Goal: Task Accomplishment & Management: Use online tool/utility

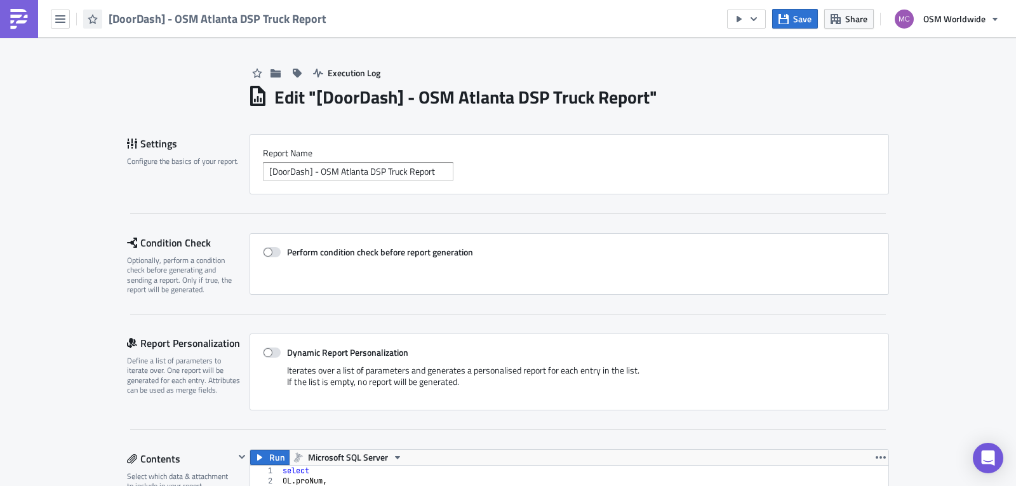
scroll to position [145, 638]
click at [60, 14] on icon "button" at bounding box center [60, 19] width 10 height 10
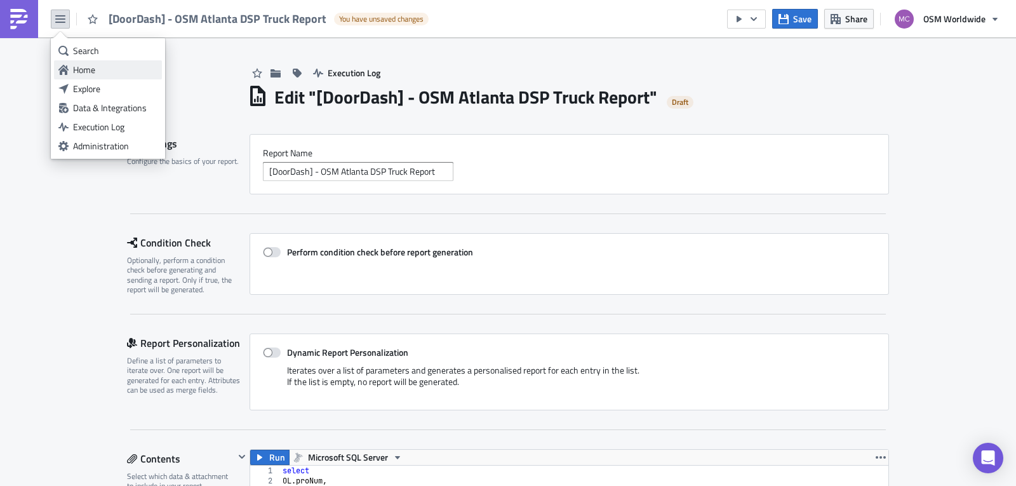
click at [91, 68] on div "Home" at bounding box center [115, 70] width 84 height 13
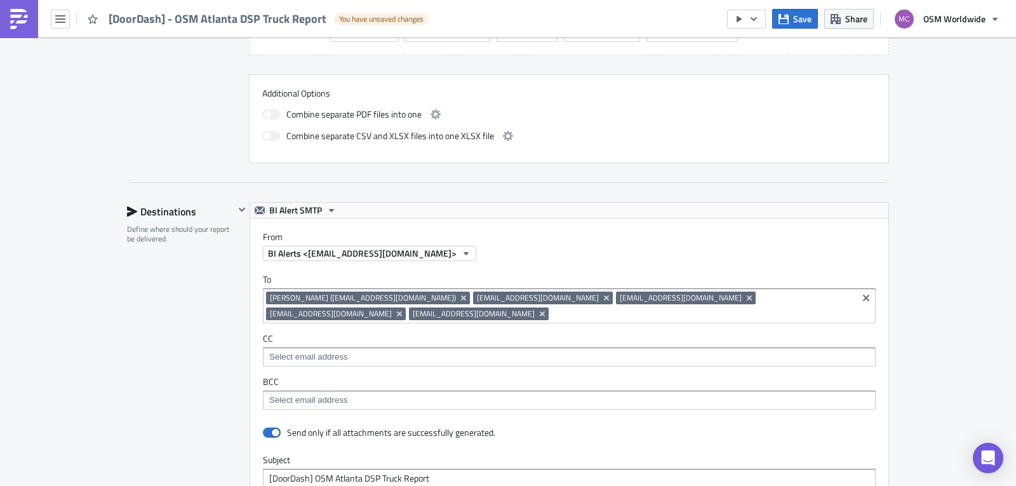
scroll to position [761, 0]
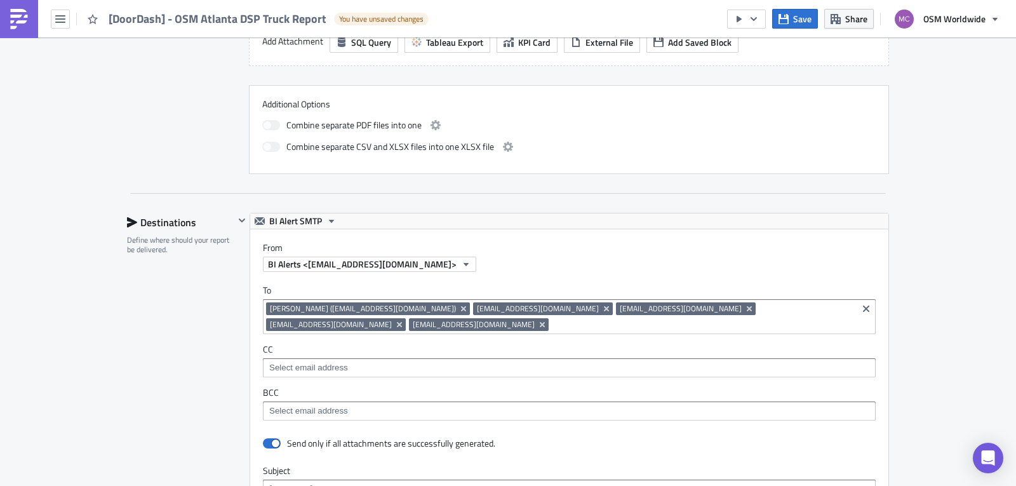
click at [552, 326] on input at bounding box center [703, 324] width 302 height 13
click at [929, 322] on div "Execution Log Edit " [DoorDash] - OSM Atlanta DSP Truck Report " Draft Settings…" at bounding box center [508, 149] width 1016 height 1747
drag, startPoint x: 402, startPoint y: 328, endPoint x: 379, endPoint y: 325, distance: 23.6
click at [552, 328] on input "joey" at bounding box center [703, 324] width 302 height 13
click at [552, 325] on input "joey" at bounding box center [703, 324] width 302 height 13
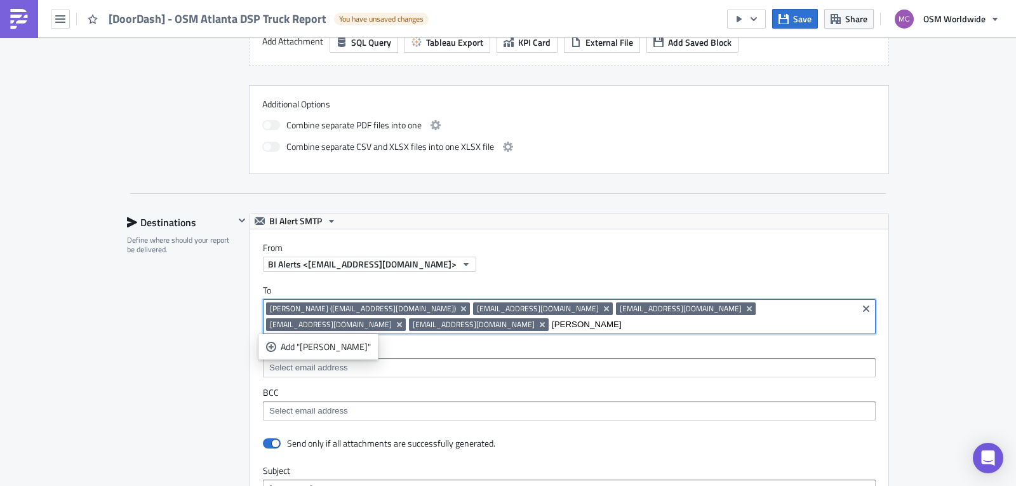
click at [552, 325] on input "joey" at bounding box center [703, 324] width 302 height 13
paste input "rkelley@osmworldwide.com"
type input "[EMAIL_ADDRESS][DOMAIN_NAME]"
click at [321, 354] on link "Add "[EMAIL_ADDRESS][DOMAIN_NAME]"" at bounding box center [355, 346] width 187 height 19
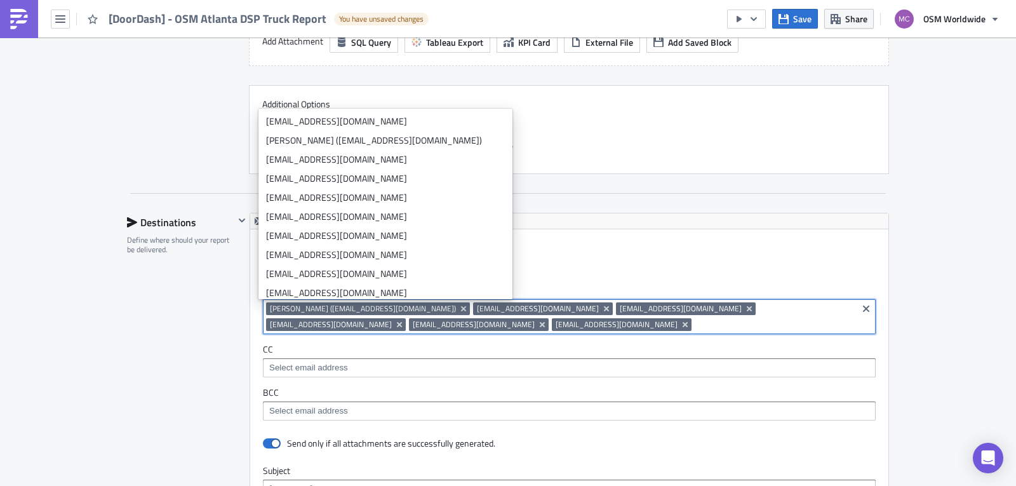
click at [610, 356] on div "CC" at bounding box center [569, 361] width 613 height 34
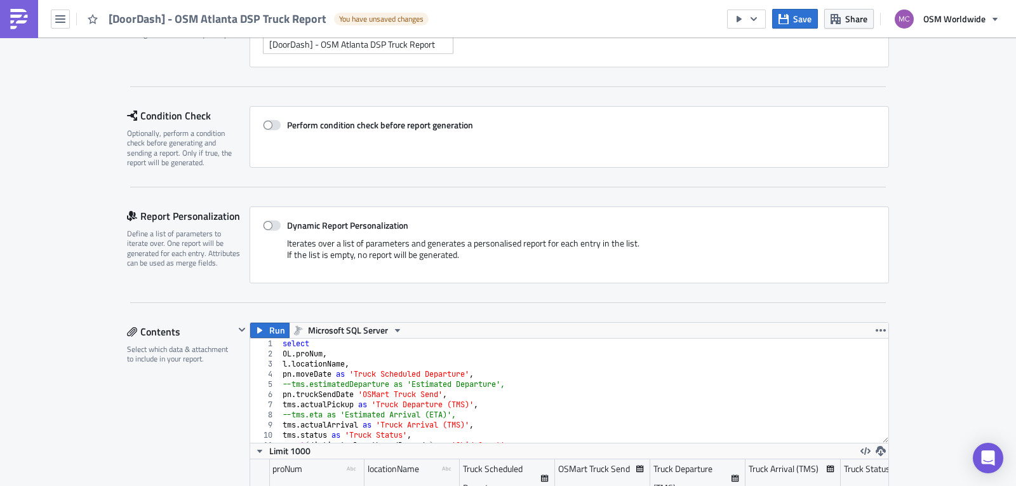
scroll to position [0, 0]
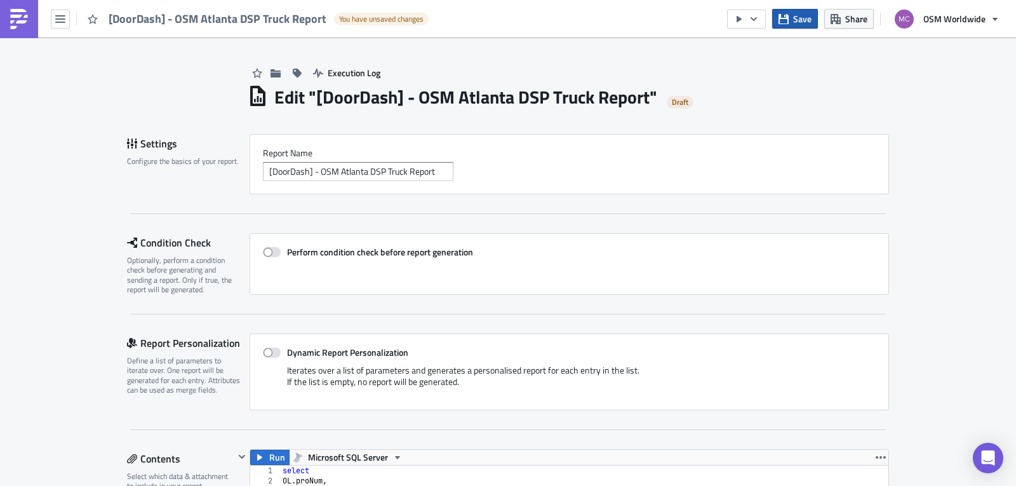
click at [795, 20] on span "Save" at bounding box center [802, 18] width 18 height 13
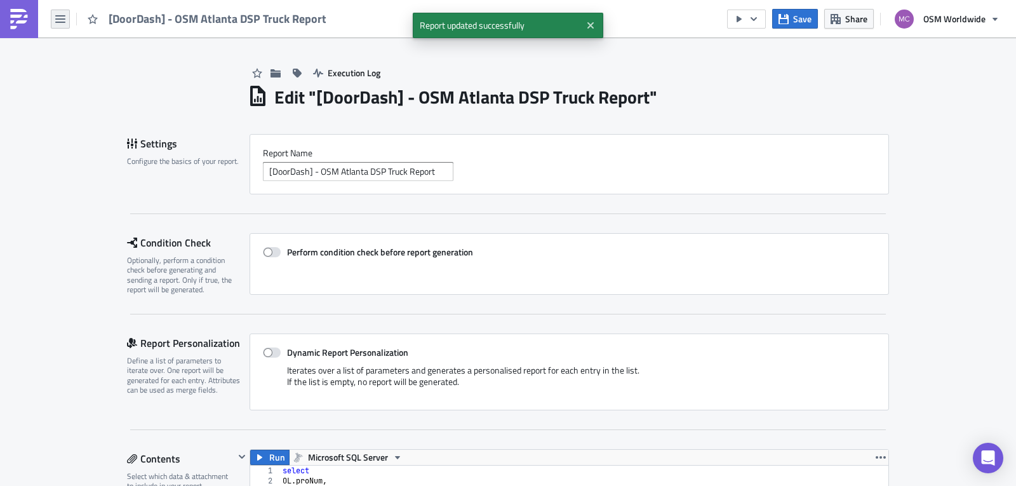
click at [64, 18] on icon "button" at bounding box center [60, 19] width 10 height 10
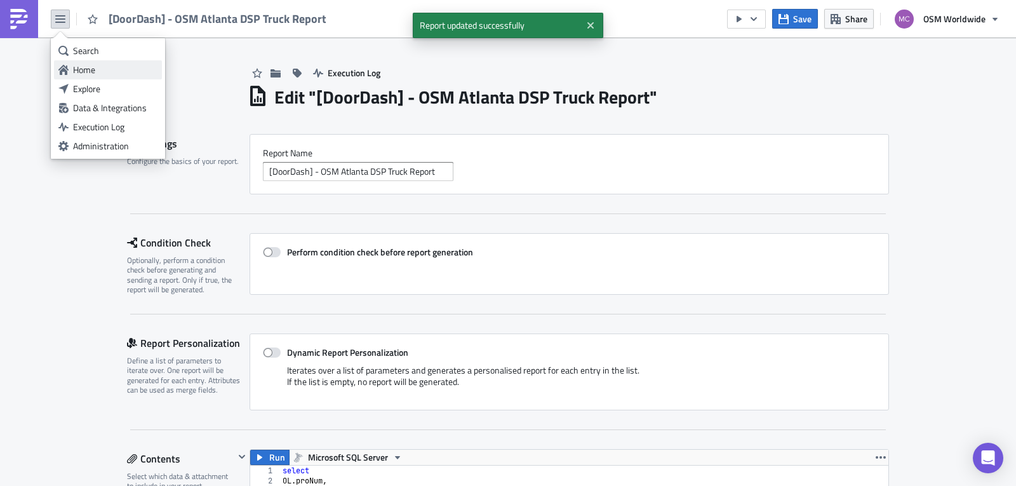
click at [93, 67] on div "Home" at bounding box center [115, 70] width 84 height 13
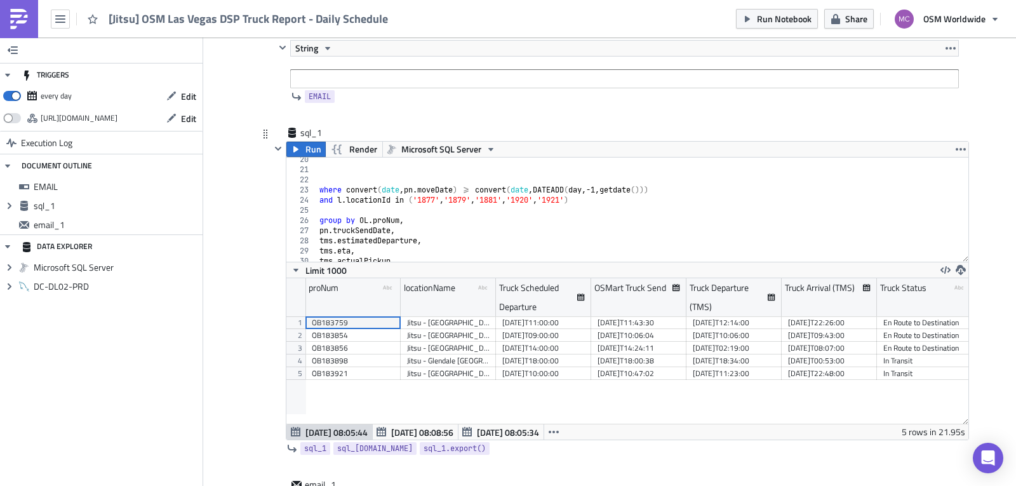
scroll to position [196, 0]
click at [565, 196] on div "where convert ( date , pn . moveDate ) >= convert ( date , DATEADD ( day , -1 ,…" at bounding box center [638, 216] width 642 height 125
paste textarea "1924'"
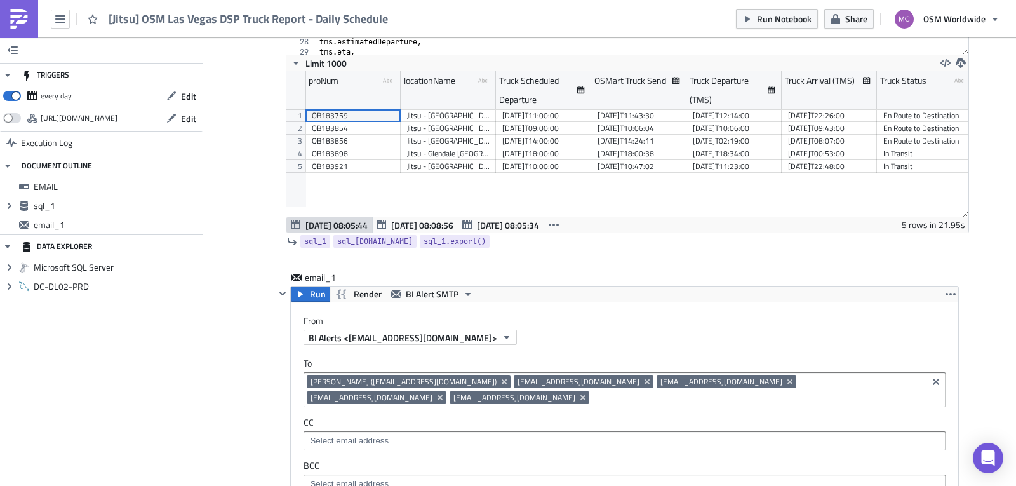
scroll to position [351, 0]
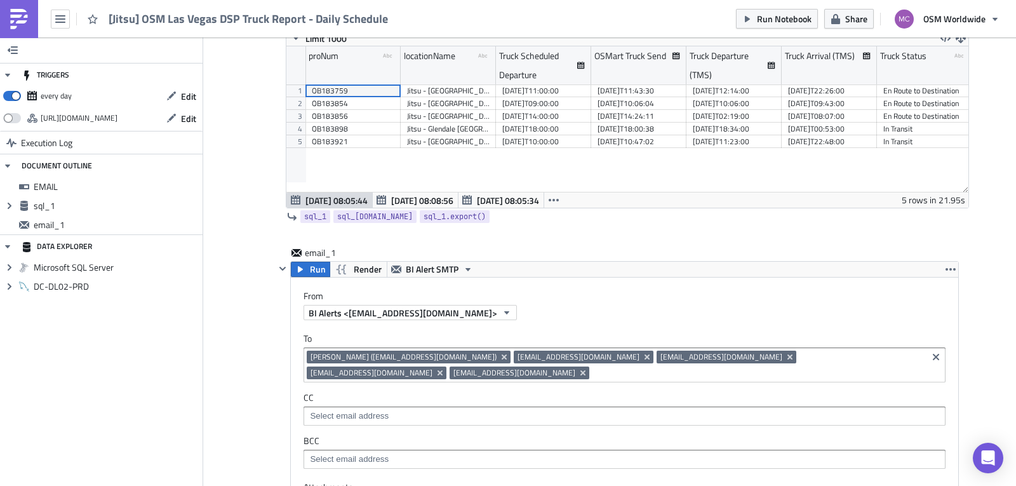
type textarea "and l.locationId in ('1877','1879','1881','1920','1921','1924'')"
click at [593, 375] on input at bounding box center [759, 373] width 332 height 13
paste input "[EMAIL_ADDRESS][DOMAIN_NAME]"
type input "[EMAIL_ADDRESS][DOMAIN_NAME]"
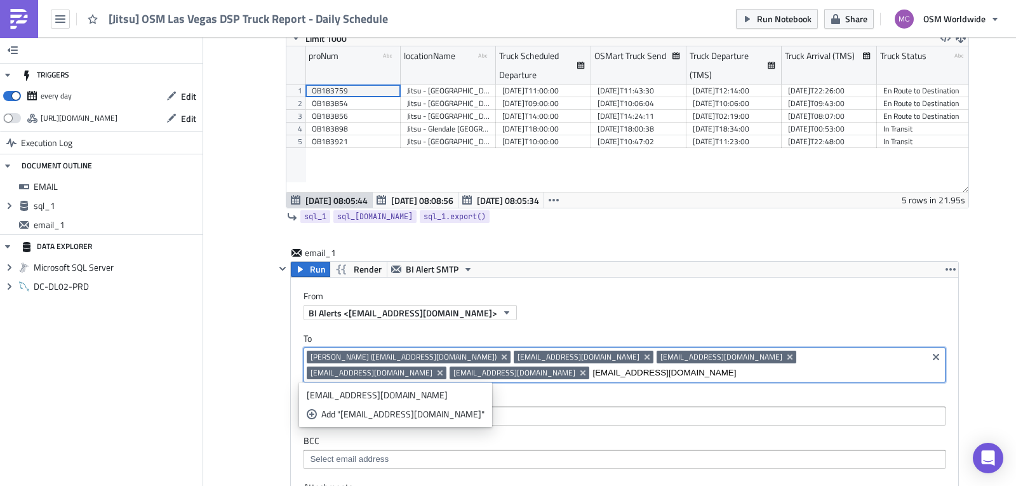
type textarea "and l.locationId in ('1877','1879','1881','1920','1921','1924')"
type input "[EMAIL_ADDRESS][DOMAIN_NAME]"
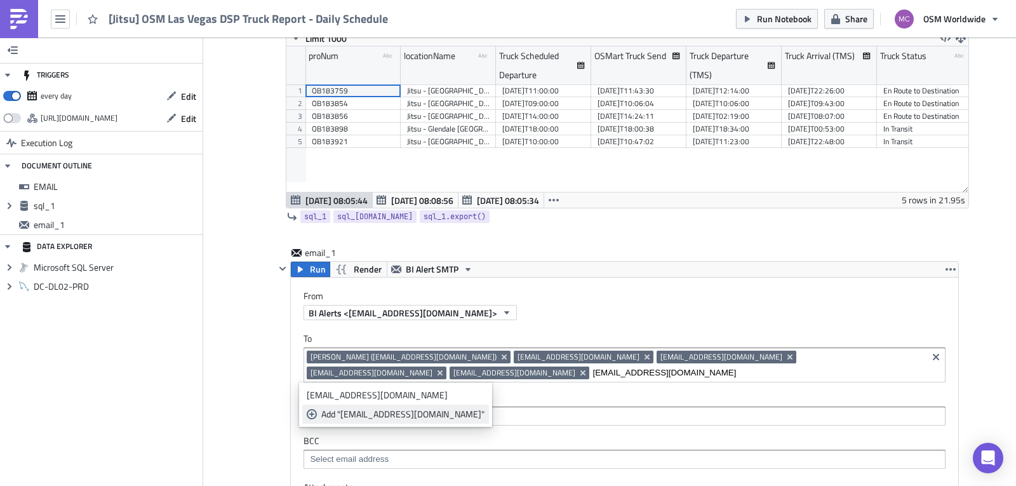
click at [406, 408] on div "Add "[EMAIL_ADDRESS][DOMAIN_NAME]"" at bounding box center [402, 414] width 163 height 13
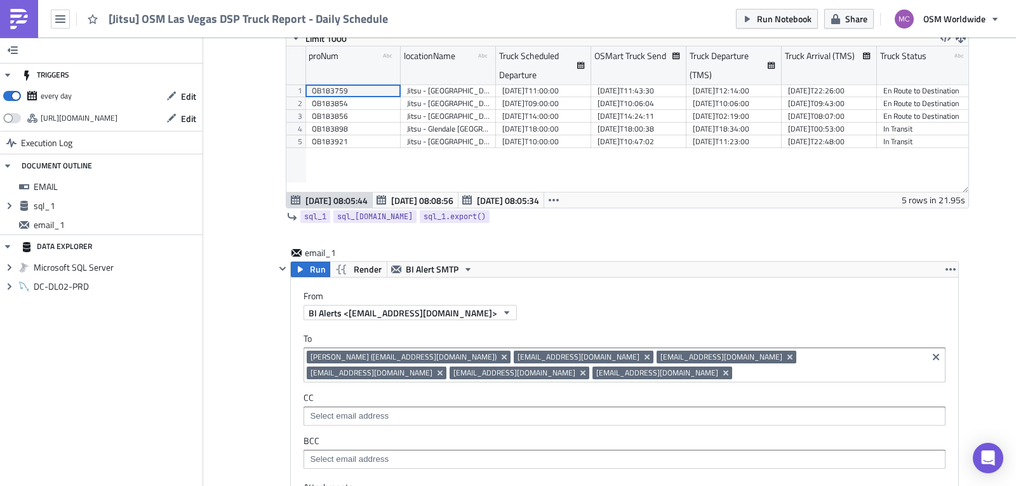
drag, startPoint x: 764, startPoint y: 310, endPoint x: 1015, endPoint y: 318, distance: 251.7
click at [768, 311] on div "BI Alerts <[EMAIL_ADDRESS][DOMAIN_NAME]>" at bounding box center [631, 312] width 655 height 15
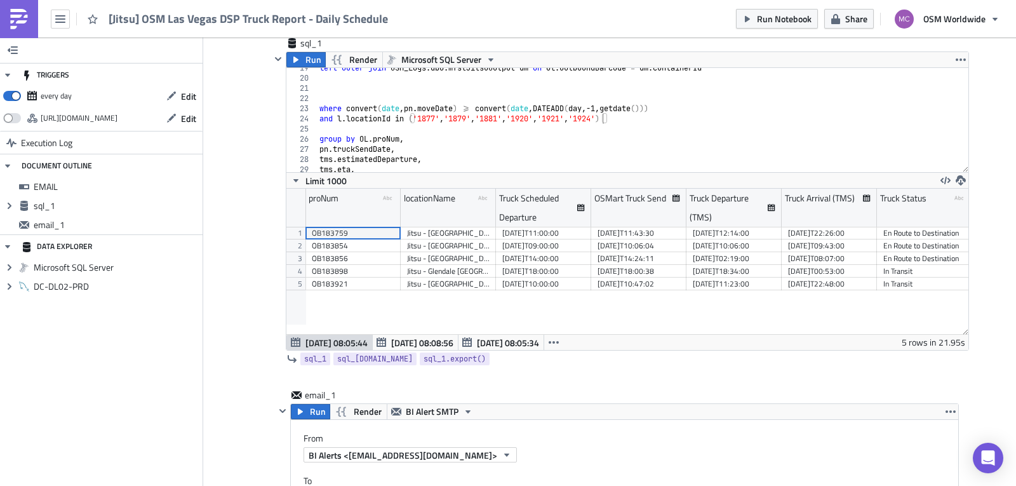
scroll to position [186, 0]
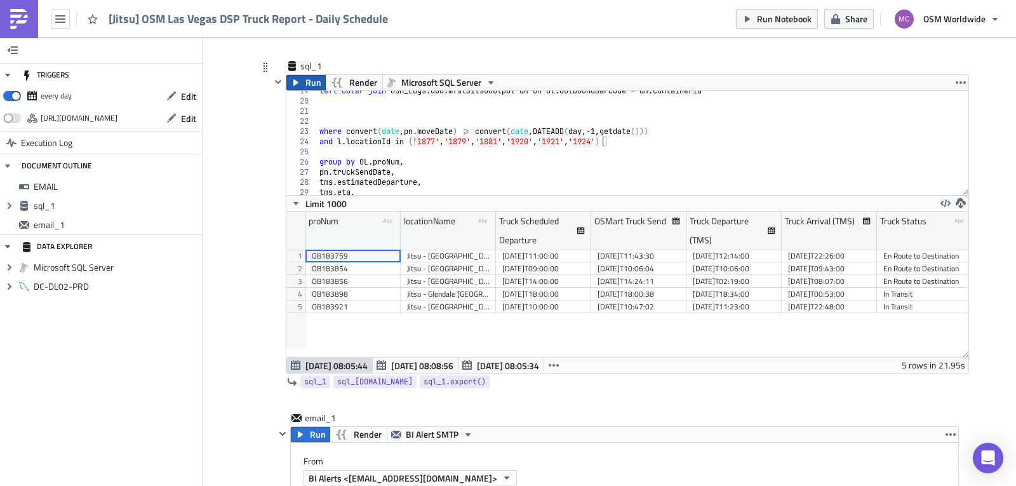
click at [298, 84] on button "Run" at bounding box center [305, 82] width 39 height 15
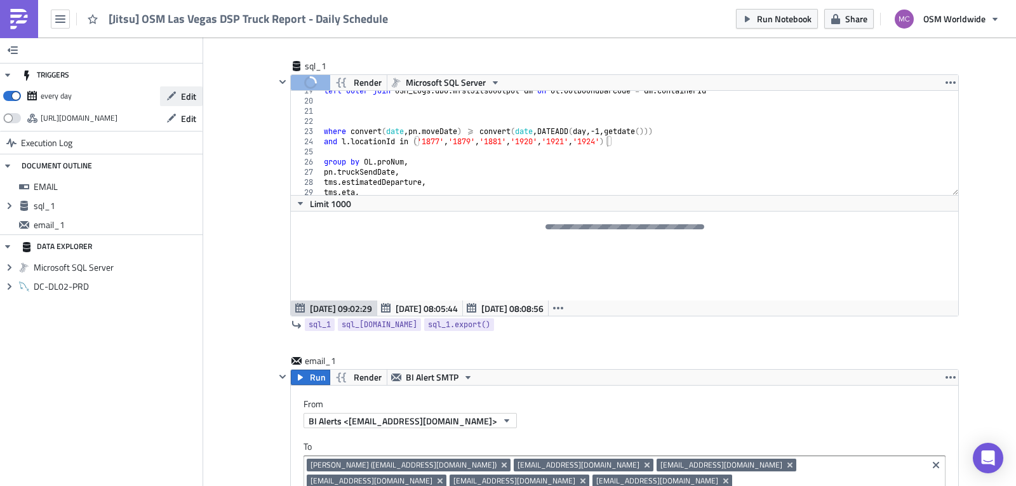
click at [187, 100] on span "Edit" at bounding box center [188, 96] width 15 height 13
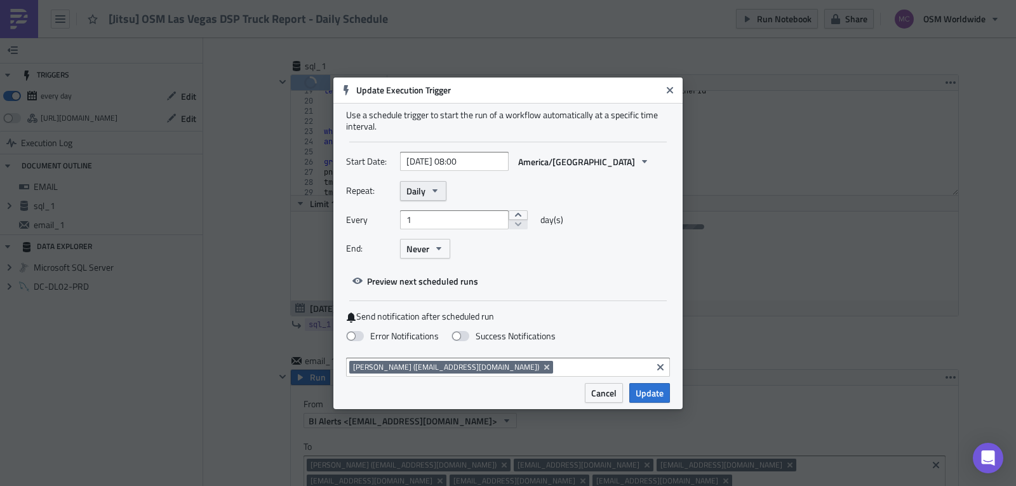
click at [439, 185] on button "Daily" at bounding box center [423, 191] width 46 height 20
click at [618, 185] on div "Repeat: Daily Yearly Monthly Weekly Daily Hourly Minutely" at bounding box center [508, 191] width 324 height 20
click at [429, 282] on span "Preview next scheduled runs" at bounding box center [422, 280] width 111 height 13
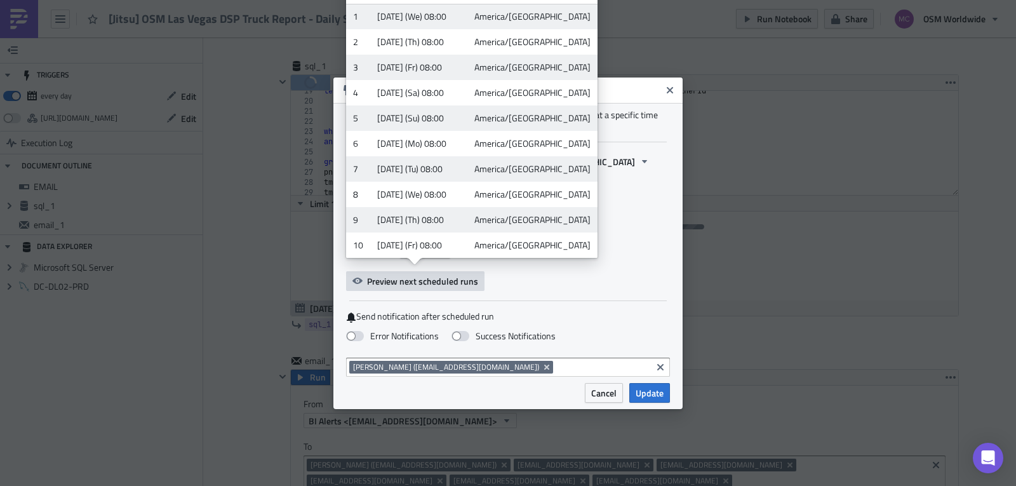
click at [540, 281] on div "Start Date: 2025-09-03 08:00 America/Chicago Repeat: Daily Every 1 day(s) End: …" at bounding box center [508, 221] width 324 height 139
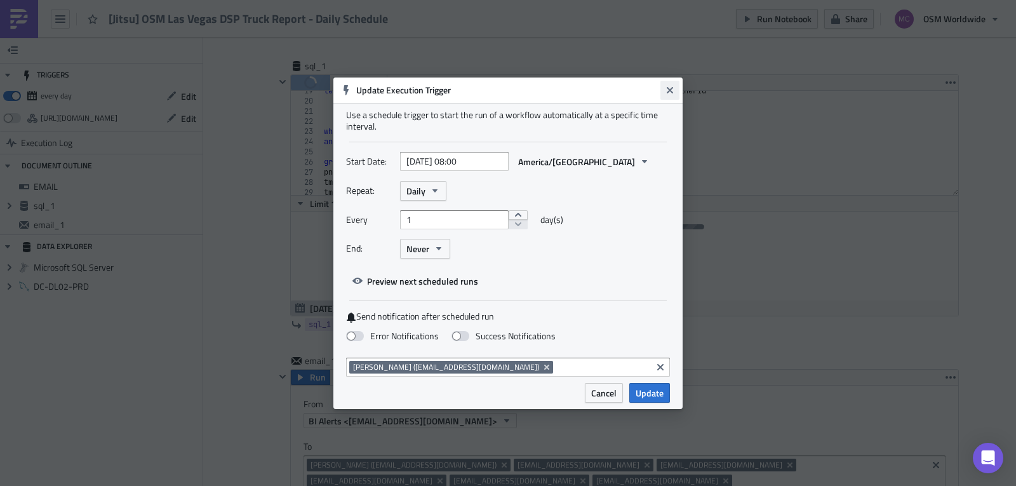
click at [669, 94] on icon "Close" at bounding box center [670, 90] width 10 height 10
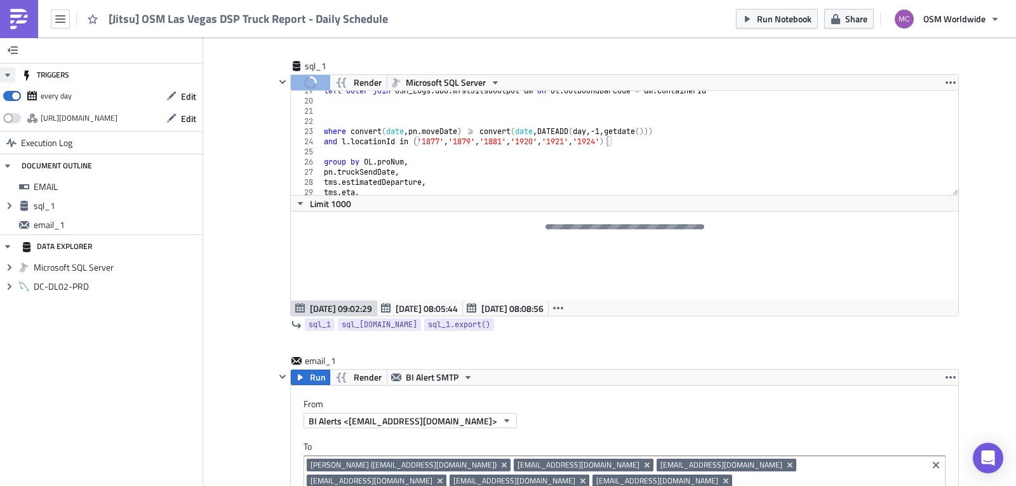
click at [7, 74] on icon "button" at bounding box center [7, 75] width 5 height 3
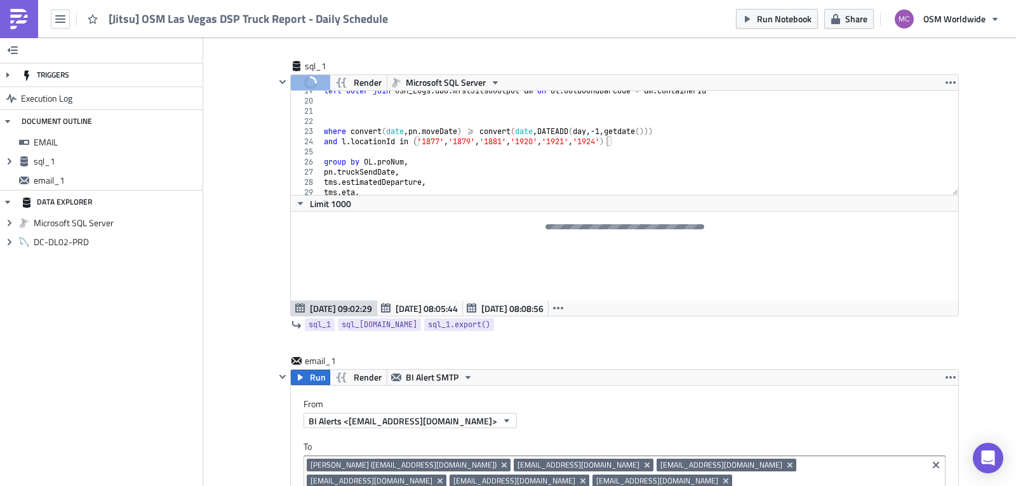
click at [54, 74] on div "TRIGGERS" at bounding box center [46, 75] width 48 height 23
click at [8, 72] on icon "button" at bounding box center [8, 75] width 10 height 10
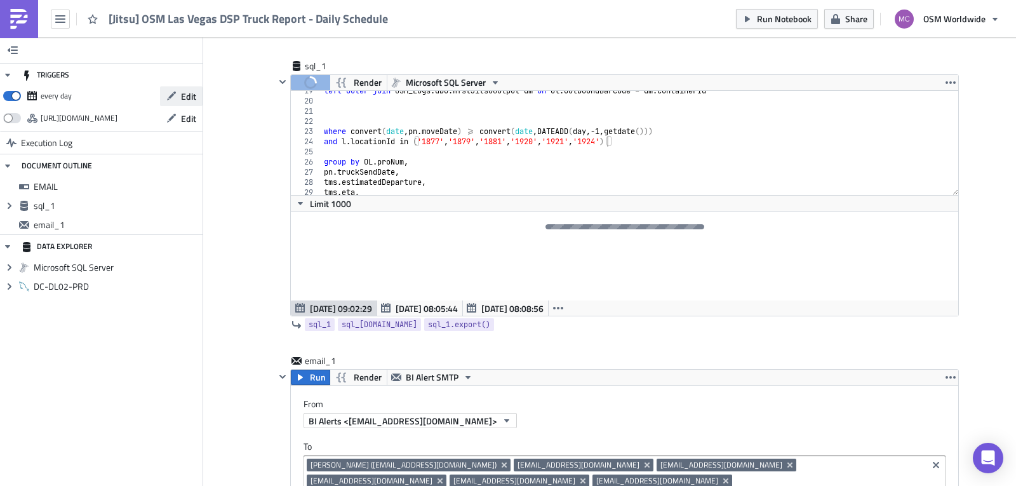
click at [187, 97] on span "Edit" at bounding box center [188, 96] width 15 height 13
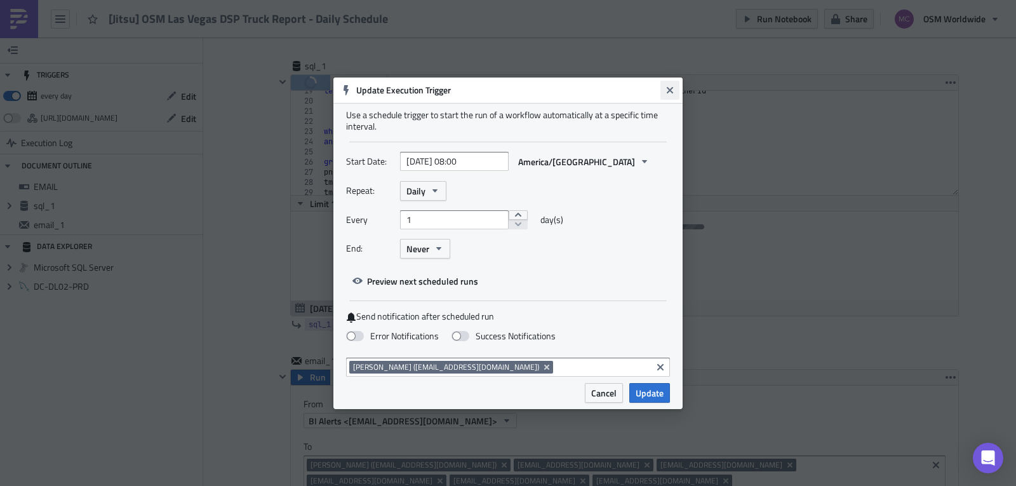
click at [667, 93] on icon "Close" at bounding box center [670, 89] width 6 height 6
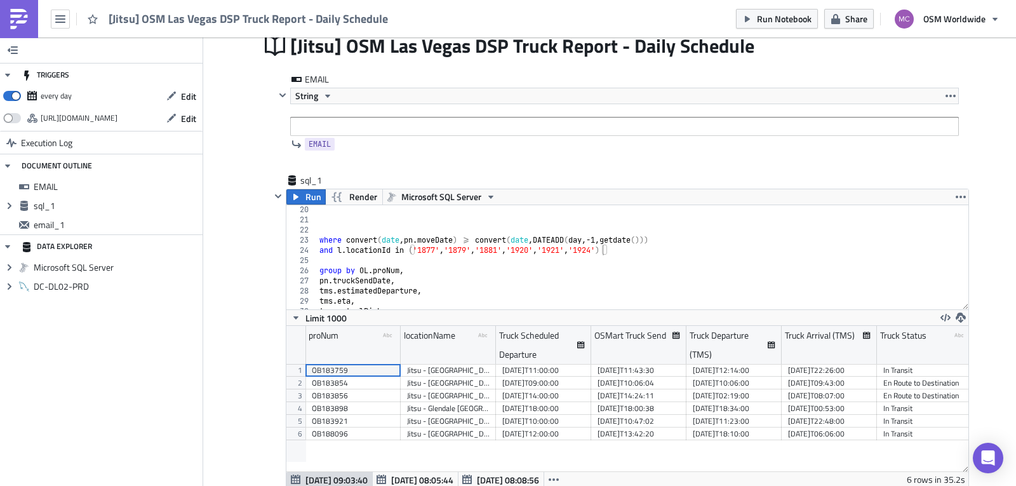
scroll to position [145, 682]
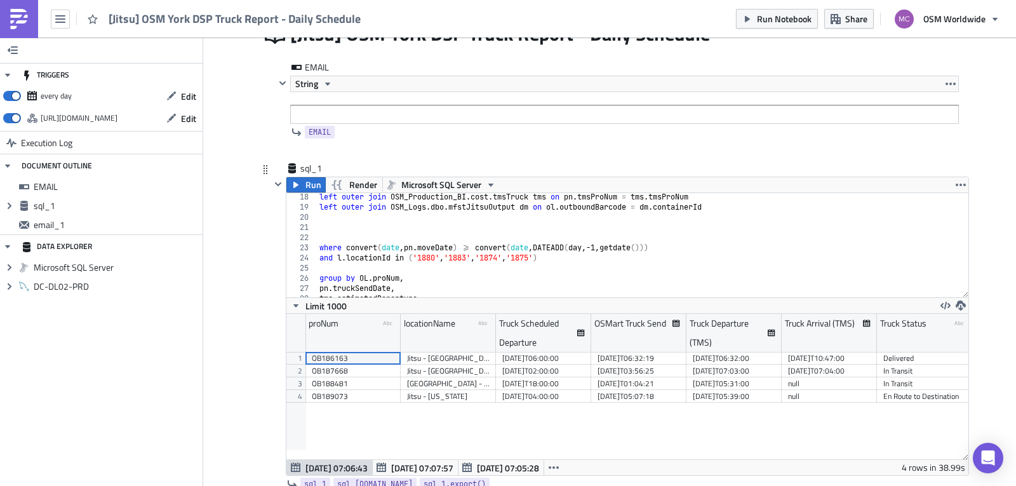
scroll to position [182, 0]
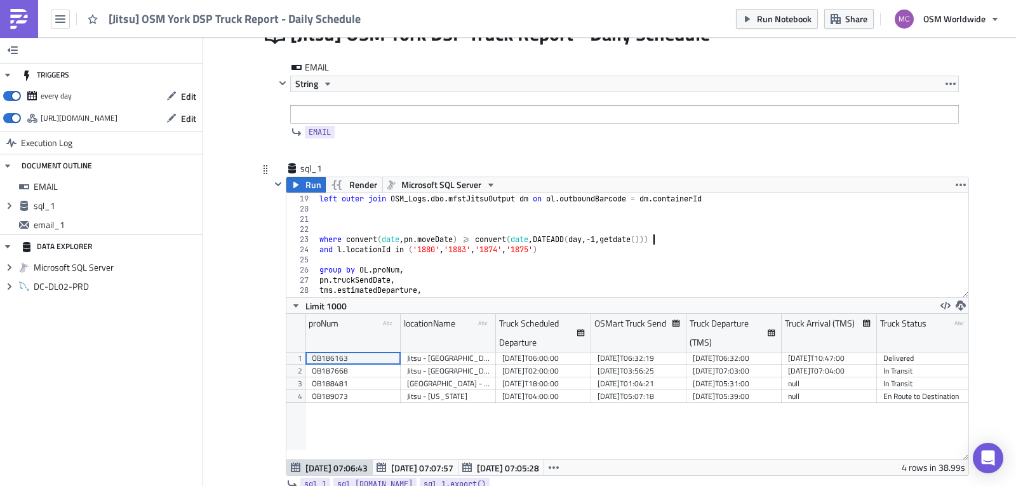
click at [649, 237] on div "left outer join OSM_Production_BI . cost . tmsTruck tms on pn . tmsProNum = tms…" at bounding box center [638, 246] width 642 height 125
drag, startPoint x: 678, startPoint y: 239, endPoint x: 343, endPoint y: 241, distance: 335.4
click at [343, 241] on div "left outer join OSM_Production_BI . cost . tmsTruck tms on pn . tmsProNum = tms…" at bounding box center [638, 246] width 642 height 125
paste textarea "dateadd(hour,-1,pn.truckSendDate) >= DATEADD(hour,-1,getdate("
type textarea "where dateadd(hour,-1,pn.truckSendDate) >= DATEADD(hour,-1,getdate())"
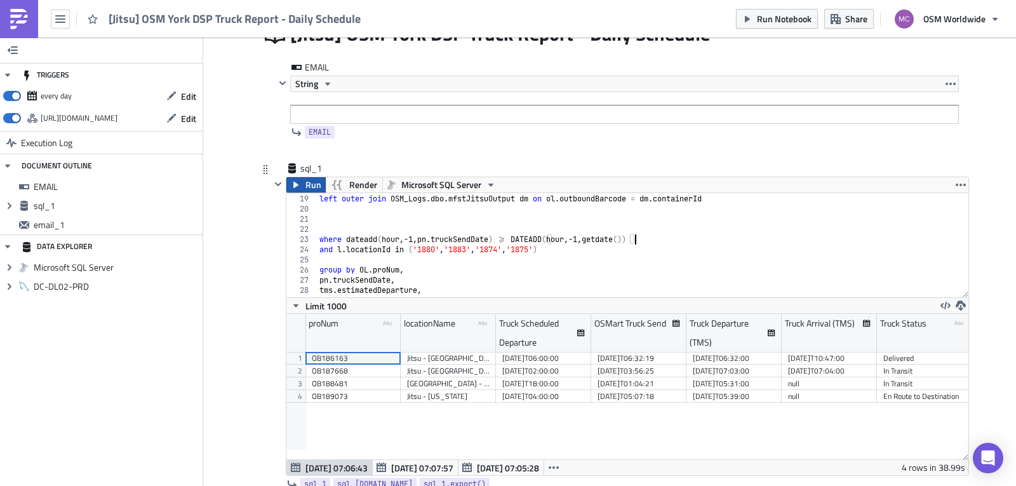
click at [306, 186] on span "Run" at bounding box center [314, 184] width 16 height 15
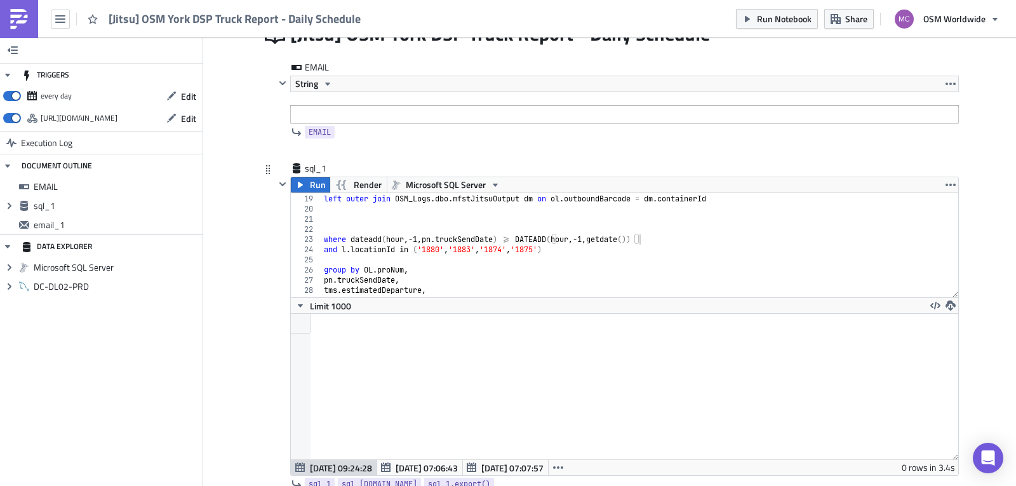
scroll to position [115, 0]
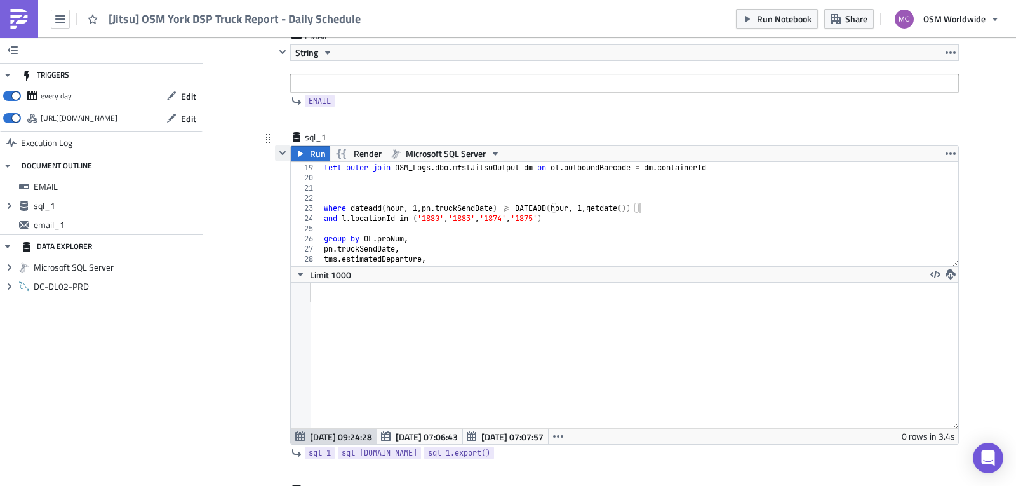
click at [278, 151] on icon "button" at bounding box center [283, 153] width 10 height 10
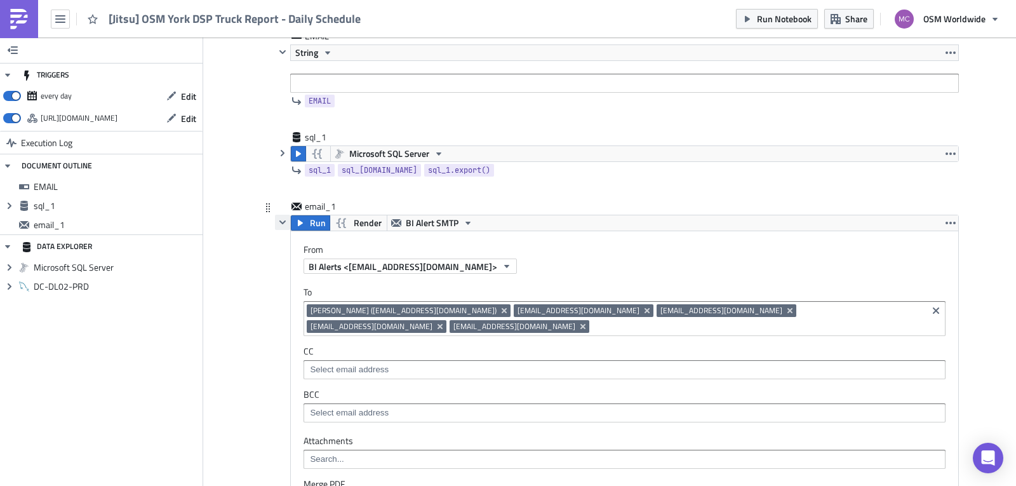
click at [280, 222] on icon "button" at bounding box center [283, 222] width 6 height 4
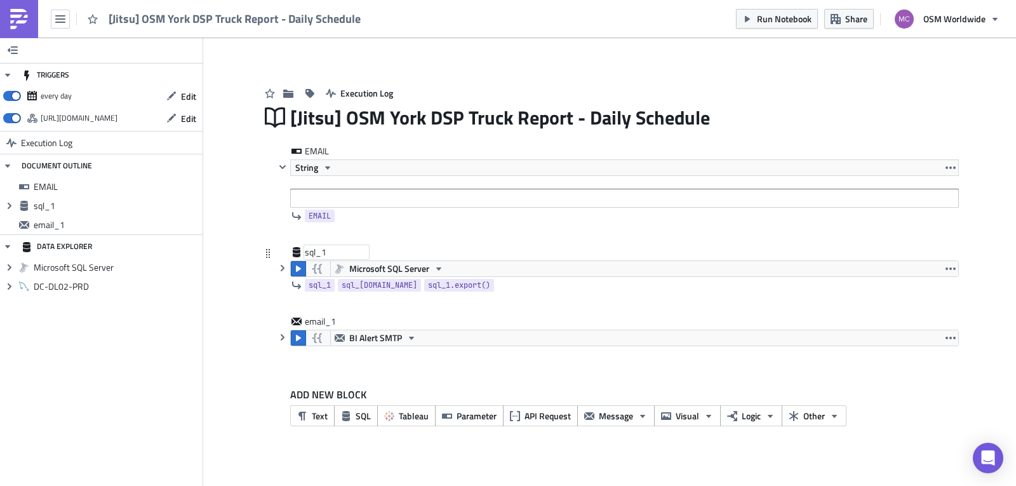
scroll to position [0, 0]
click at [739, 414] on button "Logic" at bounding box center [751, 415] width 62 height 21
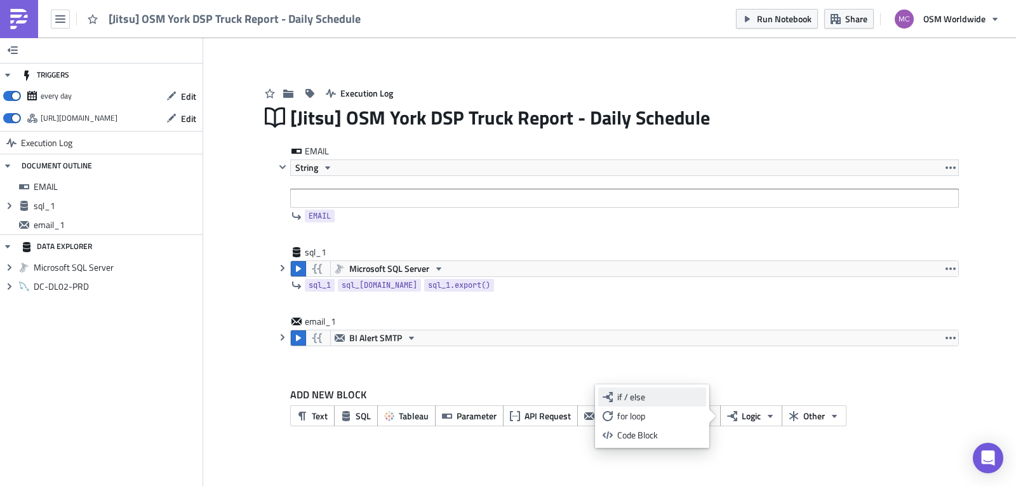
click at [649, 397] on div "if / else" at bounding box center [659, 397] width 84 height 13
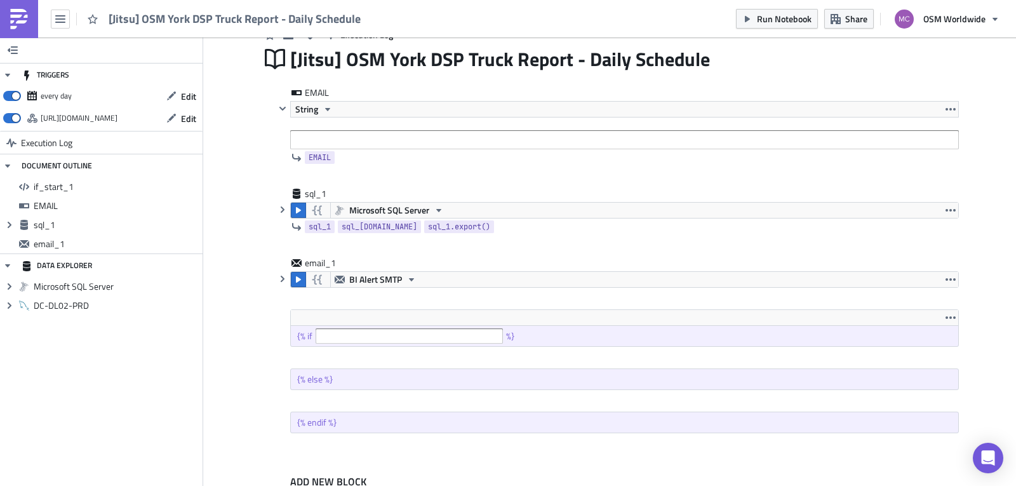
scroll to position [112, 0]
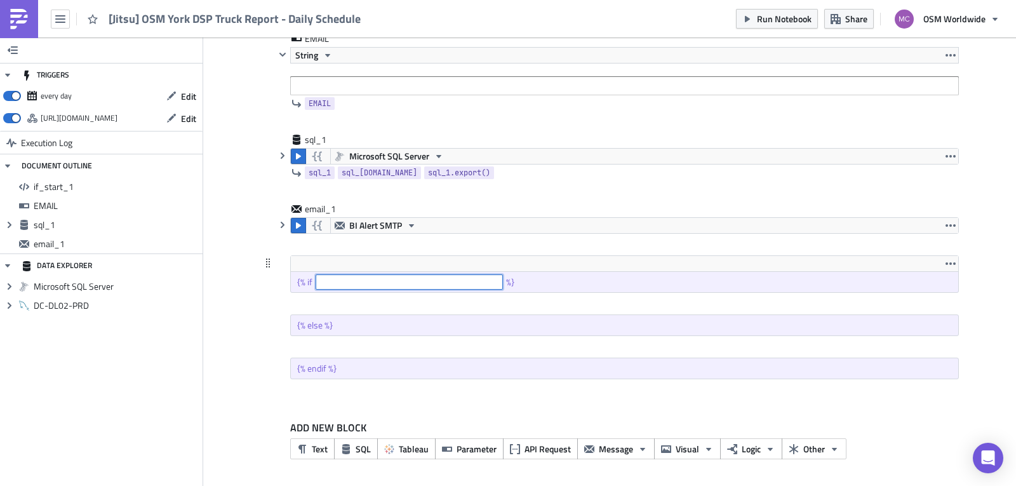
click at [396, 281] on input "text" at bounding box center [409, 281] width 187 height 15
paste input "sql_[DOMAIN_NAME][0]['Packages']> 0"
type input "sql_[DOMAIN_NAME][0]['Packages']> 0"
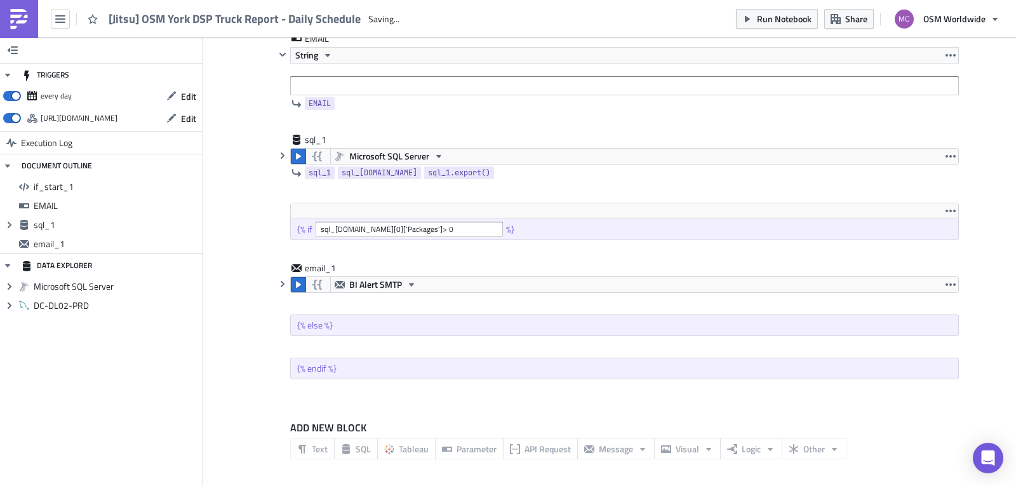
scroll to position [0, 0]
click at [278, 284] on icon "button" at bounding box center [283, 284] width 10 height 10
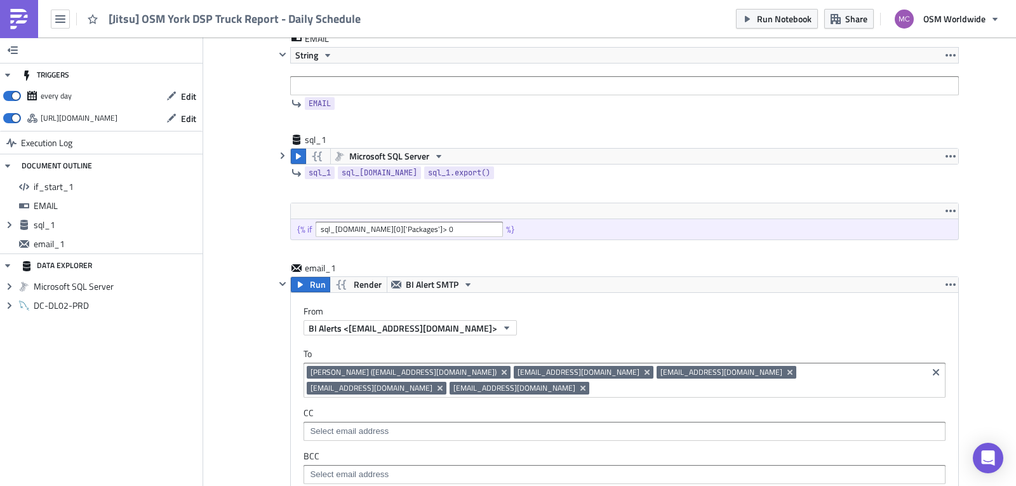
scroll to position [260, 0]
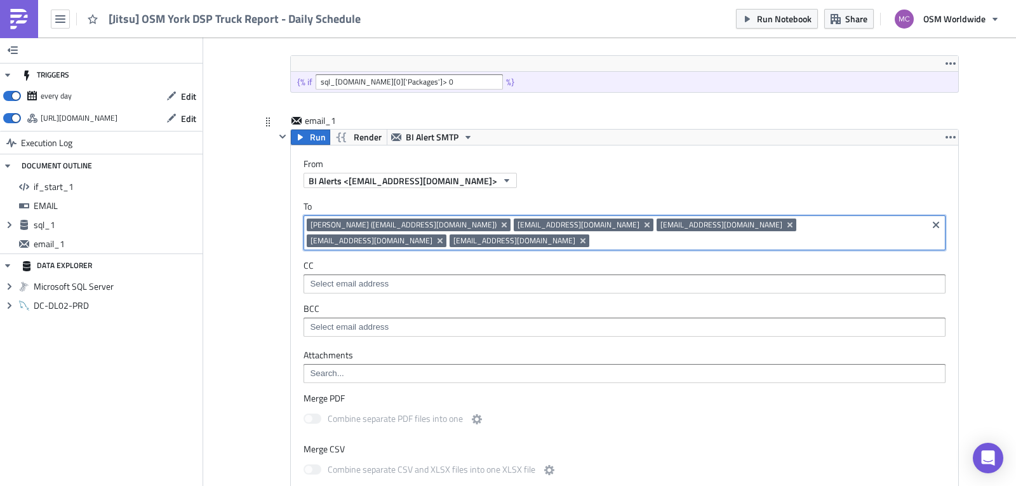
click at [593, 241] on input at bounding box center [759, 240] width 332 height 13
type input "jr"
click at [374, 261] on div "jrkelley@osmworldwide.com" at bounding box center [377, 263] width 141 height 13
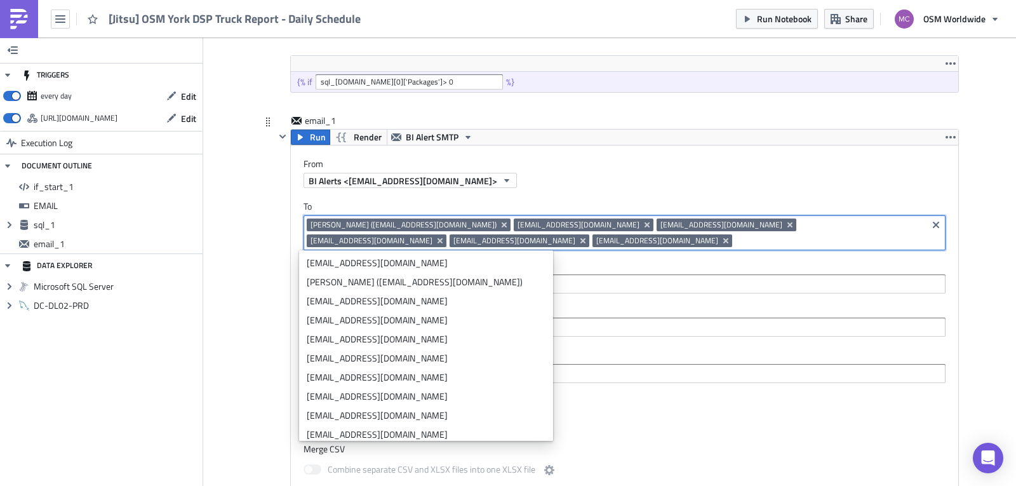
click at [640, 375] on input at bounding box center [624, 373] width 635 height 13
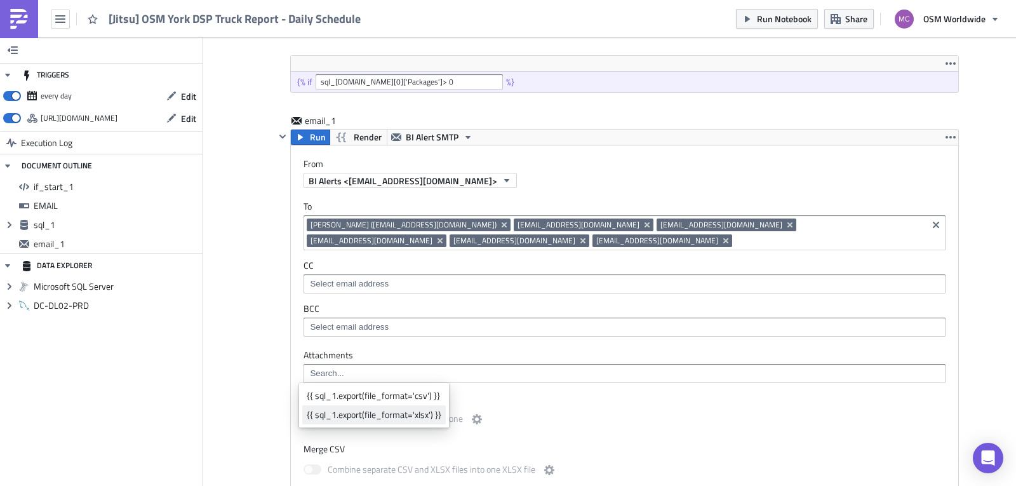
click at [400, 416] on div "{{ sql_1.export(file_format='xlsx') }}" at bounding box center [374, 414] width 135 height 13
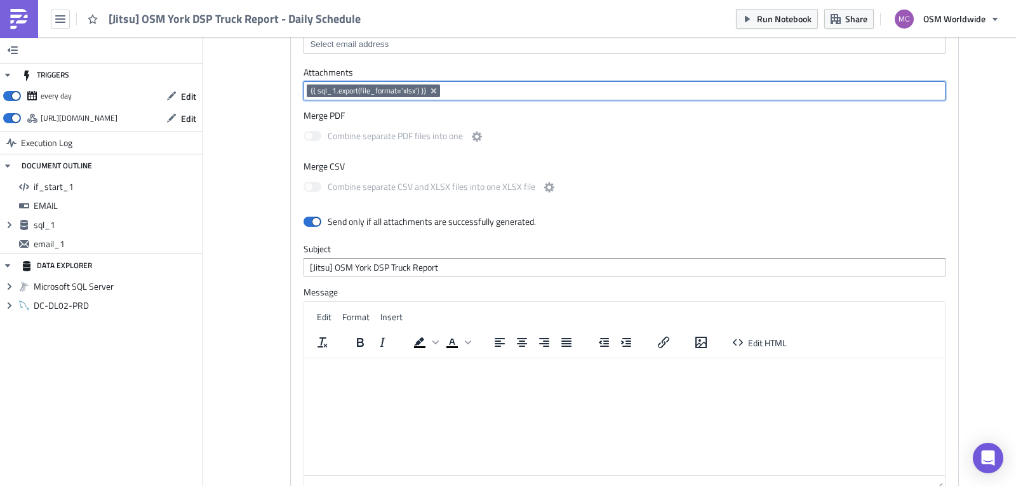
scroll to position [548, 0]
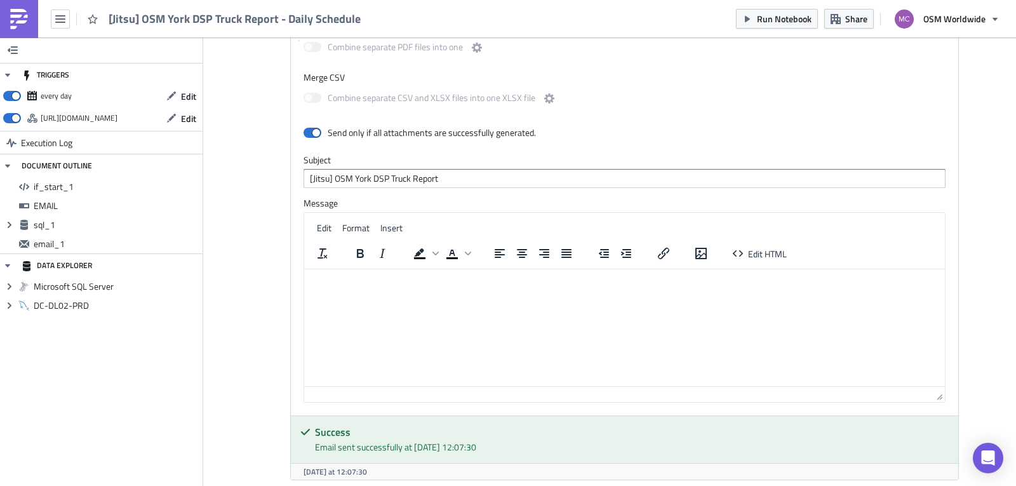
drag, startPoint x: 1013, startPoint y: 306, endPoint x: 266, endPoint y: 50, distance: 789.3
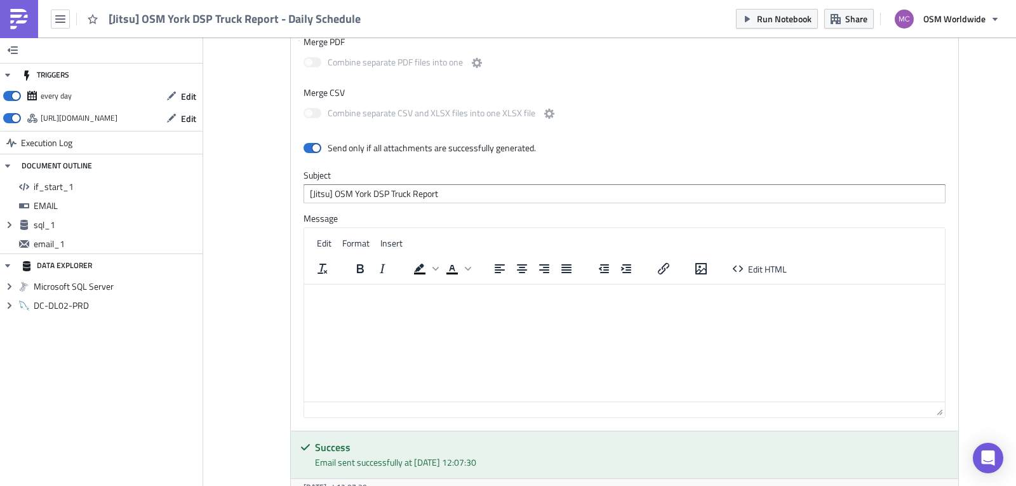
click at [489, 304] on html at bounding box center [624, 296] width 641 height 22
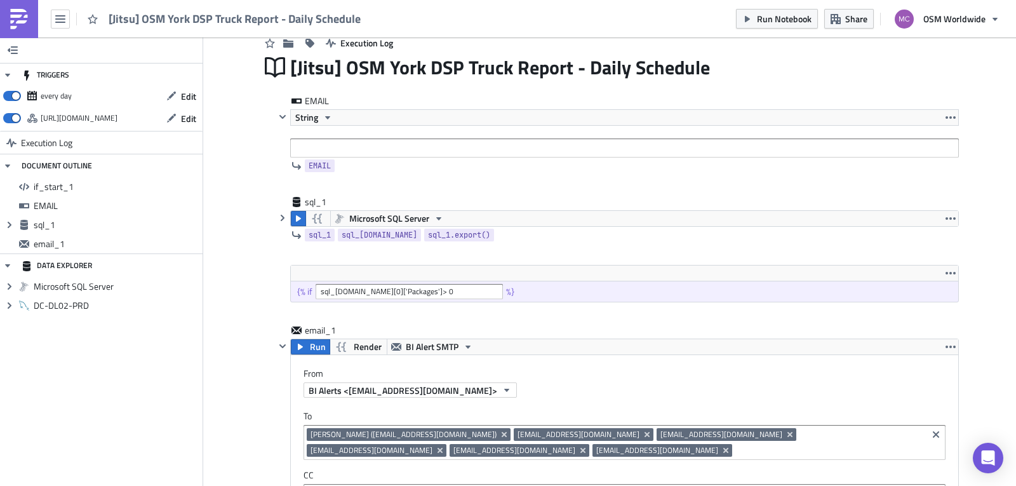
scroll to position [0, 0]
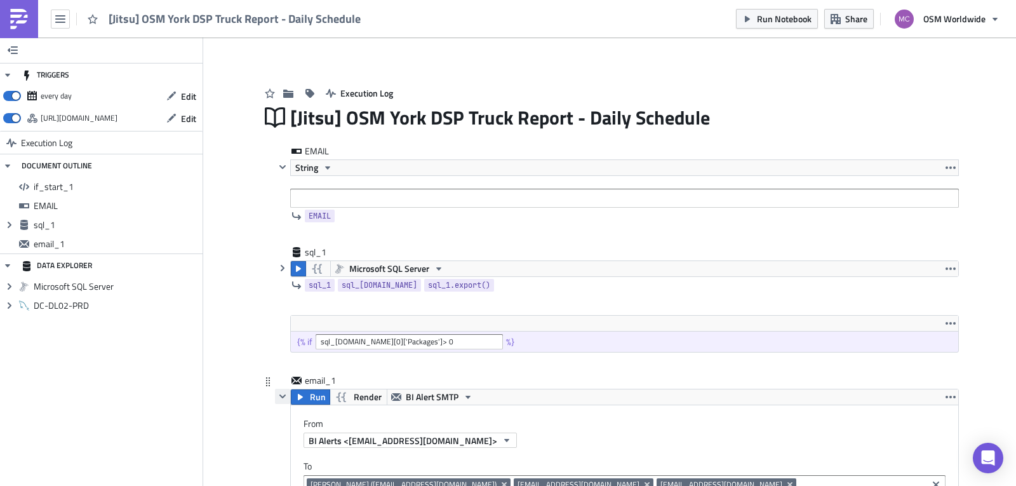
click at [278, 395] on icon "button" at bounding box center [283, 396] width 10 height 10
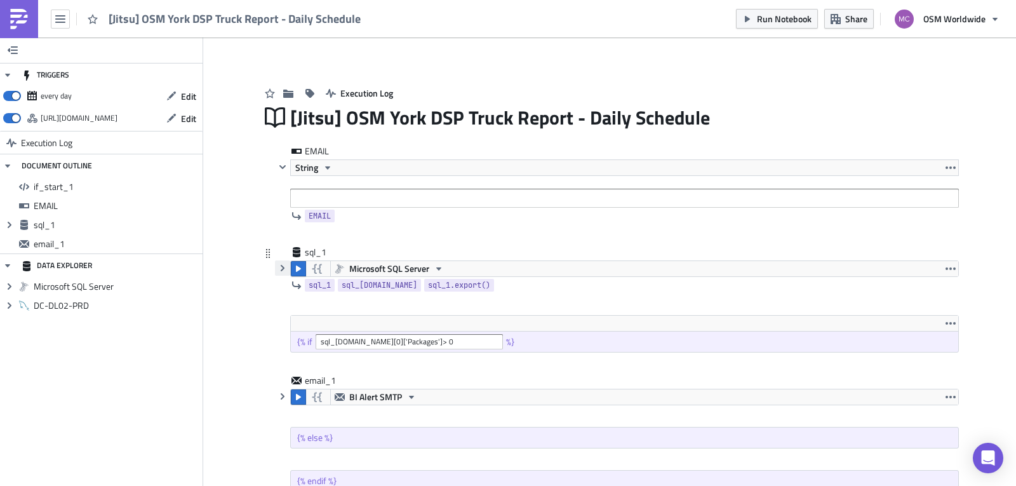
click at [278, 268] on icon "button" at bounding box center [283, 268] width 10 height 10
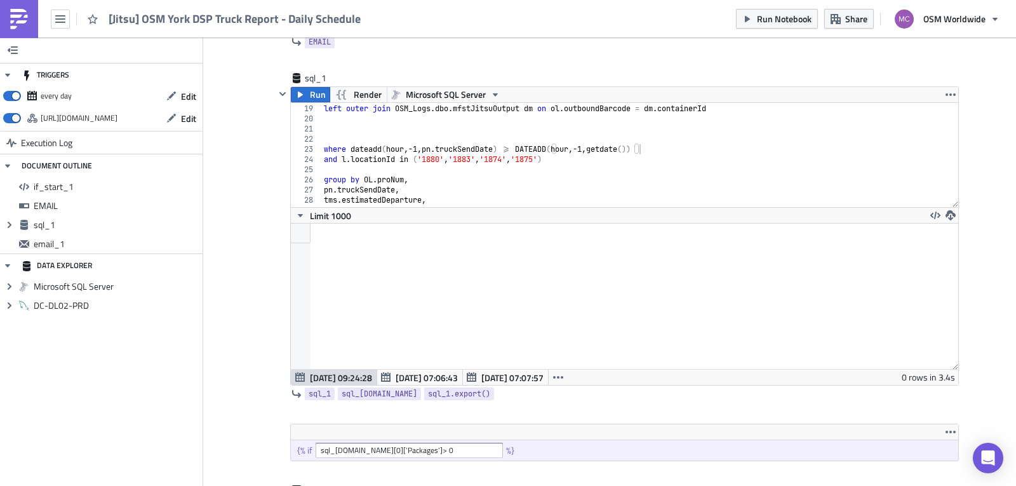
scroll to position [175, 0]
click at [583, 147] on div "left outer join OSM_Production_BI . cost . tmsTruck tms on pn . tmsProNum = tms…" at bounding box center [635, 154] width 628 height 125
click at [310, 91] on span "Run" at bounding box center [318, 93] width 16 height 15
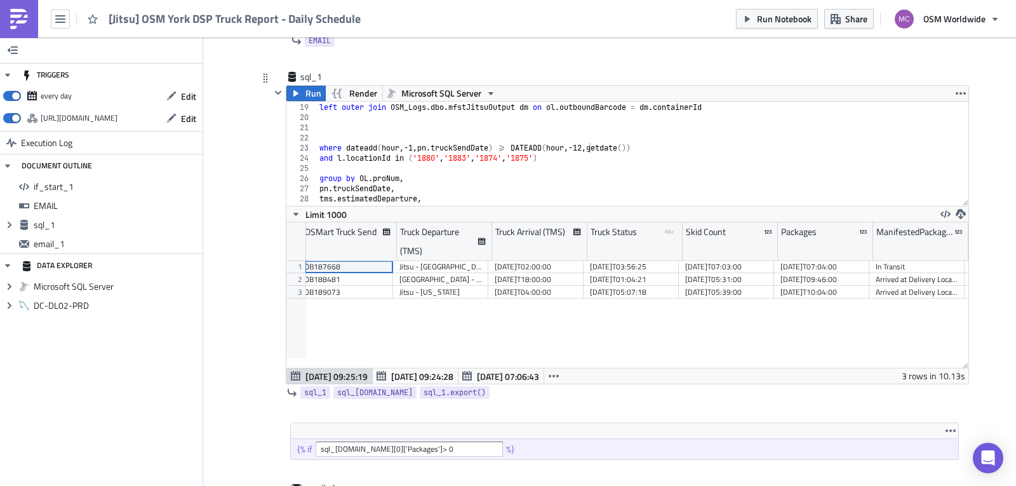
scroll to position [0, 0]
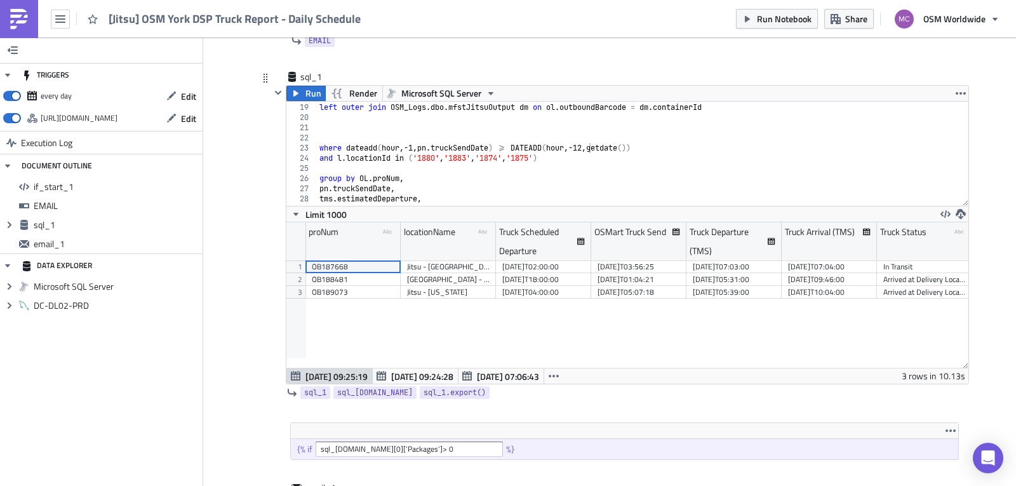
click at [578, 147] on div "left outer join OSM_Production_BI . cost . tmsTruck tms on pn . tmsProNum = tms…" at bounding box center [638, 154] width 642 height 125
click at [570, 146] on div "left outer join OSM_Production_BI . cost . tmsTruck tms on pn . tmsProNum = tms…" at bounding box center [638, 154] width 642 height 125
click at [576, 149] on div "left outer join OSM_Production_BI . cost . tmsTruck tms on pn . tmsProNum = tms…" at bounding box center [638, 154] width 642 height 104
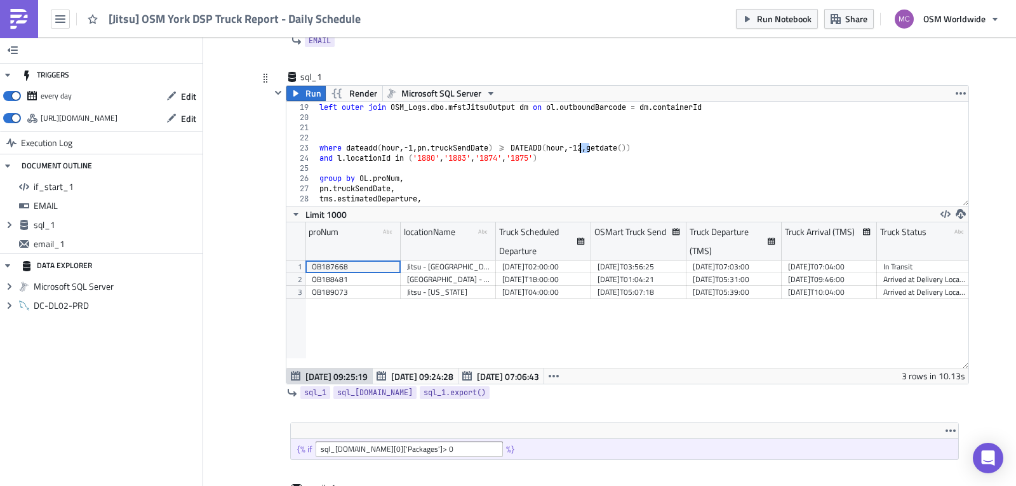
click at [576, 149] on div "left outer join OSM_Production_BI . cost . tmsTruck tms on pn . tmsProNum = tms…" at bounding box center [638, 154] width 642 height 125
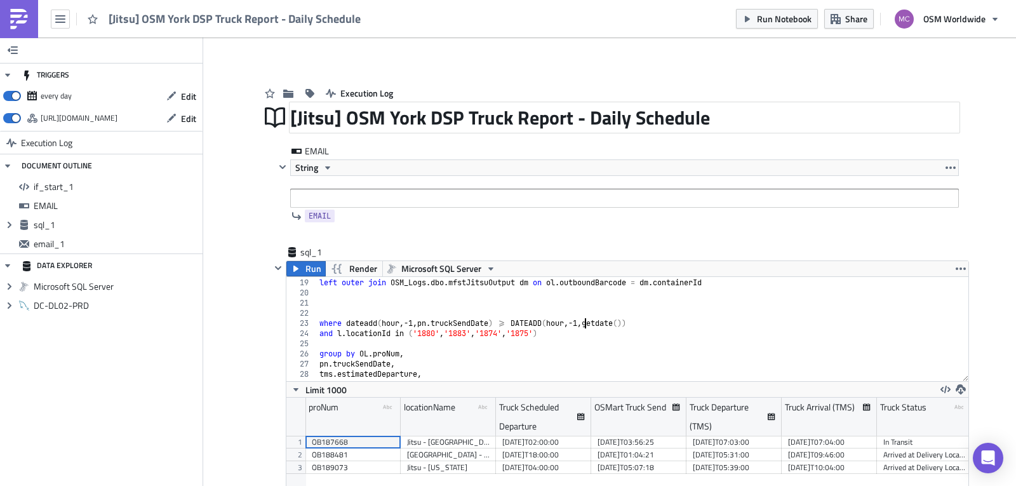
type textarea "where dateadd(hour,-1,pn.truckSendDate) >= DATEADD(hour,-1,getdate())"
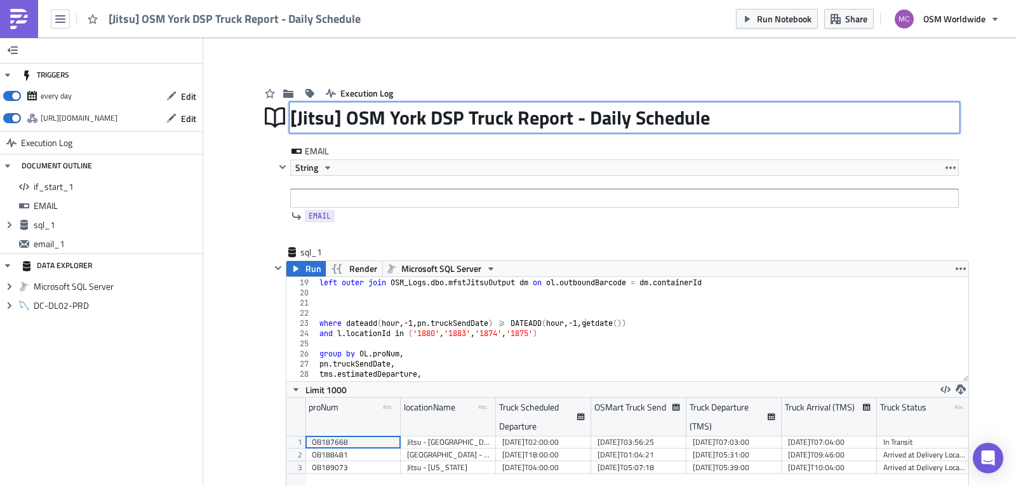
click at [802, 116] on div "[Jitsu] OSM York DSP Truck Report - Daily Schedule [Jitsu] OSM York DSP Truck R…" at bounding box center [624, 117] width 669 height 29
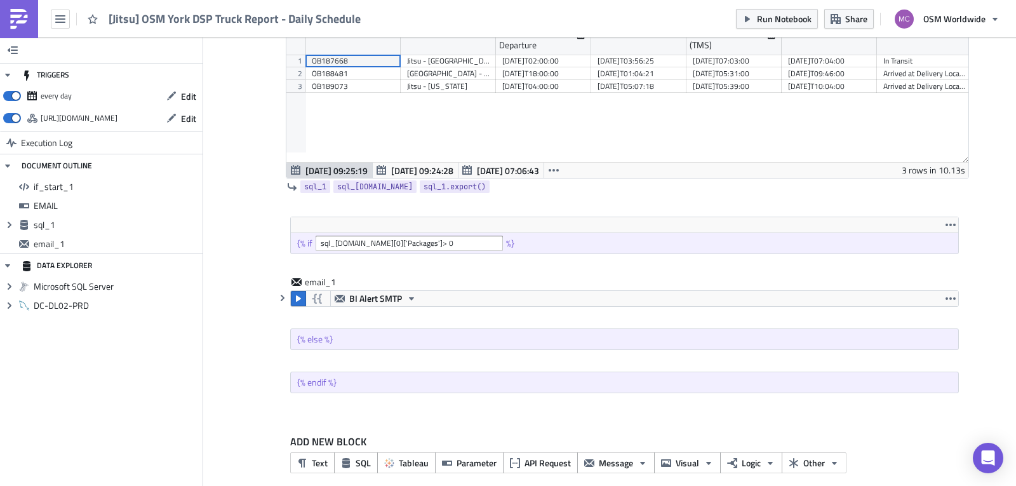
scroll to position [395, 0]
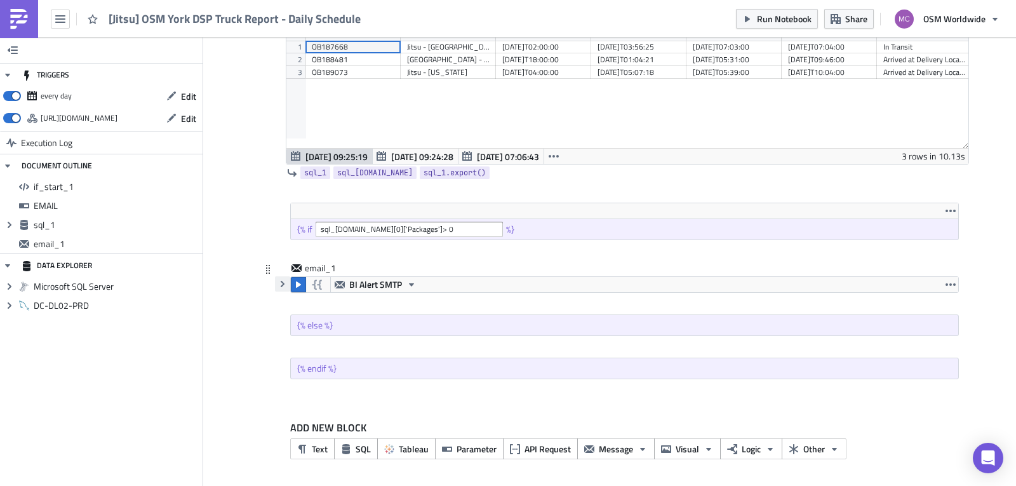
click at [279, 286] on icon "button" at bounding box center [283, 284] width 10 height 10
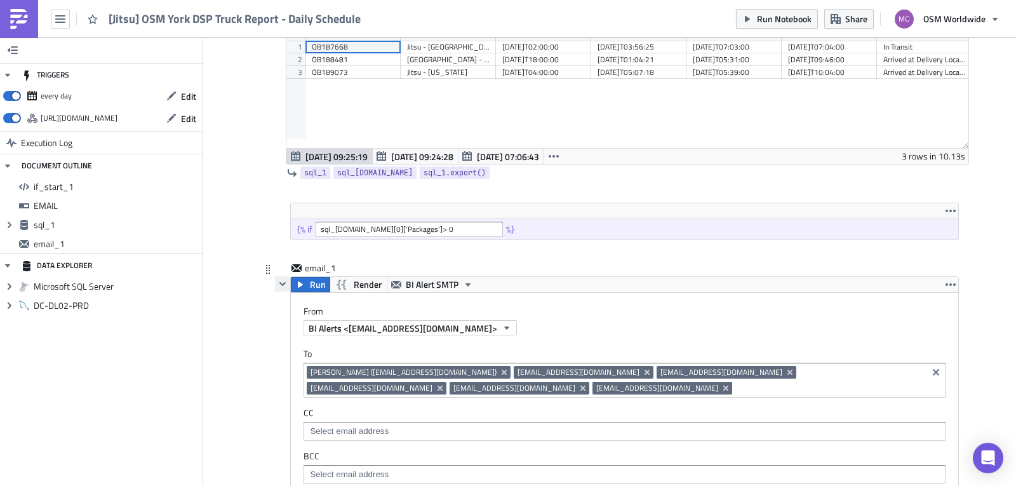
click at [279, 286] on icon "button" at bounding box center [283, 284] width 10 height 10
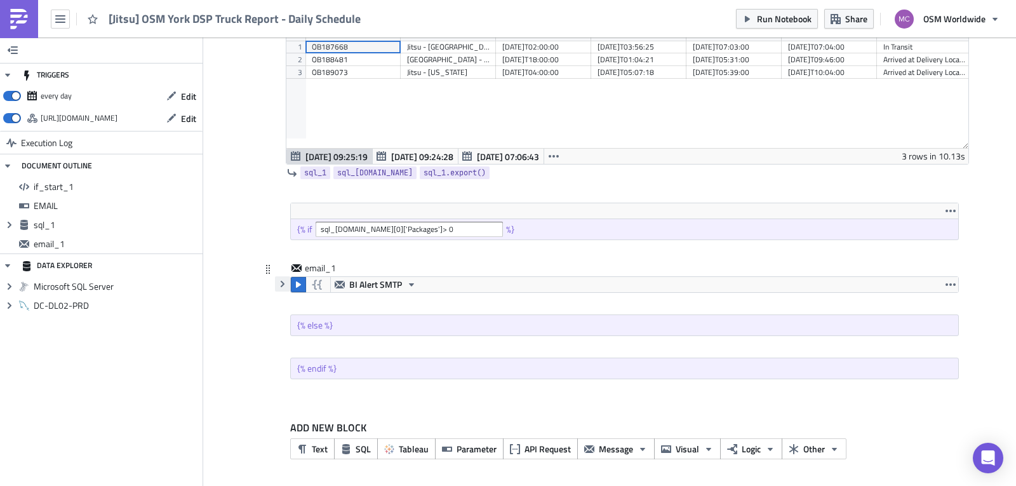
click at [281, 282] on icon "button" at bounding box center [283, 284] width 10 height 10
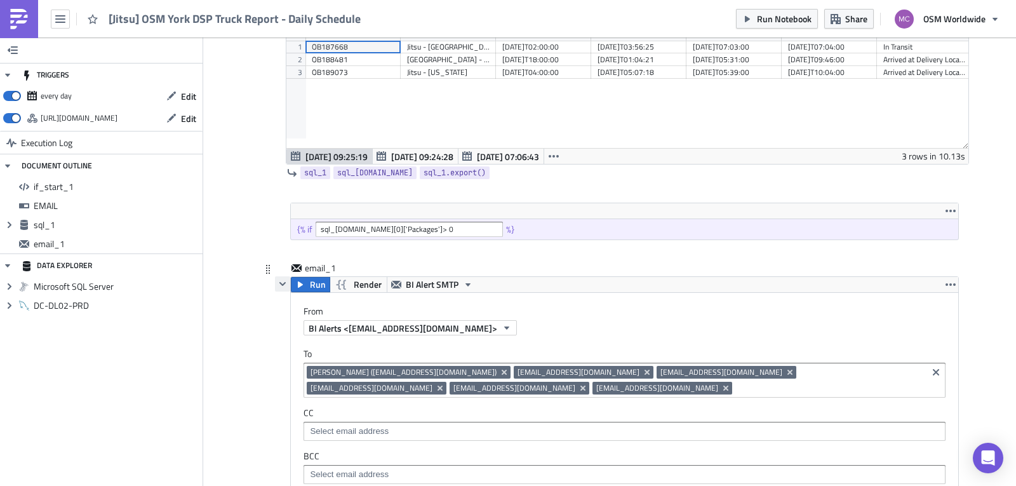
click at [281, 282] on icon "button" at bounding box center [283, 284] width 10 height 10
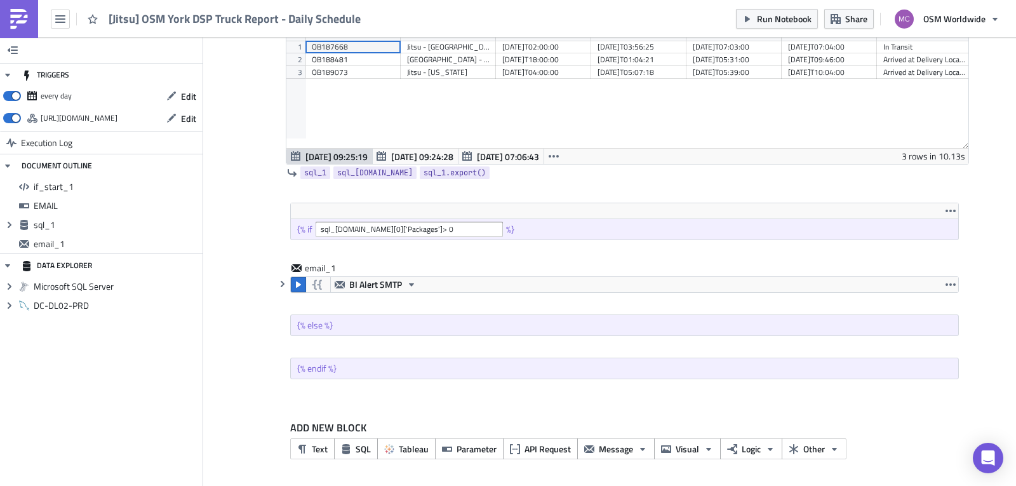
scroll to position [36, 0]
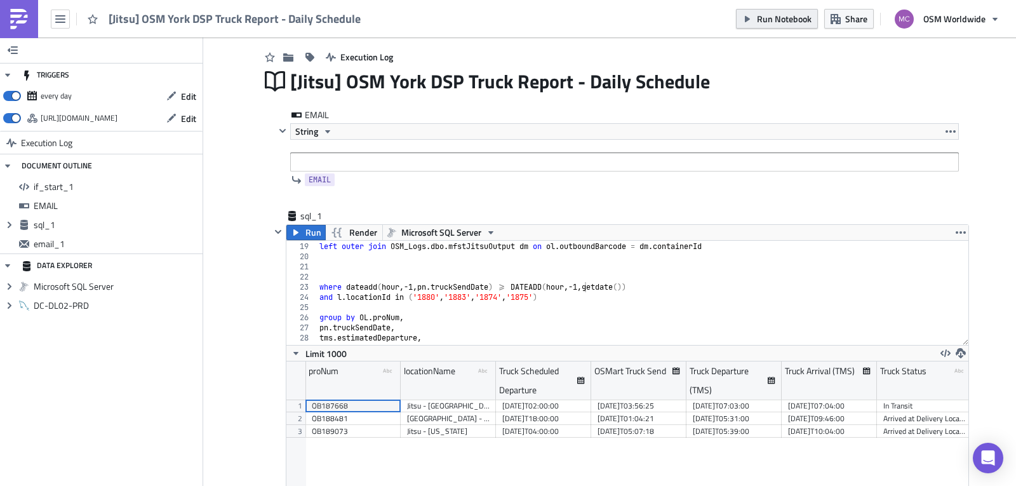
click at [779, 20] on span "Run Notebook" at bounding box center [784, 18] width 55 height 13
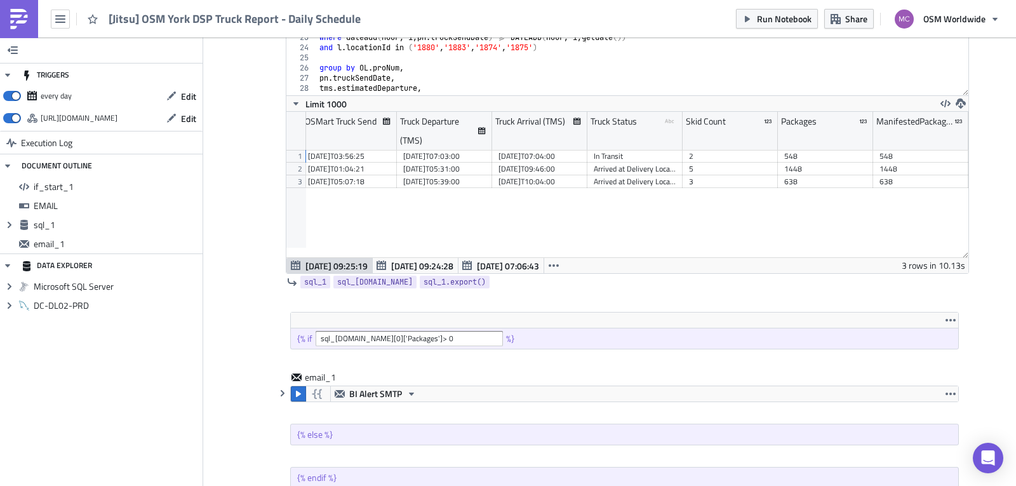
scroll to position [0, 0]
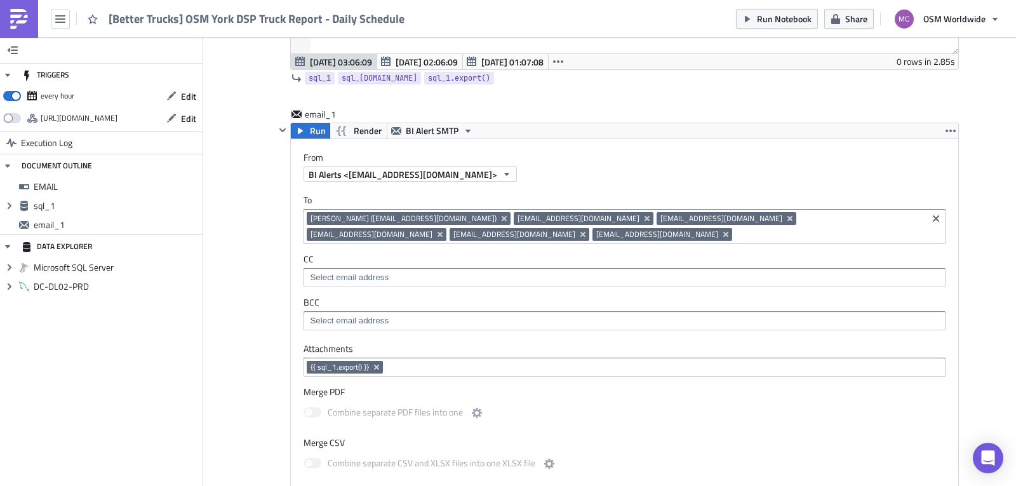
scroll to position [469, 0]
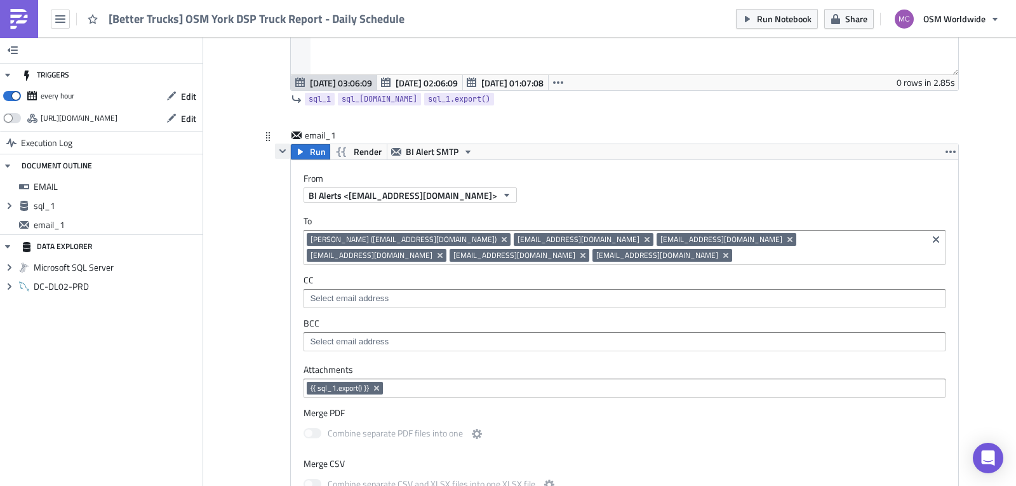
click at [281, 154] on icon "button" at bounding box center [283, 151] width 10 height 10
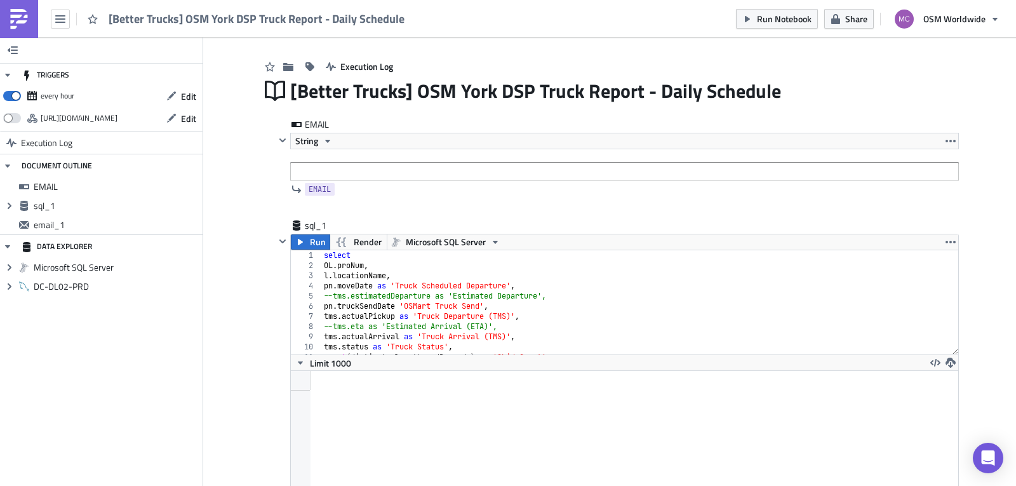
scroll to position [25, 0]
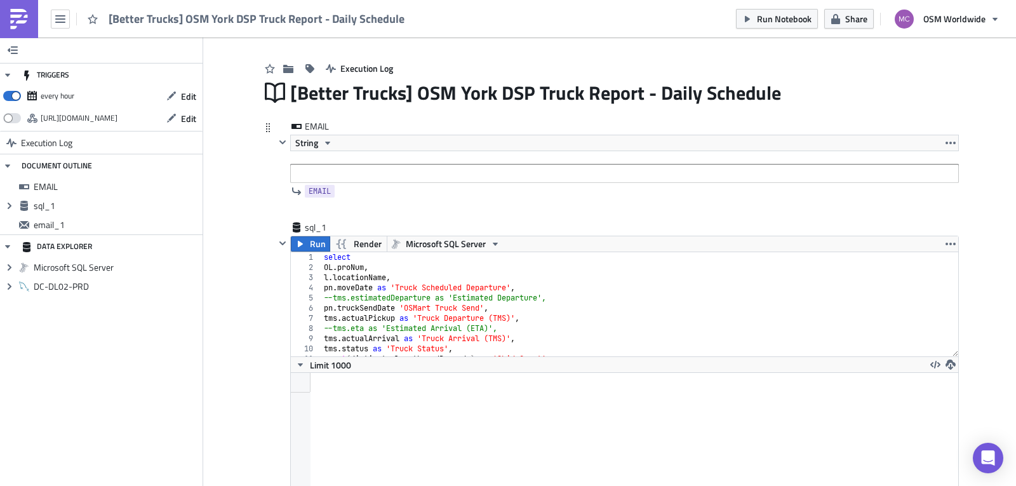
click at [275, 241] on button "button" at bounding box center [282, 243] width 15 height 15
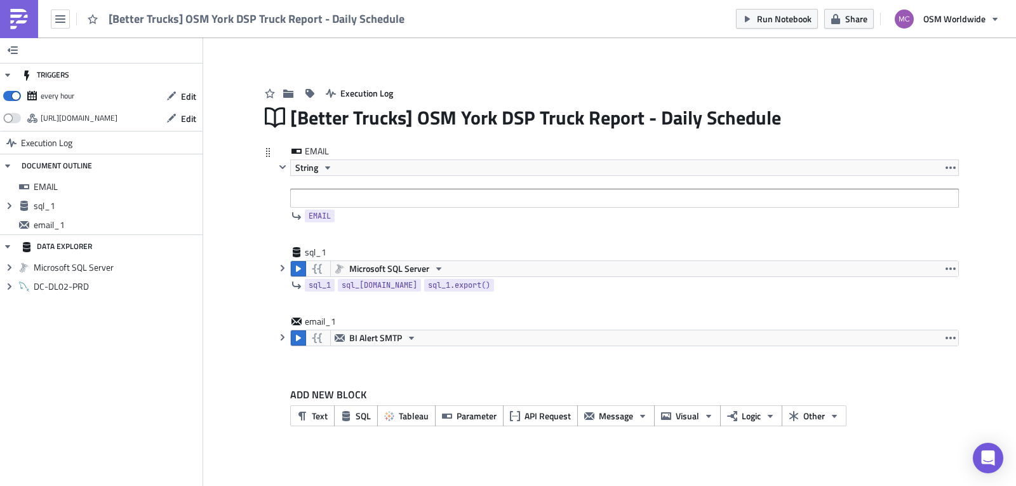
scroll to position [0, 0]
click at [287, 339] on icon "button" at bounding box center [283, 337] width 10 height 10
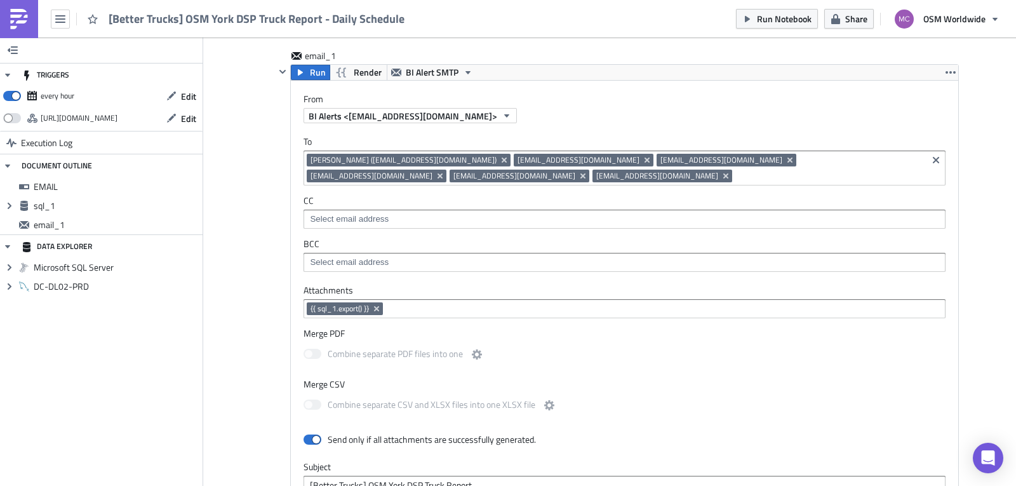
scroll to position [264, 0]
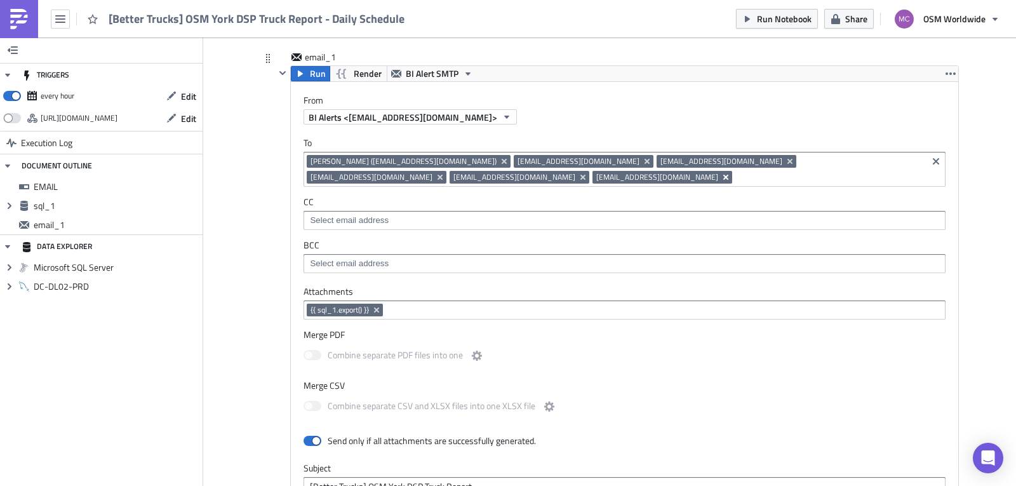
click at [721, 179] on icon "Remove Tag" at bounding box center [726, 177] width 10 height 10
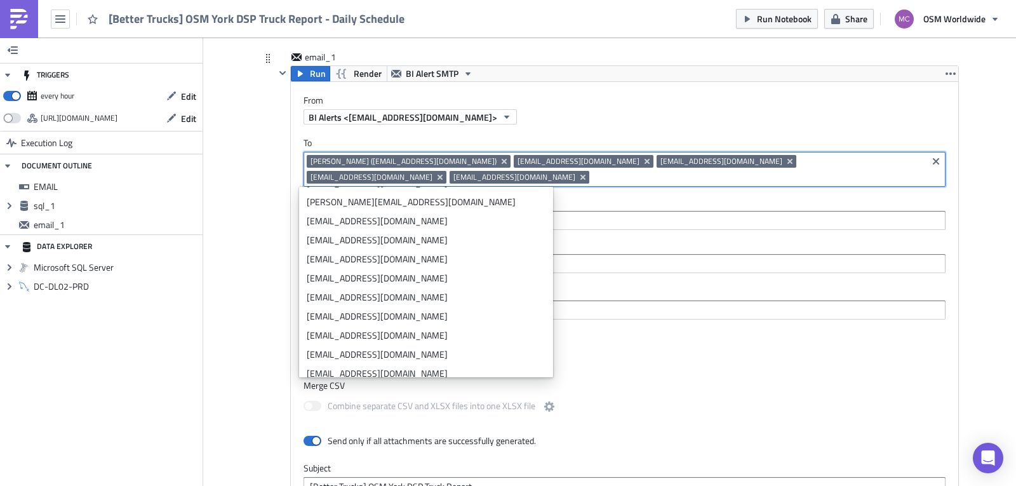
scroll to position [311, 0]
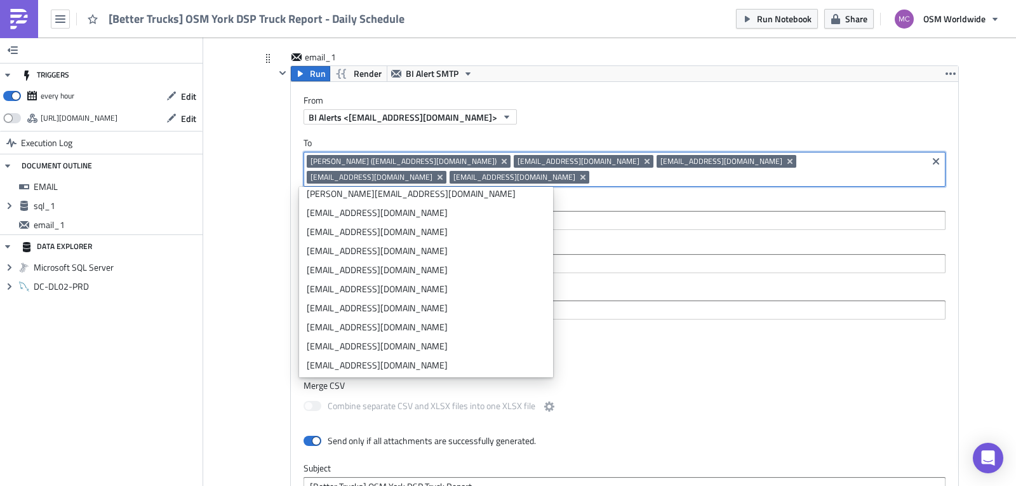
click at [593, 179] on input at bounding box center [759, 177] width 332 height 13
paste input "[EMAIL_ADDRESS][DOMAIN_NAME]"
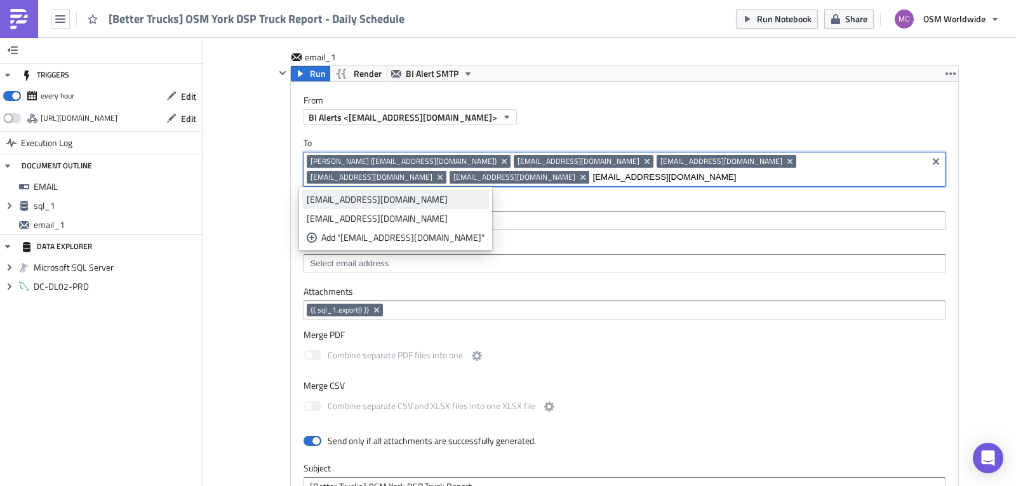
type input "[EMAIL_ADDRESS][DOMAIN_NAME]"
click at [403, 200] on div "[EMAIL_ADDRESS][DOMAIN_NAME]" at bounding box center [396, 199] width 178 height 13
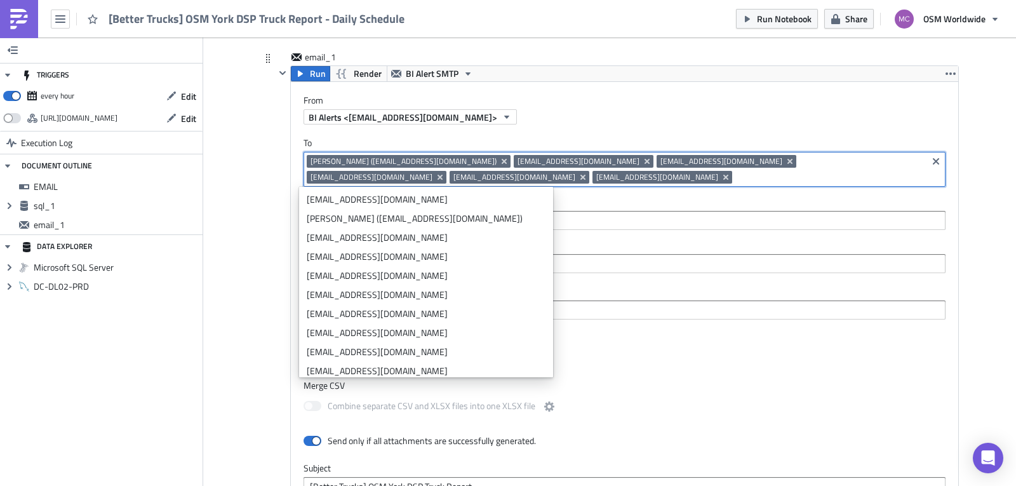
click at [719, 340] on label "Merge PDF" at bounding box center [625, 334] width 642 height 11
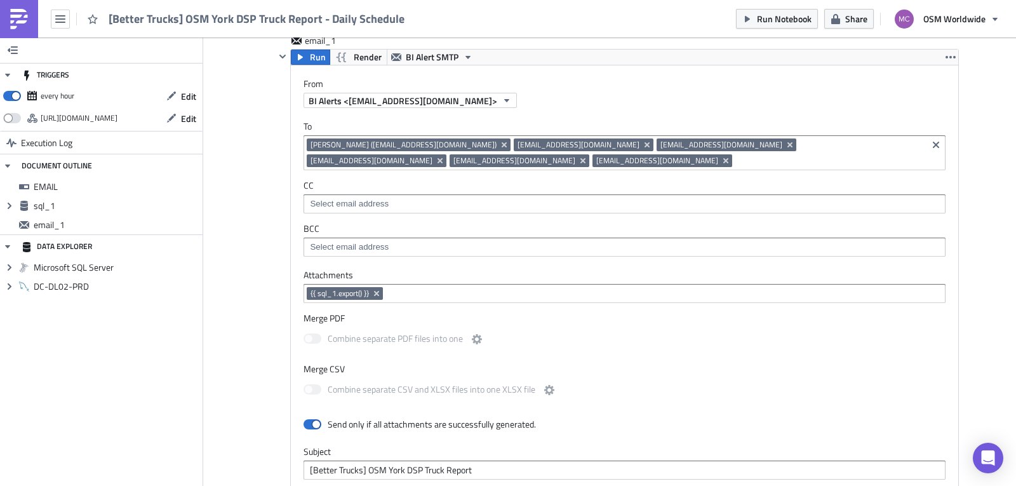
scroll to position [278, 0]
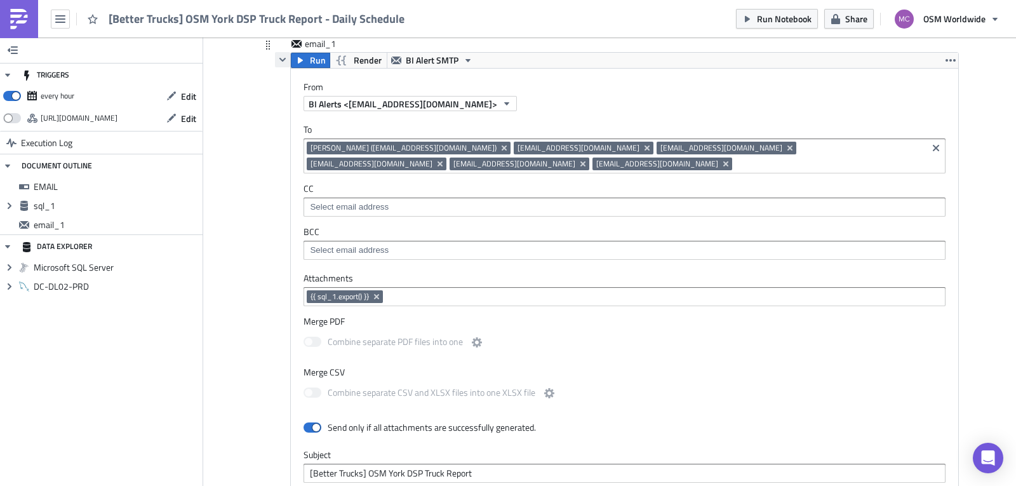
click at [278, 58] on icon "button" at bounding box center [283, 60] width 10 height 10
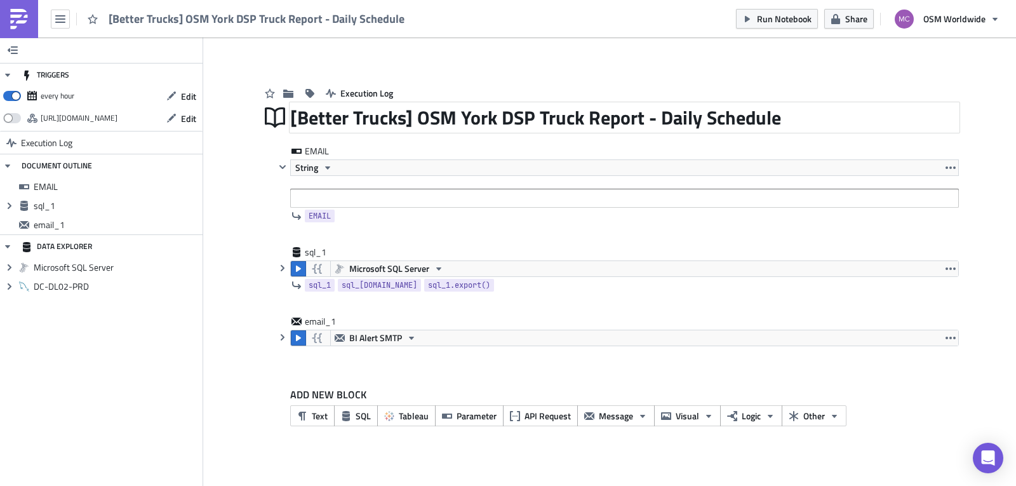
scroll to position [0, 0]
click at [738, 416] on button "Logic" at bounding box center [751, 415] width 62 height 21
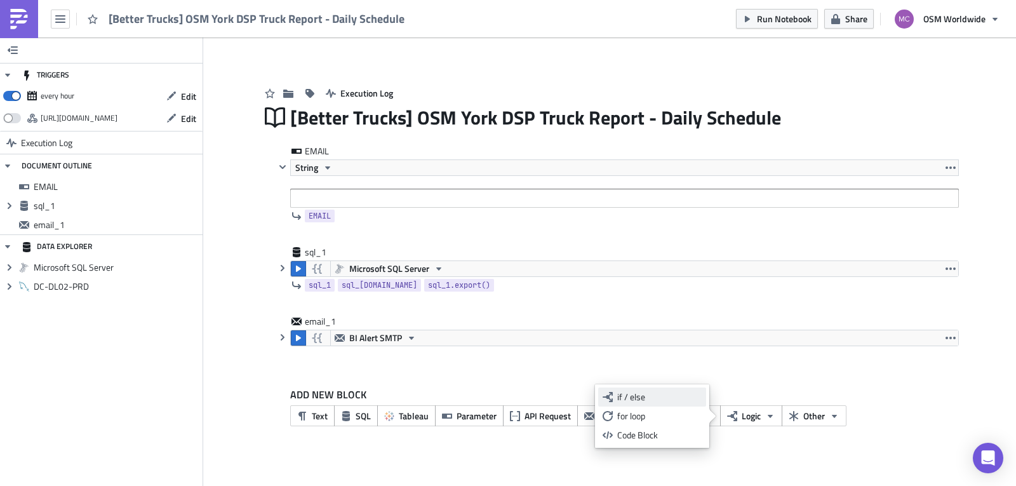
click at [626, 394] on div "if / else" at bounding box center [659, 397] width 84 height 13
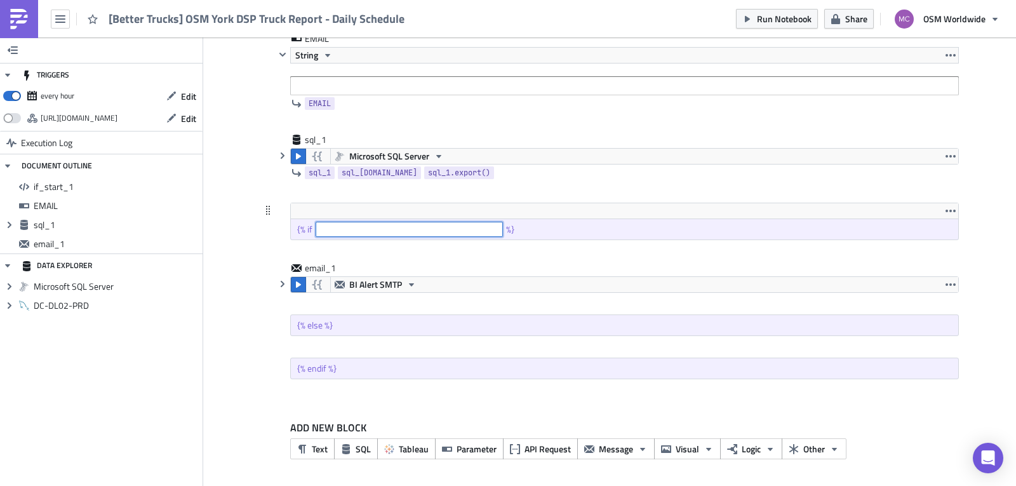
click at [363, 226] on input "text" at bounding box center [409, 229] width 187 height 15
type input "s"
click at [357, 176] on span "sql_1.data" at bounding box center [380, 172] width 76 height 13
click at [333, 226] on input "len(sql" at bounding box center [409, 229] width 187 height 15
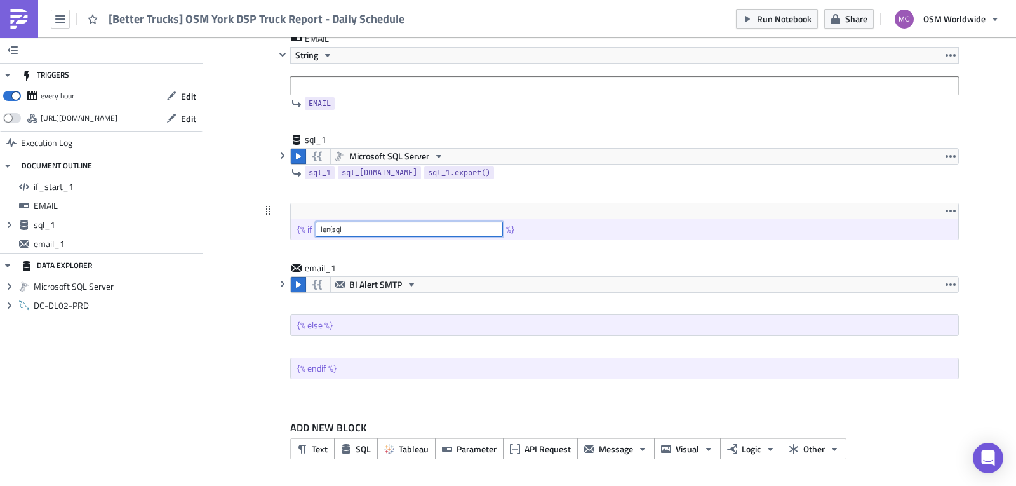
paste input "{{ sql_1.data }}"
type input "len({{ sql_1.data }} > 0"
click at [356, 351] on div at bounding box center [617, 346] width 684 height 15
click at [312, 449] on span "Text" at bounding box center [320, 448] width 16 height 13
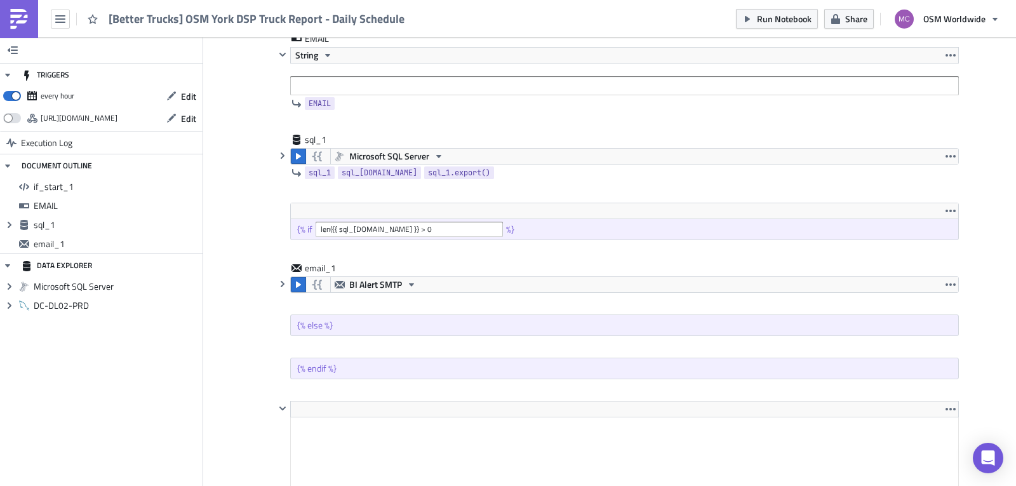
scroll to position [242, 0]
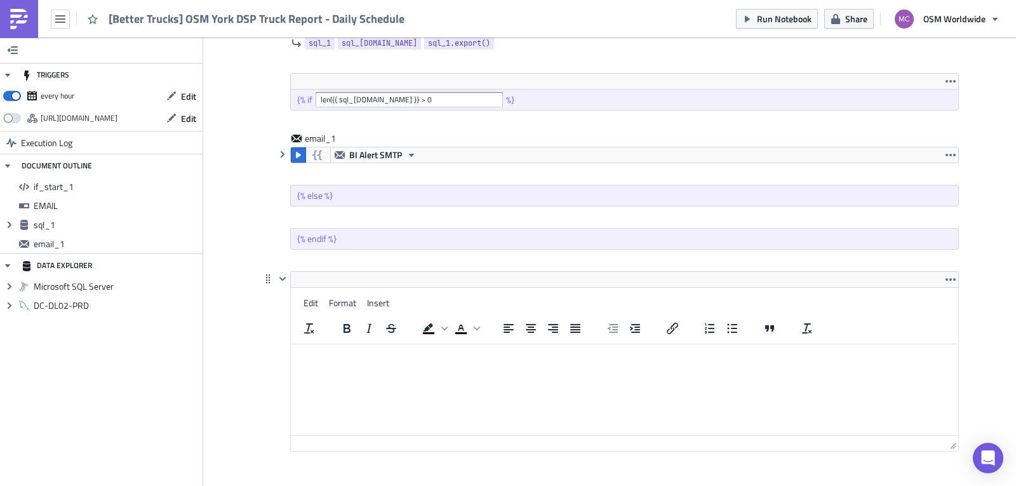
click at [508, 344] on html at bounding box center [625, 354] width 668 height 20
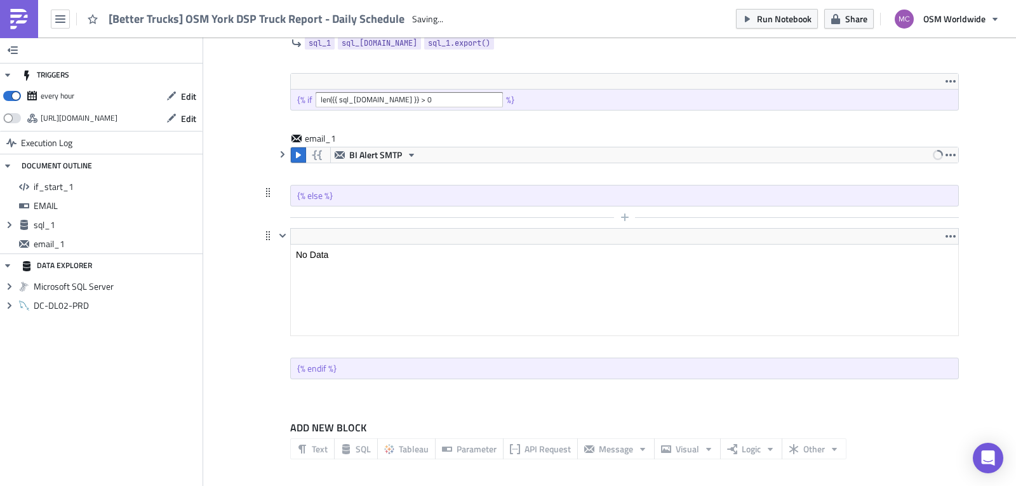
scroll to position [0, 0]
click at [280, 234] on icon "button" at bounding box center [283, 236] width 6 height 4
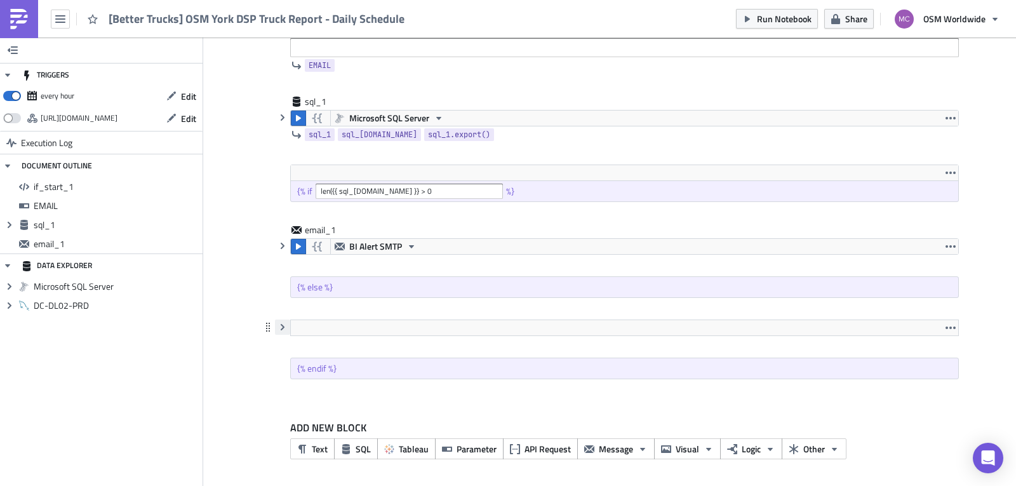
click at [275, 327] on button "button" at bounding box center [282, 327] width 15 height 15
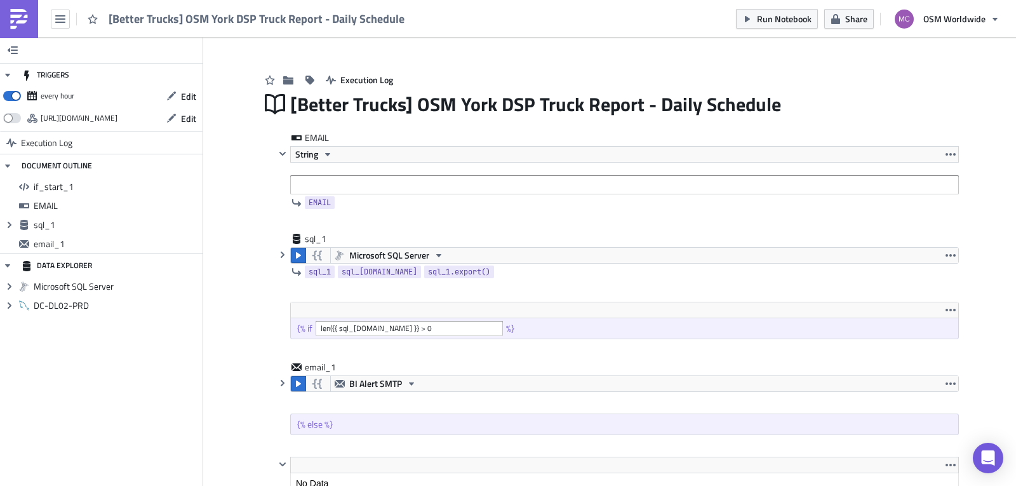
scroll to position [0, 0]
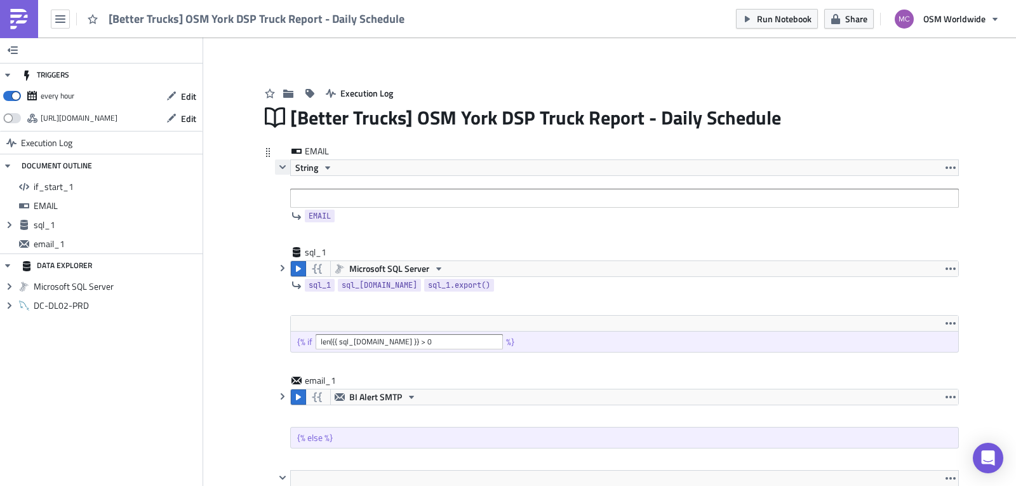
click at [280, 168] on icon "button" at bounding box center [283, 167] width 6 height 4
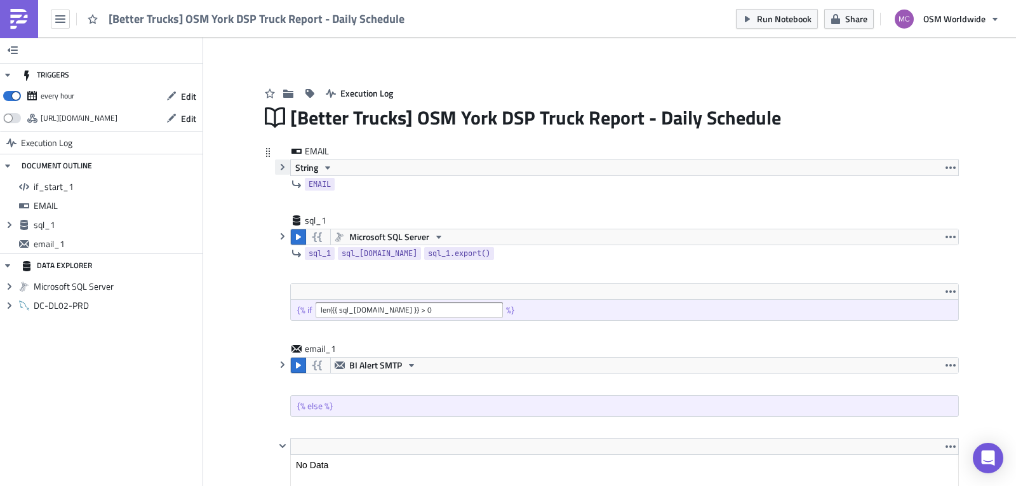
click at [281, 168] on icon "button" at bounding box center [283, 167] width 4 height 6
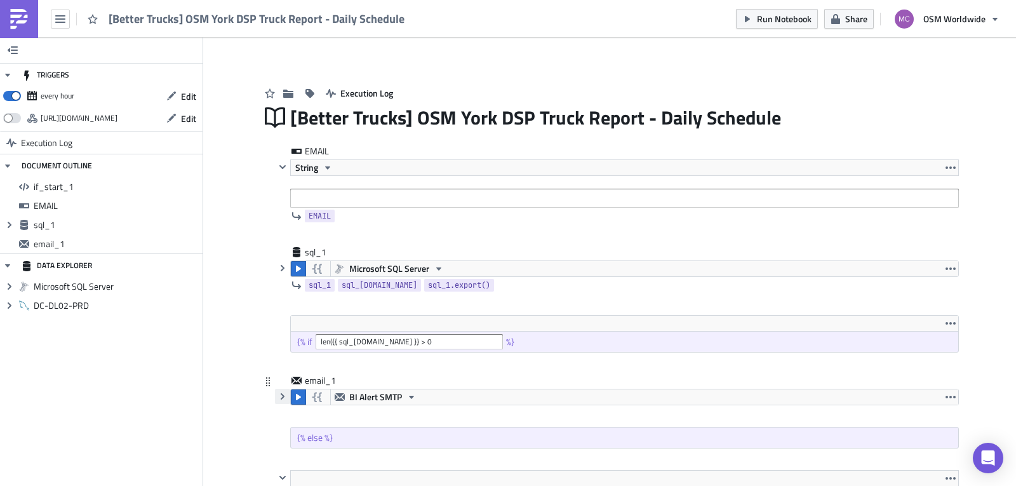
click at [282, 394] on icon "button" at bounding box center [283, 396] width 10 height 10
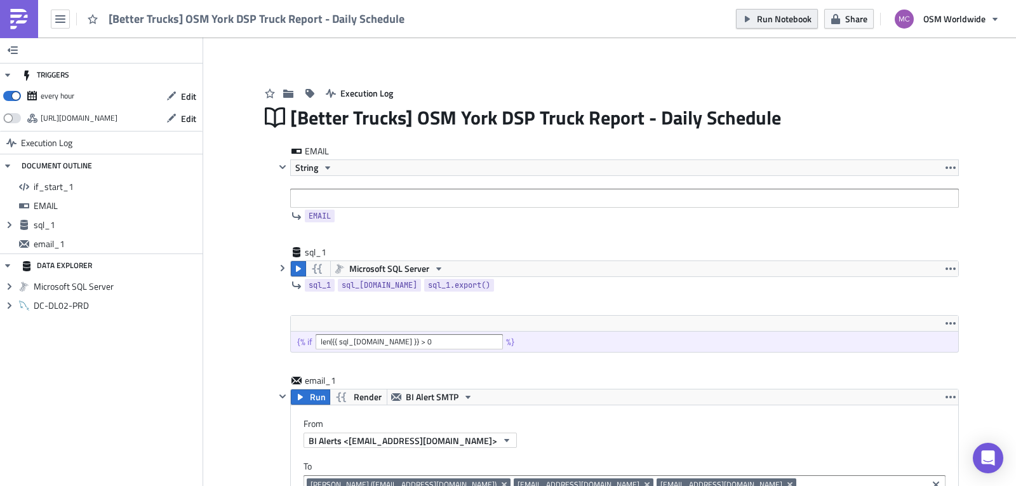
click at [790, 18] on span "Run Notebook" at bounding box center [784, 18] width 55 height 13
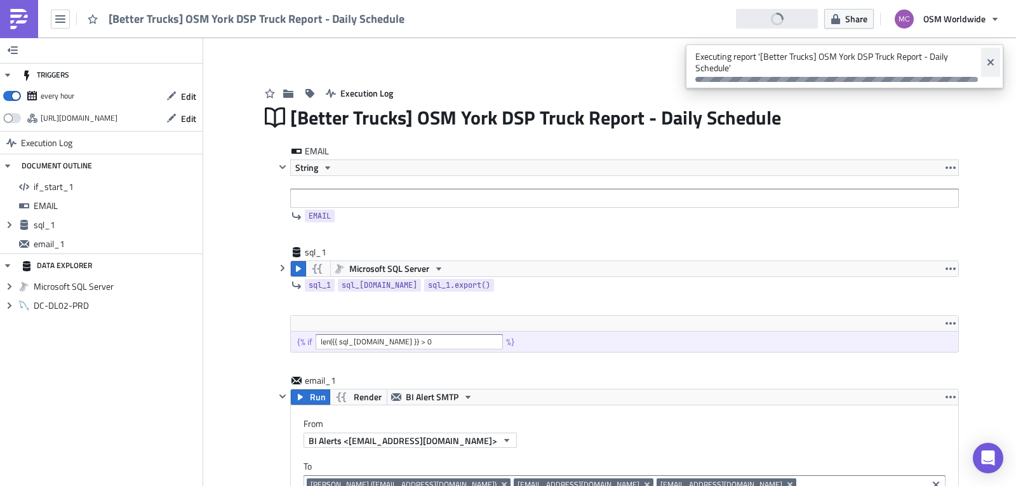
click at [993, 62] on icon "Close" at bounding box center [991, 62] width 6 height 6
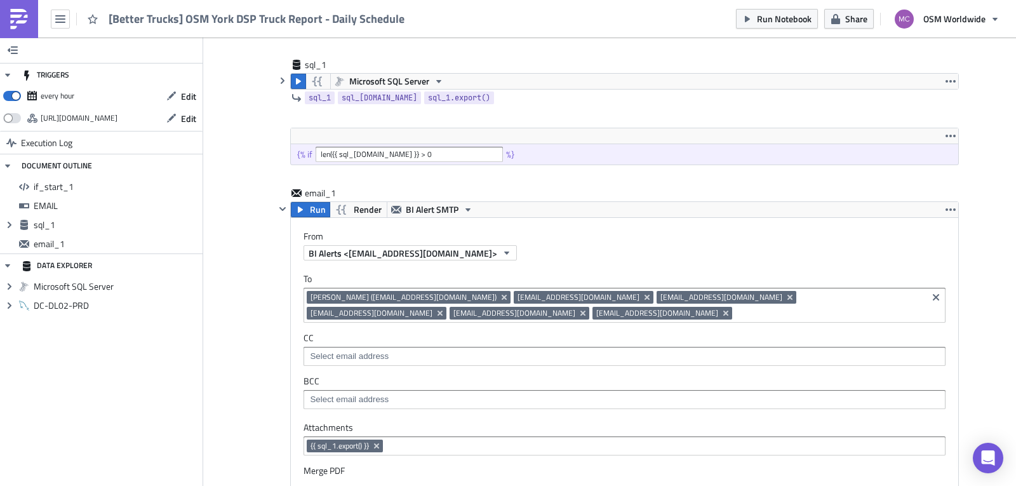
scroll to position [189, 0]
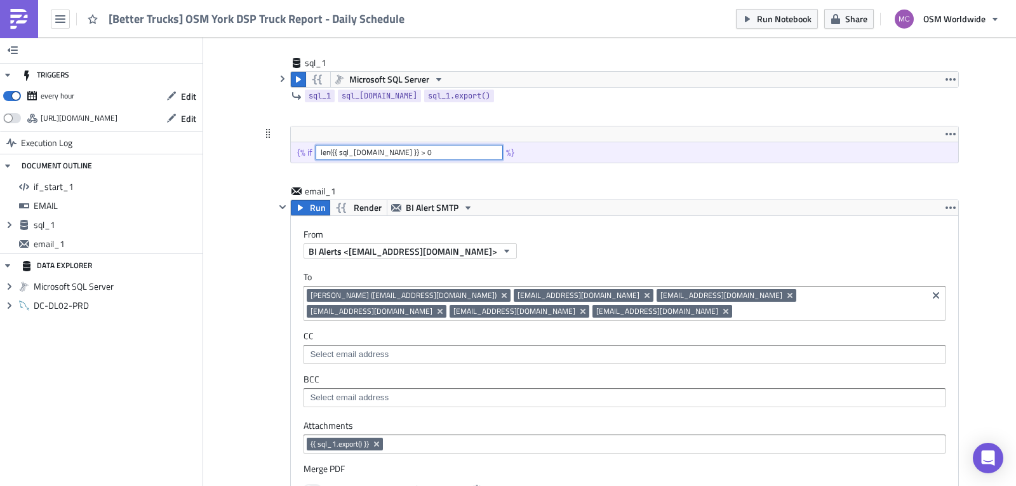
click at [330, 152] on input "len({{ sql_1.data }} > 0" at bounding box center [409, 152] width 187 height 15
click at [543, 172] on div at bounding box center [617, 173] width 684 height 15
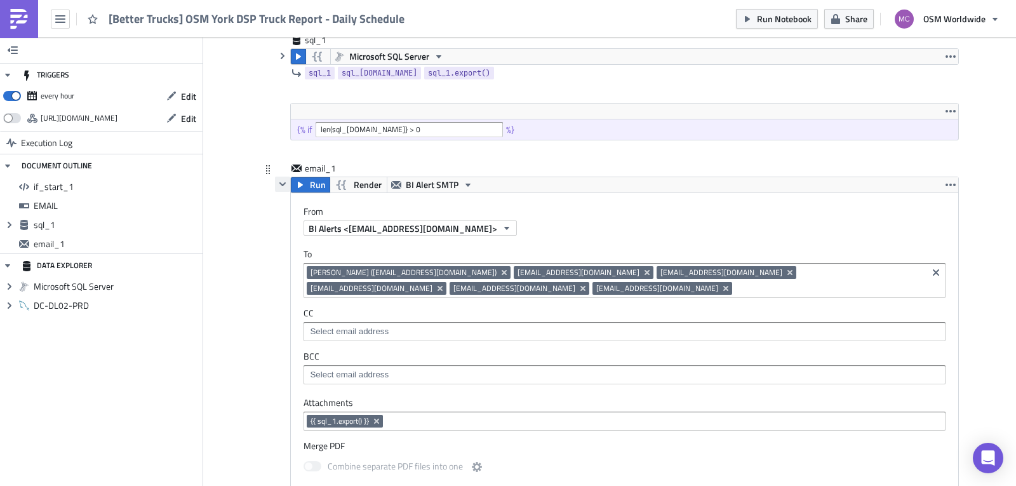
scroll to position [202, 0]
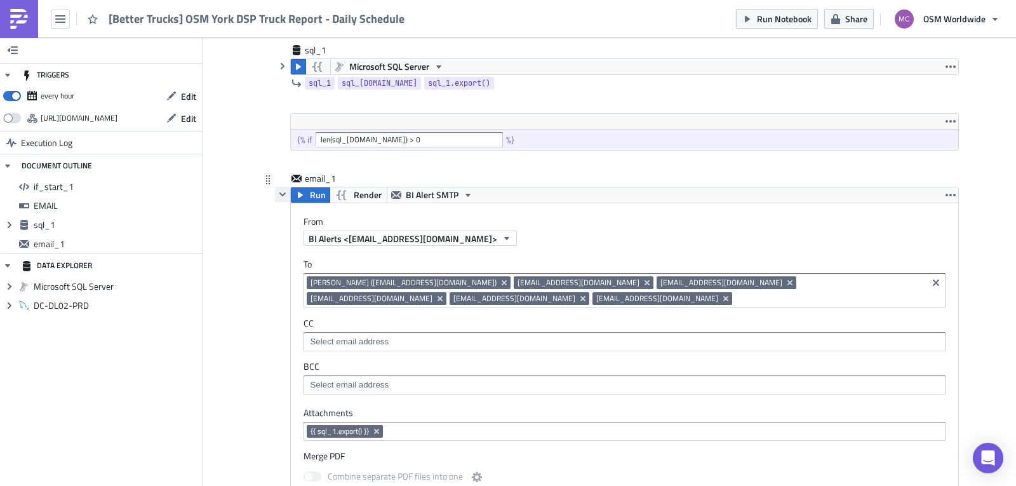
click at [280, 196] on icon "button" at bounding box center [283, 194] width 6 height 4
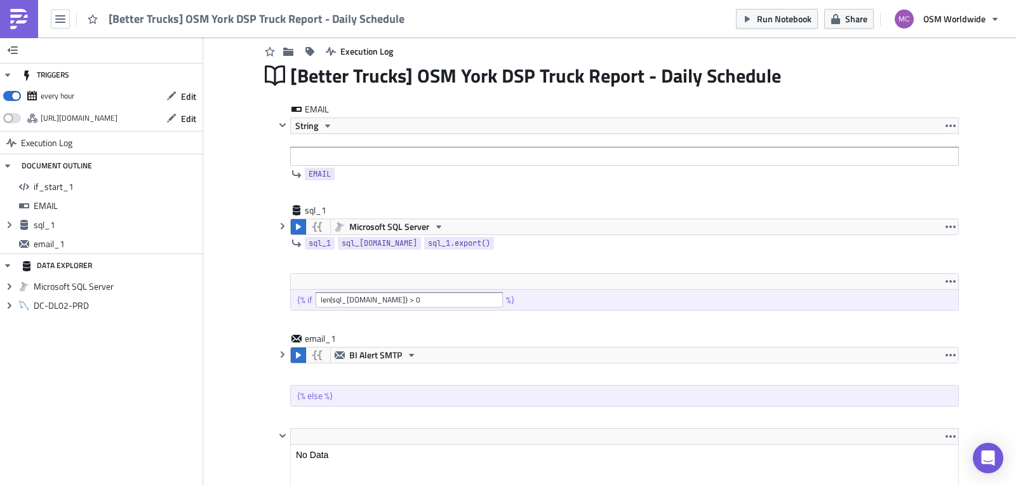
scroll to position [0, 0]
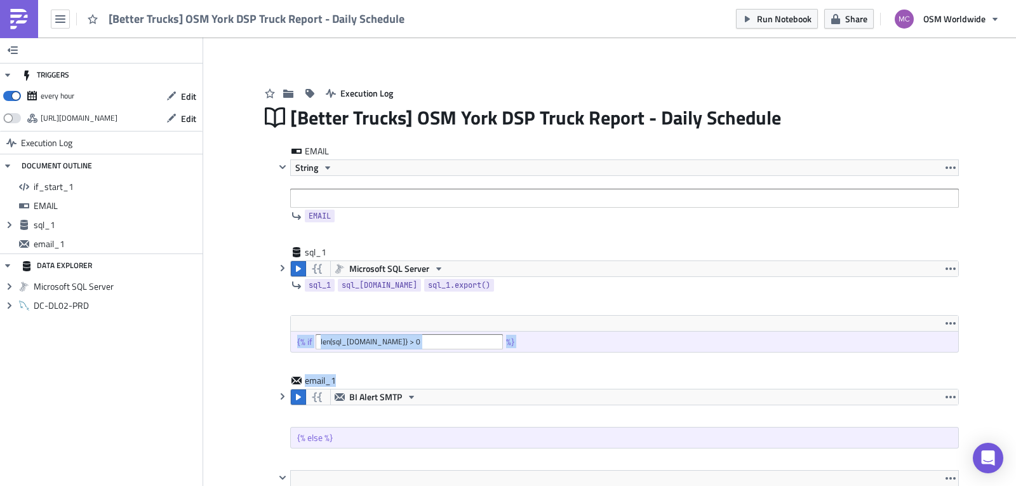
drag, startPoint x: 1006, startPoint y: 284, endPoint x: 1004, endPoint y: 379, distance: 94.7
click at [1004, 379] on div "Add Image Execution Log [Better Trucks] OSM York DSP Truck Report - Daily Sched…" at bounding box center [609, 383] width 813 height 692
click at [948, 396] on icon "button" at bounding box center [951, 397] width 10 height 10
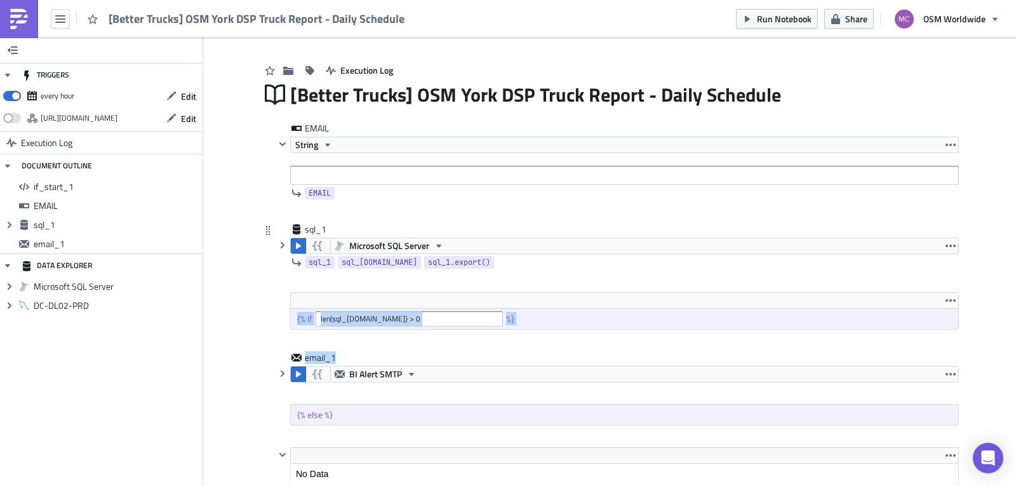
scroll to position [24, 0]
click at [233, 286] on div "Add Image Execution Log [Better Trucks] OSM York DSP Truck Report - Daily Sched…" at bounding box center [609, 360] width 813 height 692
click at [974, 314] on div "Add Image Execution Log [Better Trucks] OSM York DSP Truck Report - Daily Sched…" at bounding box center [609, 360] width 813 height 692
click at [278, 372] on icon "button" at bounding box center [283, 373] width 10 height 10
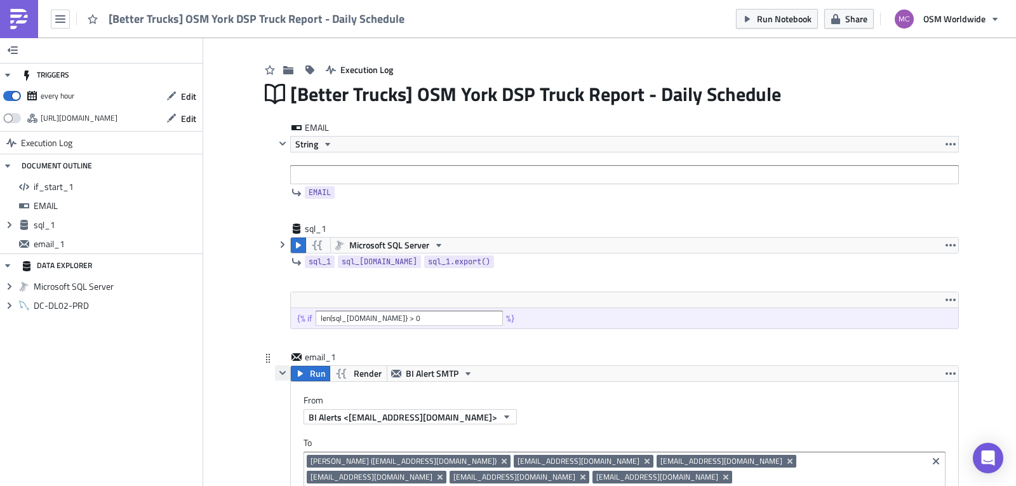
click at [280, 372] on icon "button" at bounding box center [283, 373] width 6 height 4
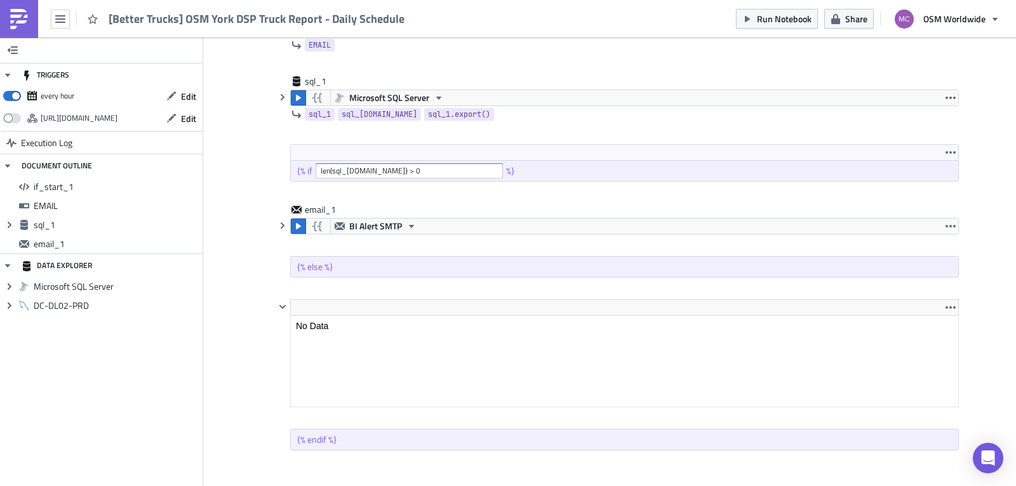
scroll to position [174, 0]
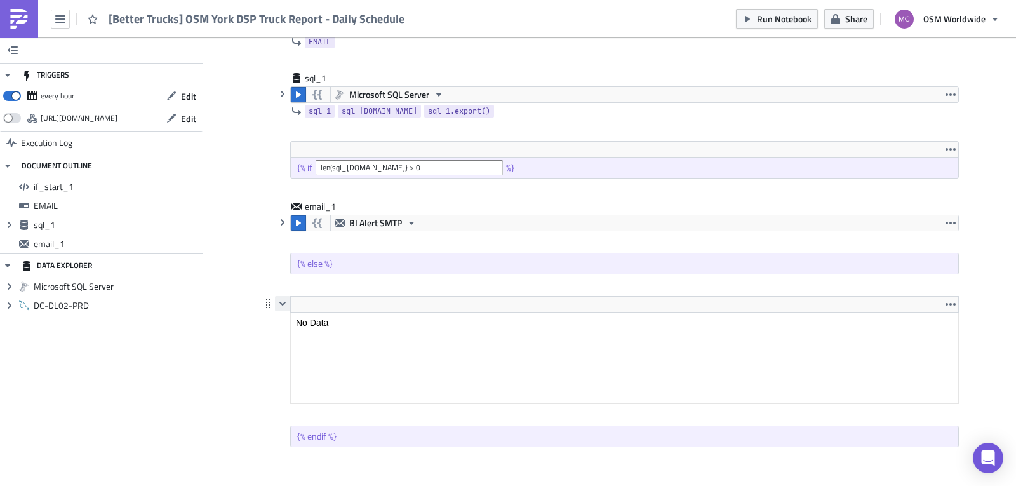
click at [278, 307] on icon "button" at bounding box center [283, 304] width 10 height 10
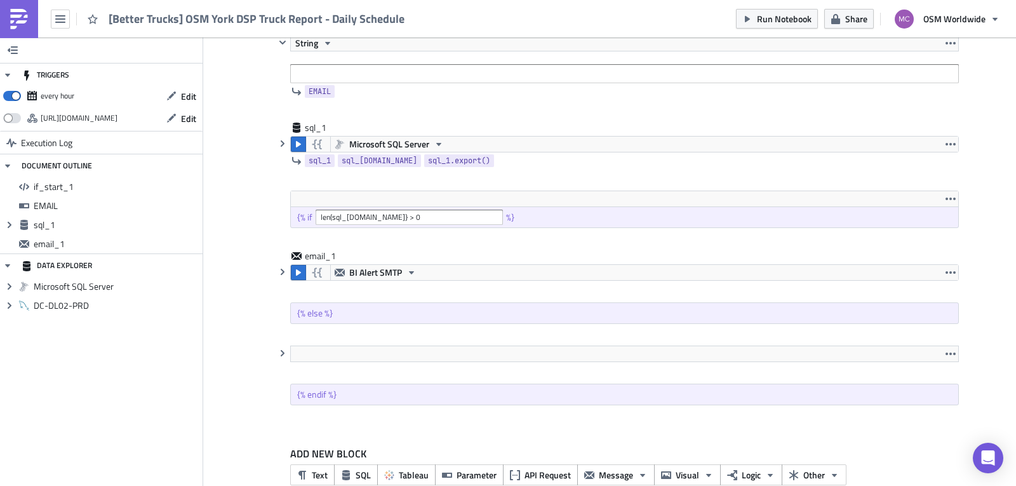
scroll to position [151, 0]
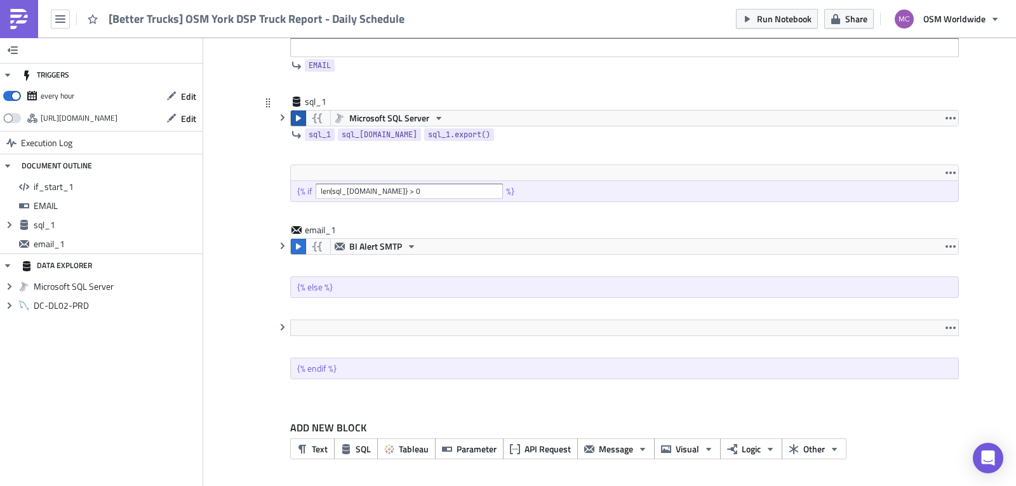
click at [298, 119] on icon "button" at bounding box center [298, 118] width 10 height 10
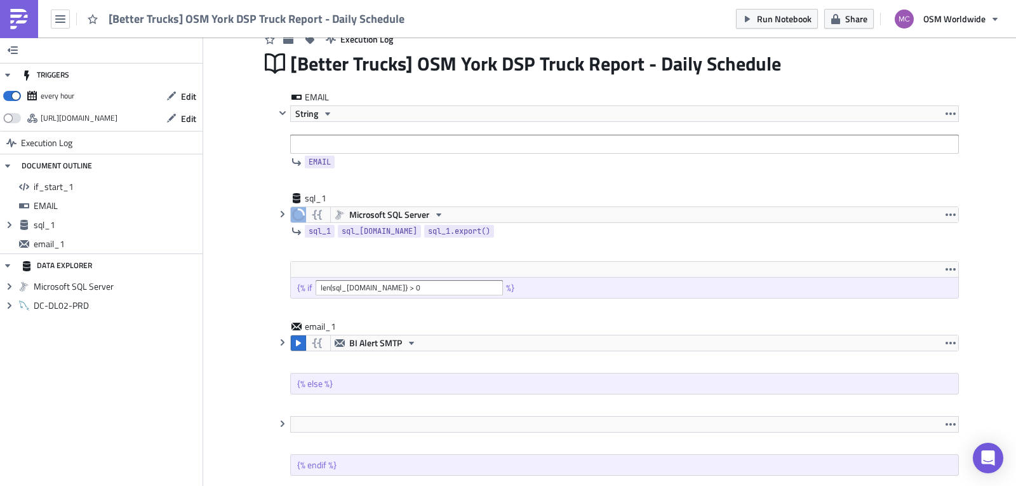
scroll to position [35, 0]
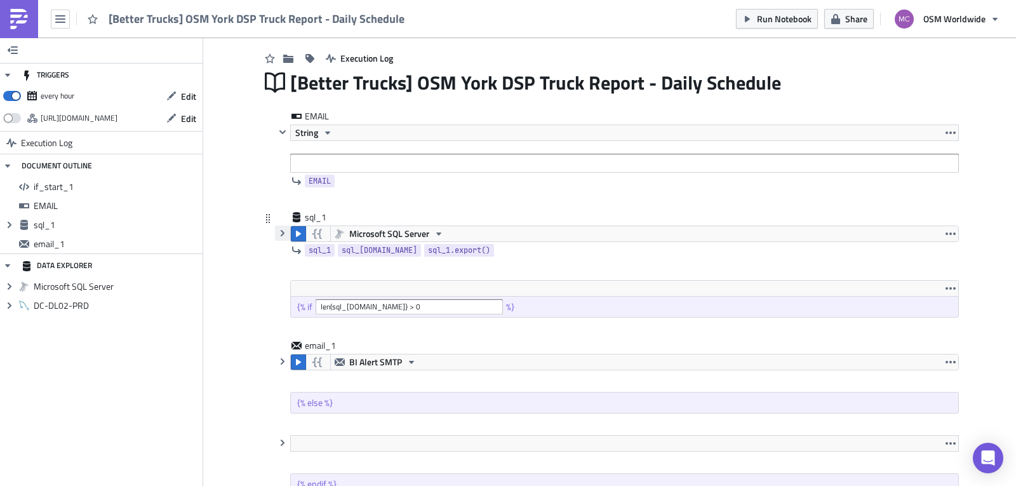
click at [278, 229] on icon "button" at bounding box center [283, 233] width 10 height 10
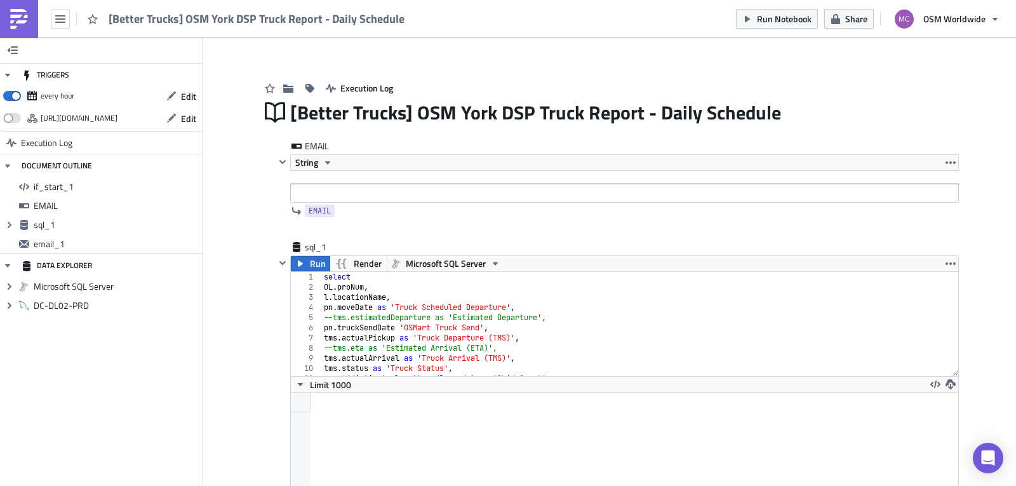
scroll to position [0, 0]
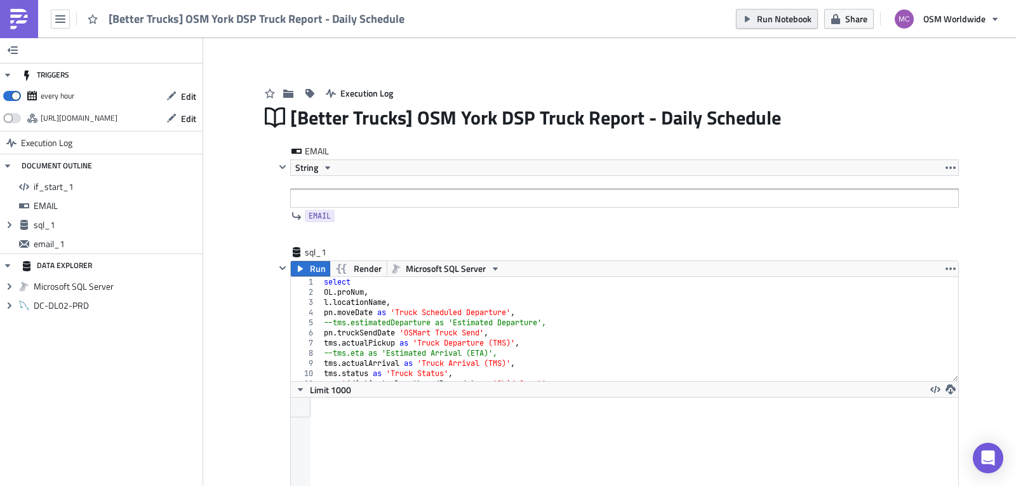
click at [781, 22] on span "Run Notebook" at bounding box center [784, 18] width 55 height 13
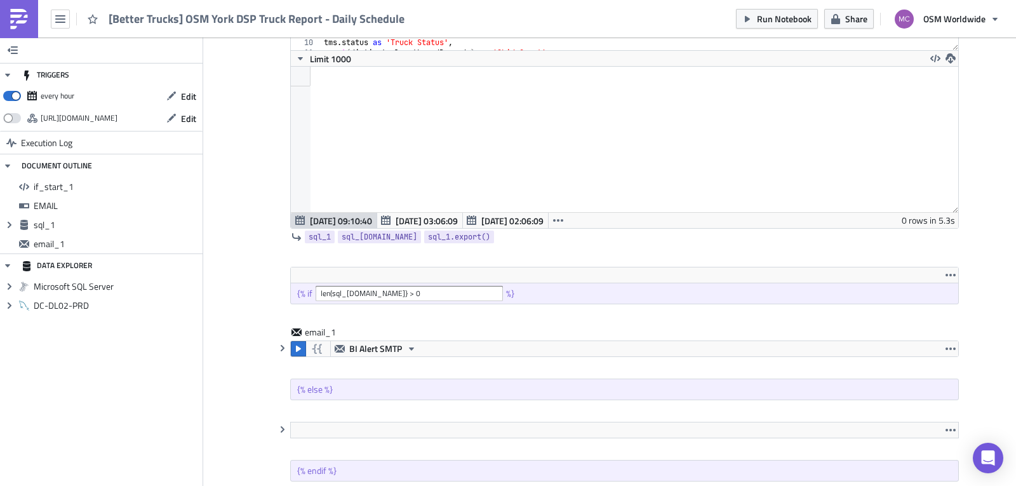
scroll to position [352, 0]
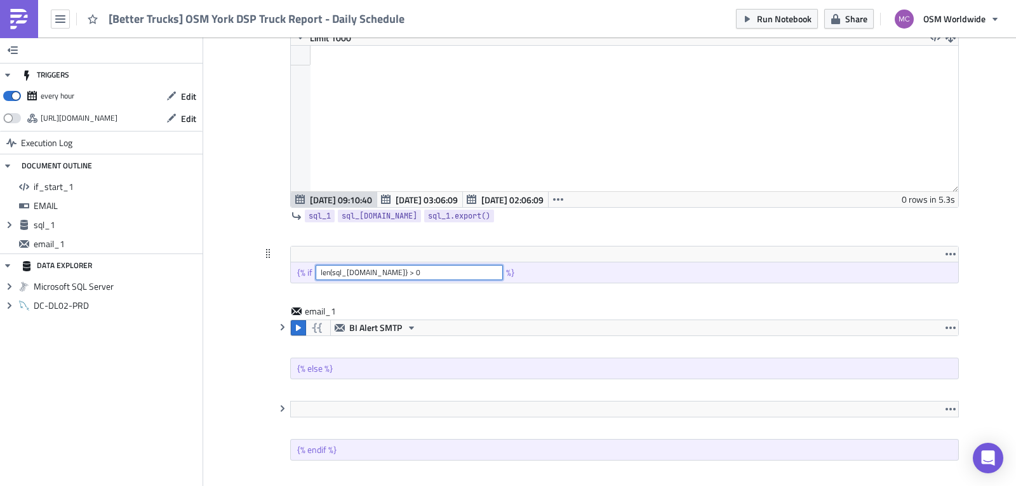
click at [428, 266] on input "len(sql_1.data} > 0" at bounding box center [409, 272] width 187 height 15
click at [766, 15] on span "Run Notebook" at bounding box center [784, 18] width 55 height 13
drag, startPoint x: 361, startPoint y: 273, endPoint x: 347, endPoint y: 273, distance: 14.6
click at [347, 273] on input "len(sql_1.data) > 0" at bounding box center [409, 272] width 187 height 15
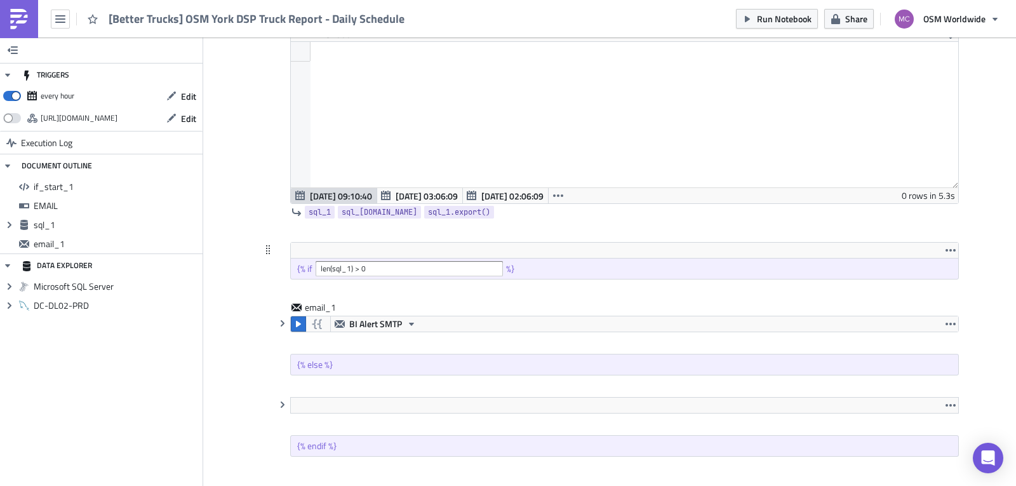
click at [628, 275] on div "{% if len(sql_1) > 0 %}" at bounding box center [625, 269] width 668 height 20
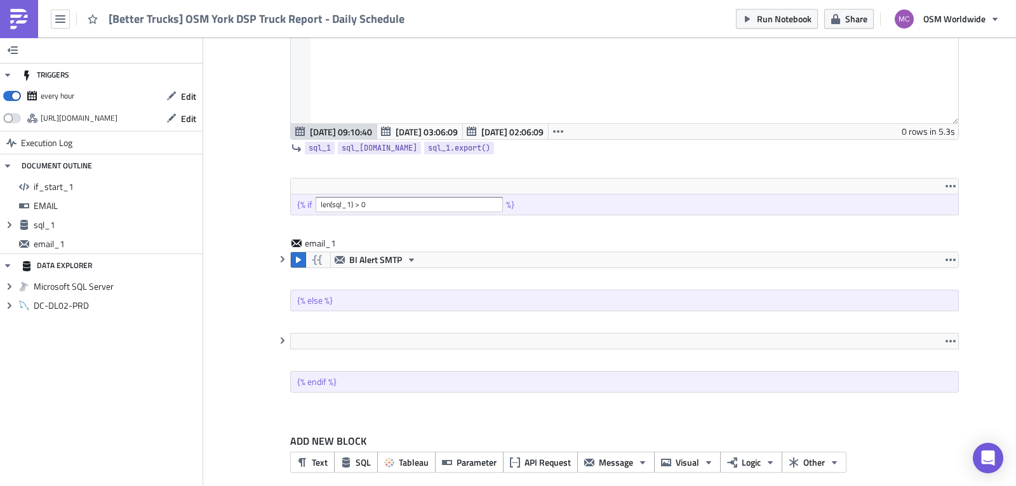
scroll to position [433, 0]
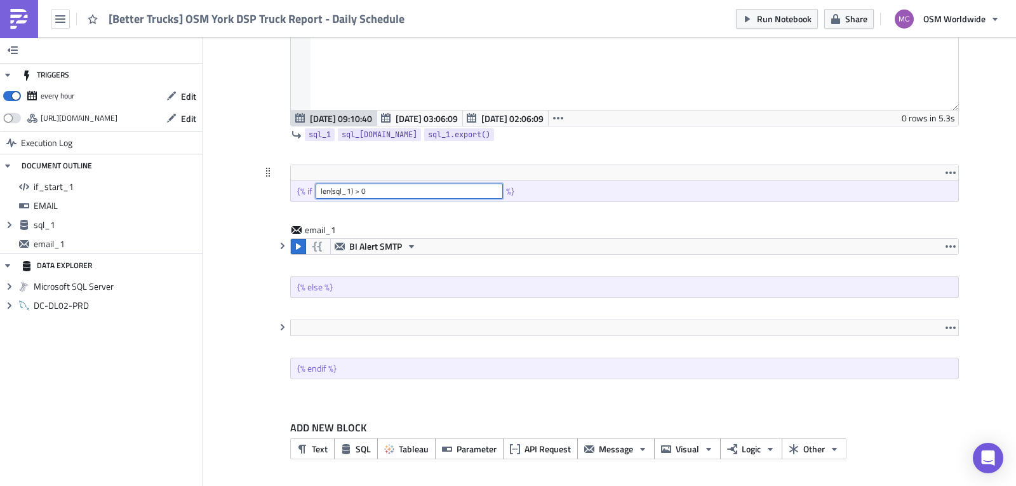
click at [346, 189] on input "len(sql_1) > 0" at bounding box center [409, 191] width 187 height 15
type input "len(sql_1.data[0]) > 0"
click at [960, 219] on div "Execution Log [Better Trucks] OSM York DSP Truck Report - Daily Schedule EMAIL …" at bounding box center [610, 56] width 724 height 863
click at [773, 18] on span "Run Notebook" at bounding box center [784, 18] width 55 height 13
click at [281, 245] on icon "button" at bounding box center [283, 246] width 4 height 6
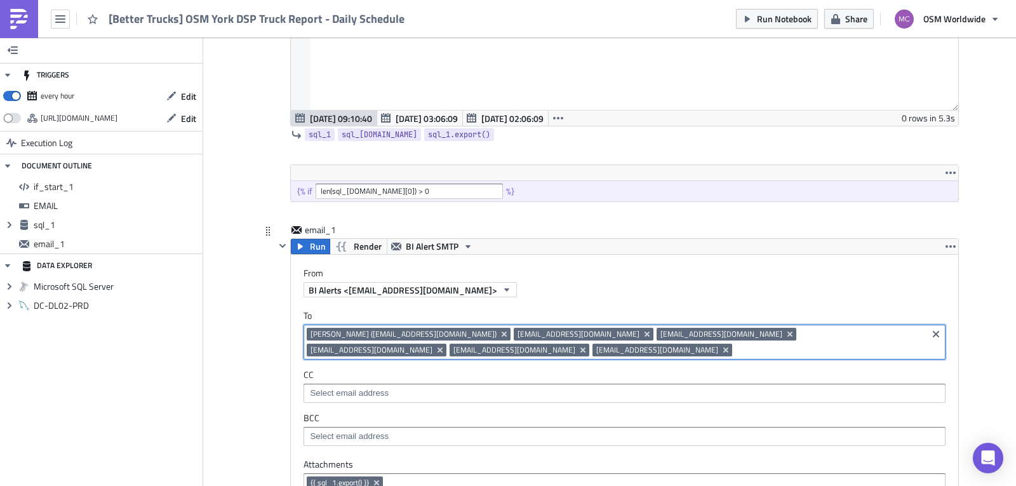
drag, startPoint x: 534, startPoint y: 349, endPoint x: 259, endPoint y: 328, distance: 276.5
drag, startPoint x: 538, startPoint y: 351, endPoint x: 300, endPoint y: 320, distance: 239.6
click at [304, 320] on div "To mciupa@osmworldwide.com mjohnson@osmworldwide.com jlyons@osmworldwide.com mp…" at bounding box center [625, 335] width 642 height 50
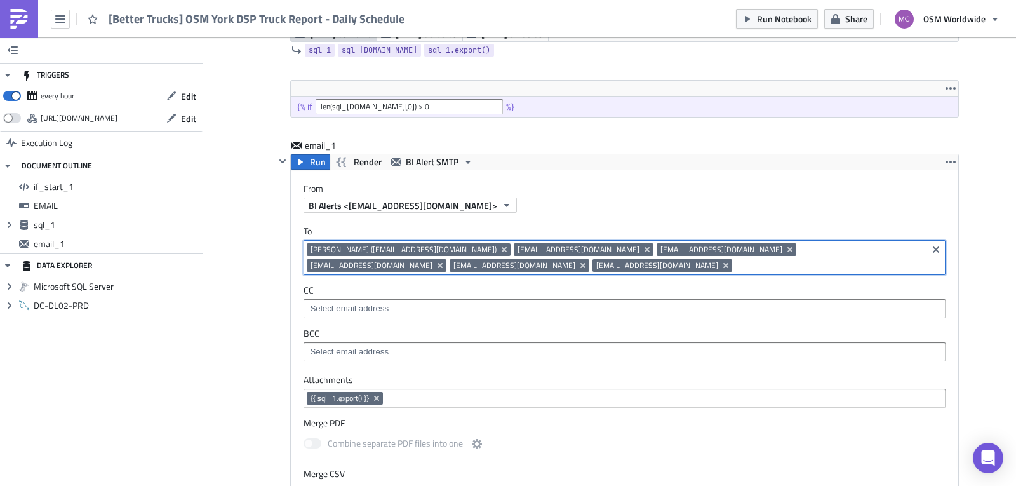
scroll to position [506, 0]
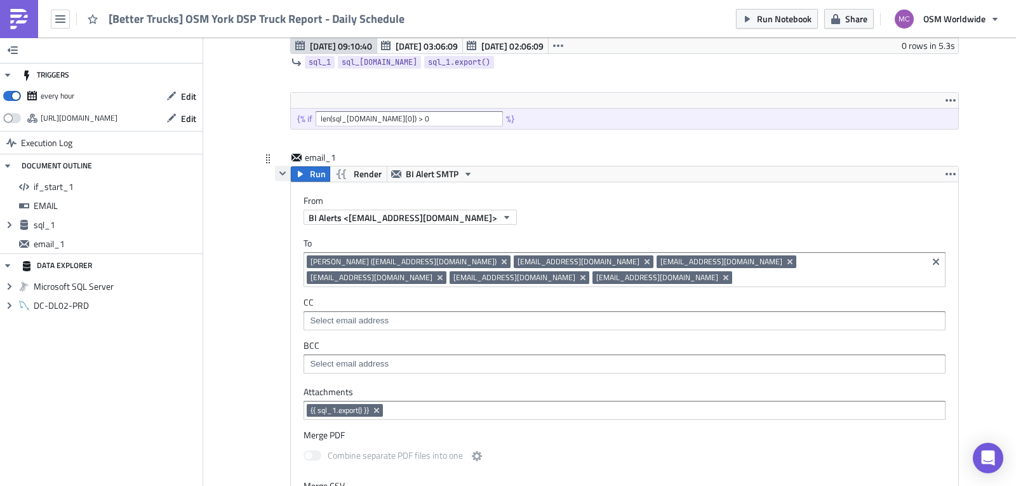
click at [278, 170] on icon "button" at bounding box center [283, 173] width 10 height 10
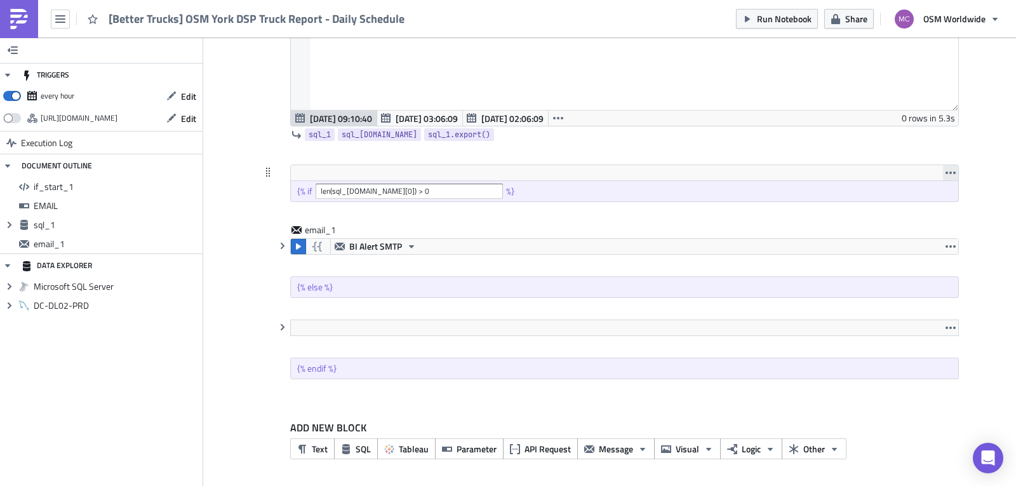
click at [948, 169] on icon "button" at bounding box center [951, 173] width 10 height 10
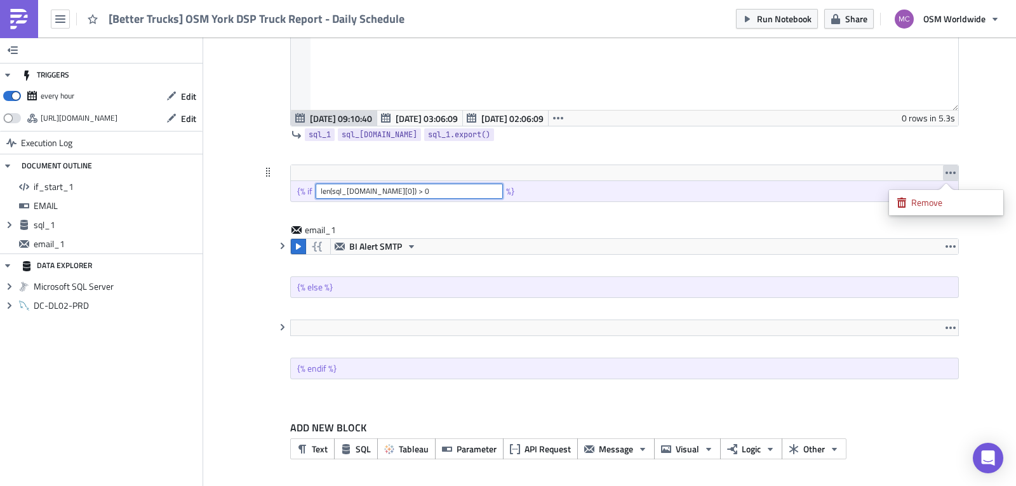
click at [417, 189] on input "len(sql_1.data[0]) > 0" at bounding box center [409, 191] width 187 height 15
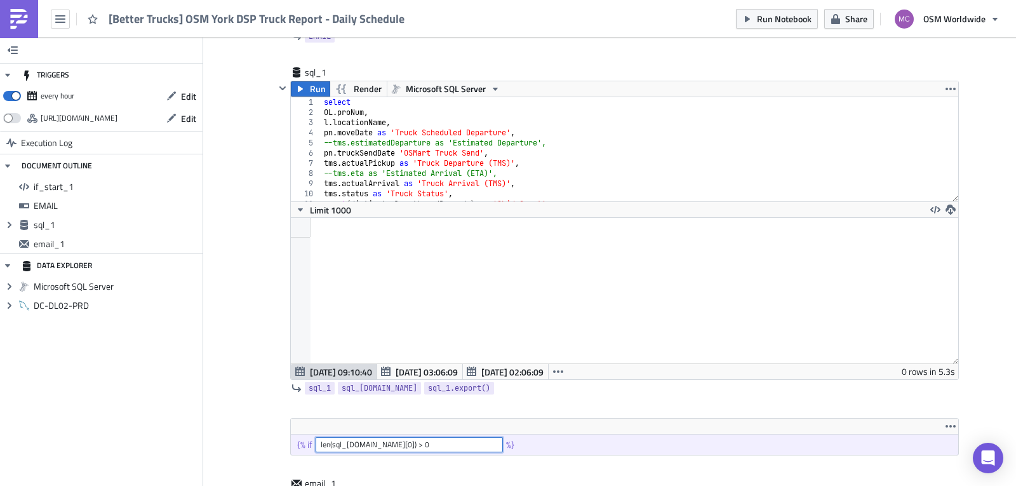
scroll to position [186, 0]
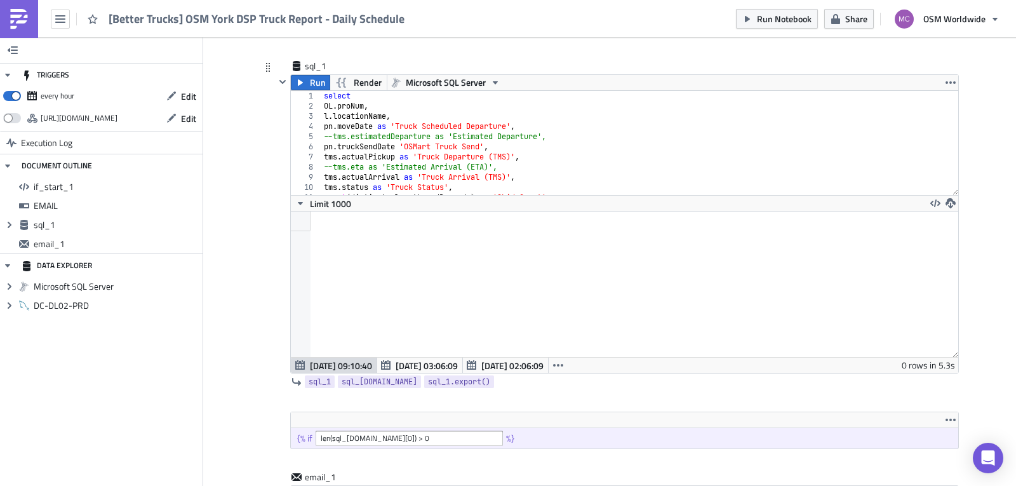
click at [591, 194] on div "select OL . proNum , l . locationName , pn . moveDate as 'Truck Scheduled Depar…" at bounding box center [635, 153] width 628 height 125
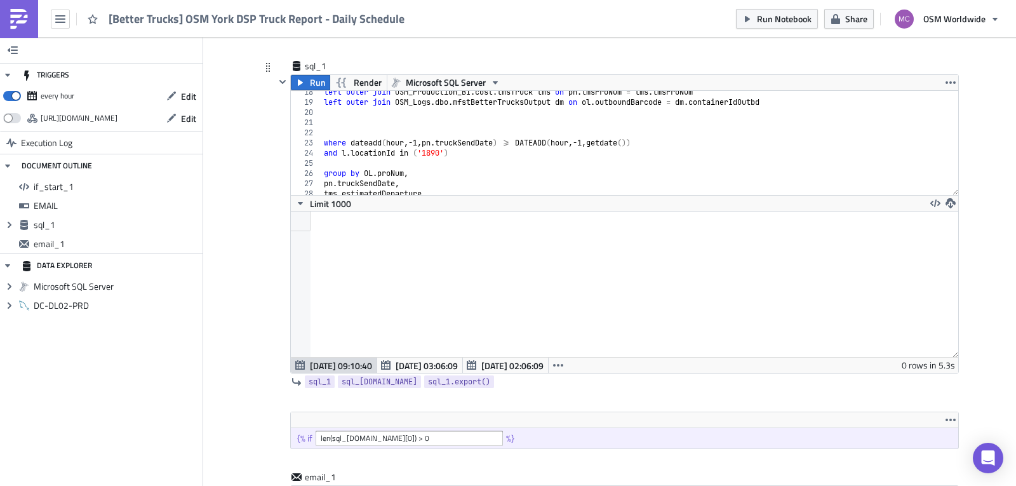
scroll to position [177, 0]
click at [584, 140] on div "left outer join OSM_Production_BI . cost . tmsTruck tms on pn . tmsProNum = tms…" at bounding box center [635, 148] width 628 height 125
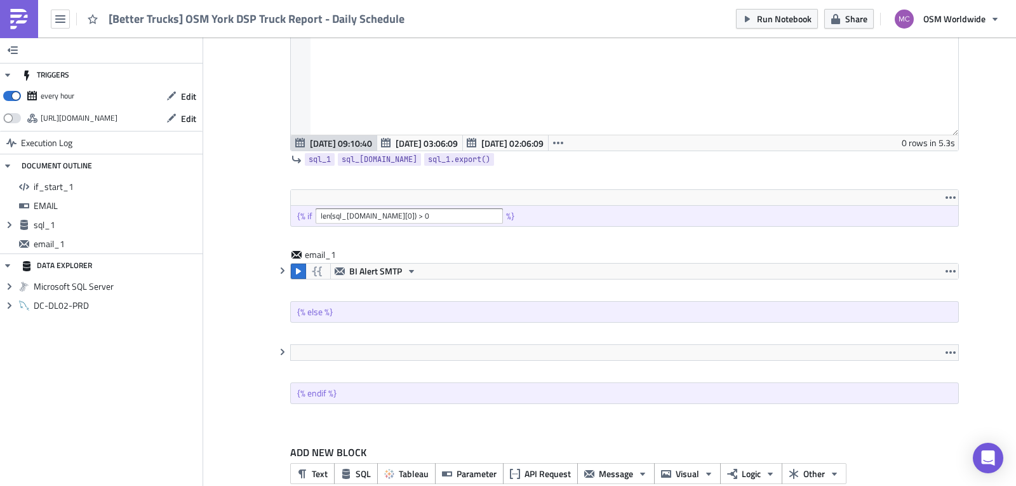
scroll to position [433, 0]
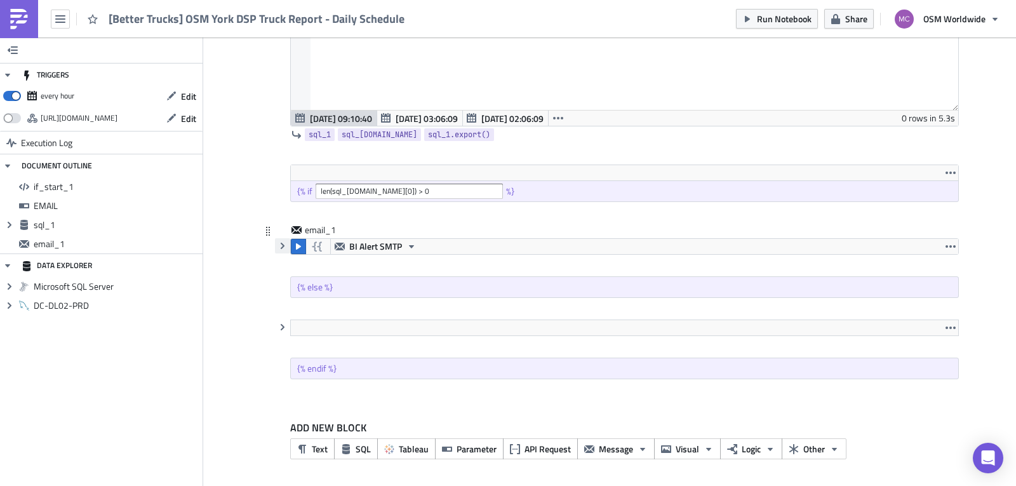
click at [281, 246] on icon "button" at bounding box center [283, 246] width 4 height 6
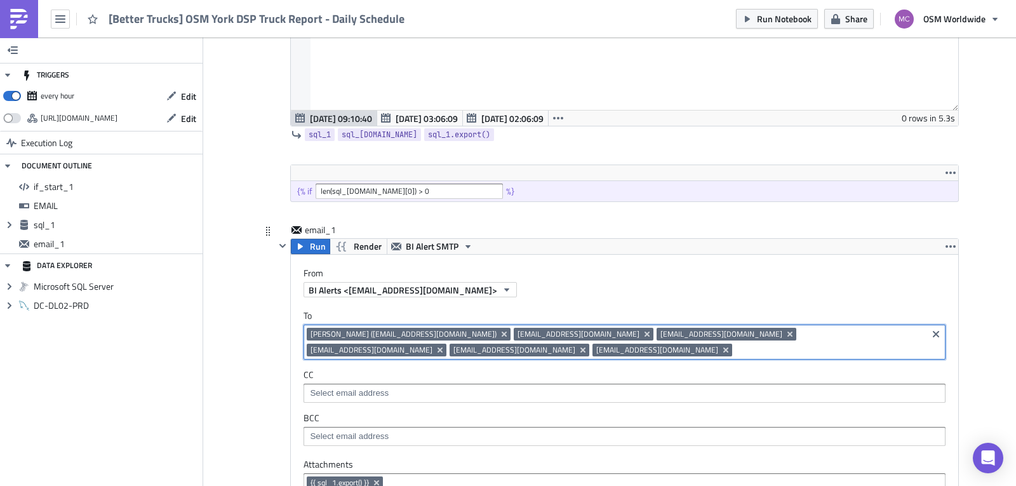
click at [736, 348] on input at bounding box center [830, 350] width 189 height 13
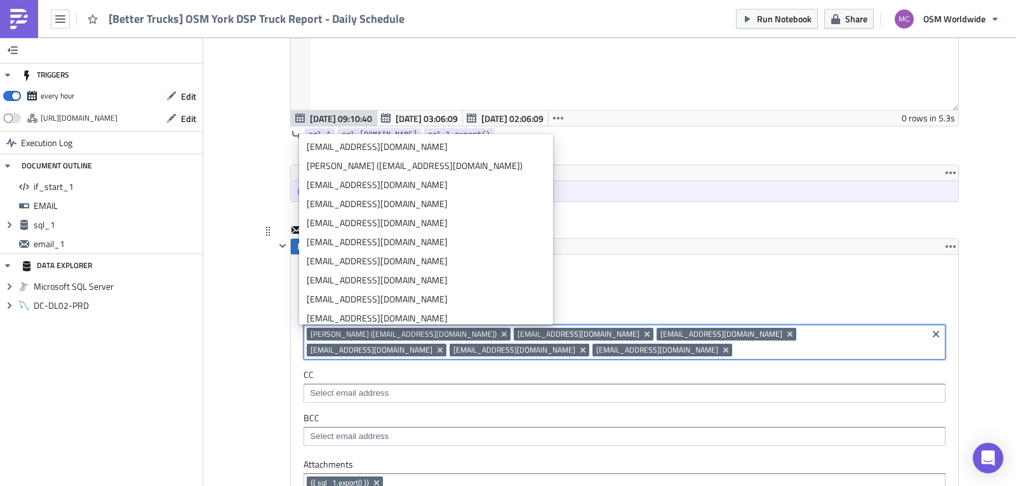
click at [736, 346] on input at bounding box center [830, 350] width 189 height 13
click at [721, 349] on icon "Remove Tag" at bounding box center [726, 350] width 10 height 10
click at [581, 348] on icon "Remove Tag" at bounding box center [583, 349] width 5 height 5
click at [645, 334] on icon "Remove Tag" at bounding box center [647, 334] width 5 height 5
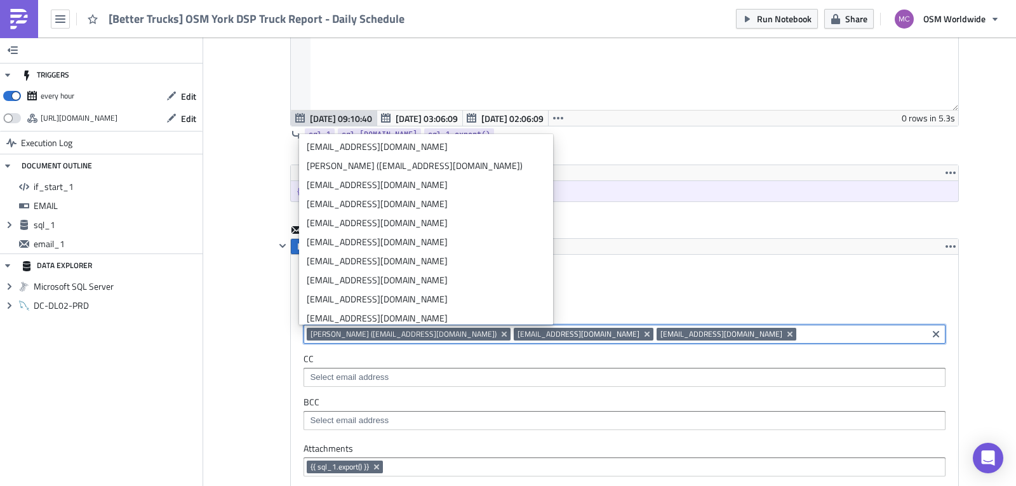
drag, startPoint x: 673, startPoint y: 334, endPoint x: 662, endPoint y: 334, distance: 11.5
click at [785, 333] on icon "Remove Tag" at bounding box center [790, 334] width 10 height 10
click at [642, 332] on icon "Remove Tag" at bounding box center [647, 334] width 10 height 10
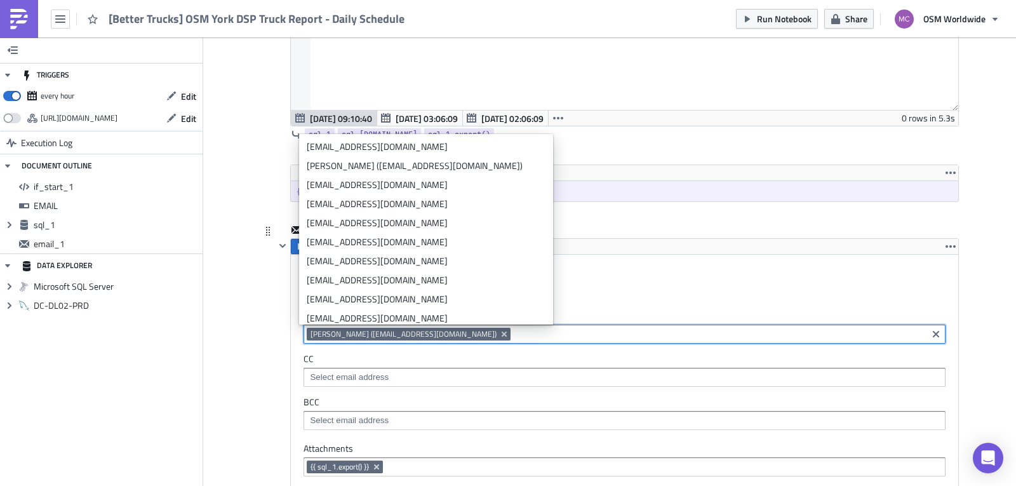
click at [673, 300] on div "To mciupa@osmworldwide.com Maciej Ciupa (mciupa@osmworldwide.com) CC BCC" at bounding box center [625, 369] width 668 height 145
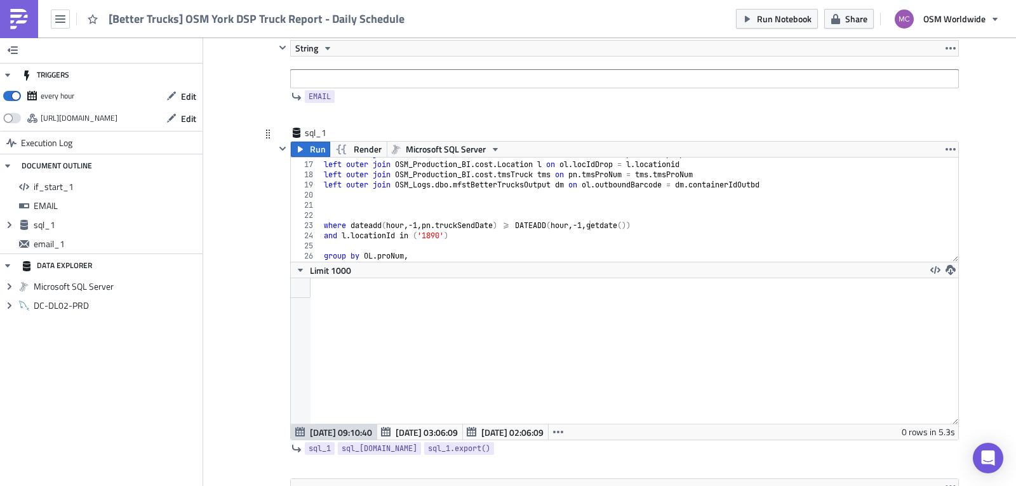
scroll to position [118, 0]
click at [584, 227] on div "left outer join OSM_Production_BI . Container . outboundLabels ol on ol . proNu…" at bounding box center [635, 213] width 628 height 125
type textarea "where dateadd(hour,-1,pn.truckSendDate) >= DATEADD(hour,-12,getdate())"
click at [310, 151] on span "Run" at bounding box center [318, 151] width 16 height 15
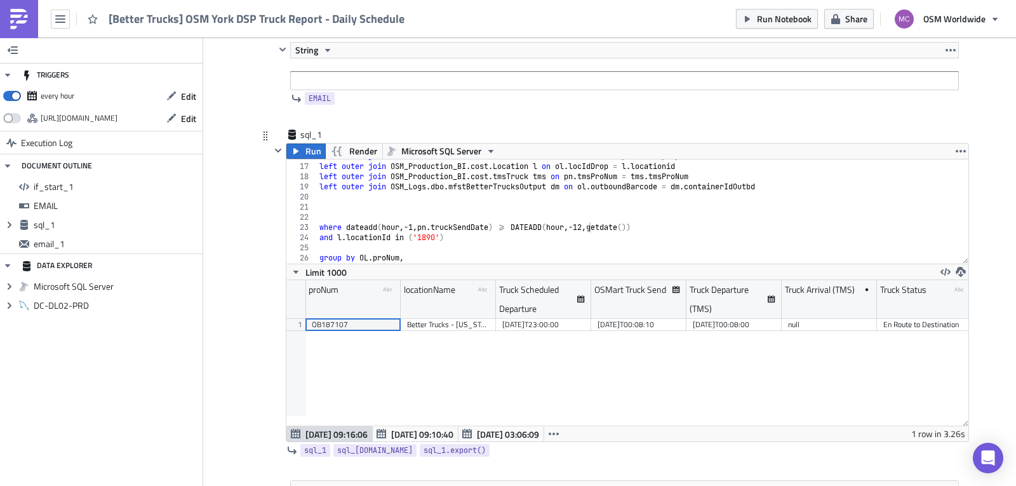
scroll to position [145, 682]
click at [798, 20] on span "Run Notebook" at bounding box center [784, 18] width 55 height 13
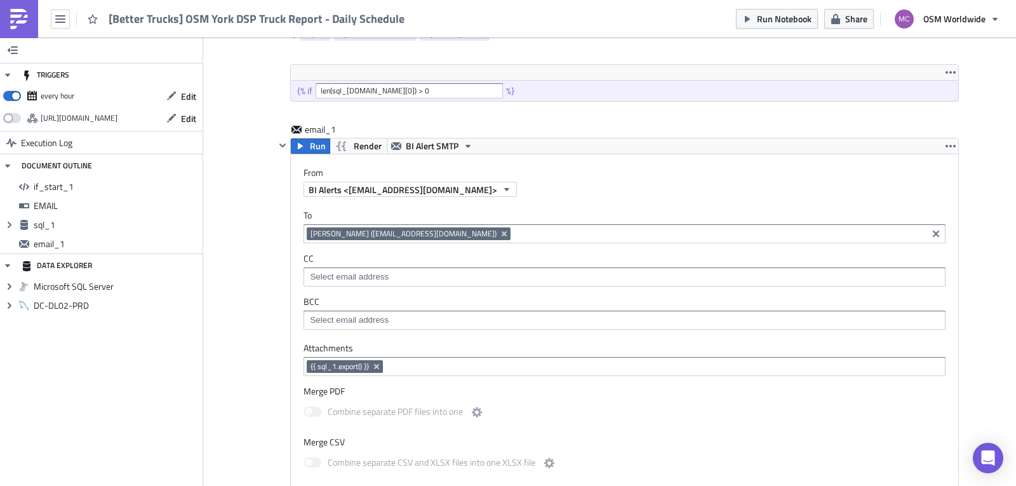
scroll to position [529, 0]
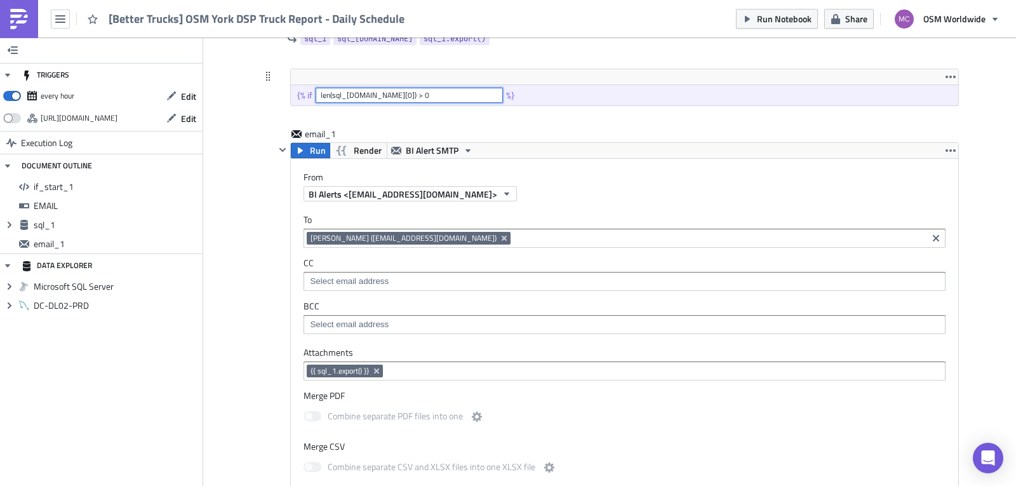
click at [410, 92] on input "len(sql_1.data[0]) > 0" at bounding box center [409, 95] width 187 height 15
click at [322, 94] on input "len(sql_1.data[0]) > 0" at bounding box center [409, 95] width 187 height 15
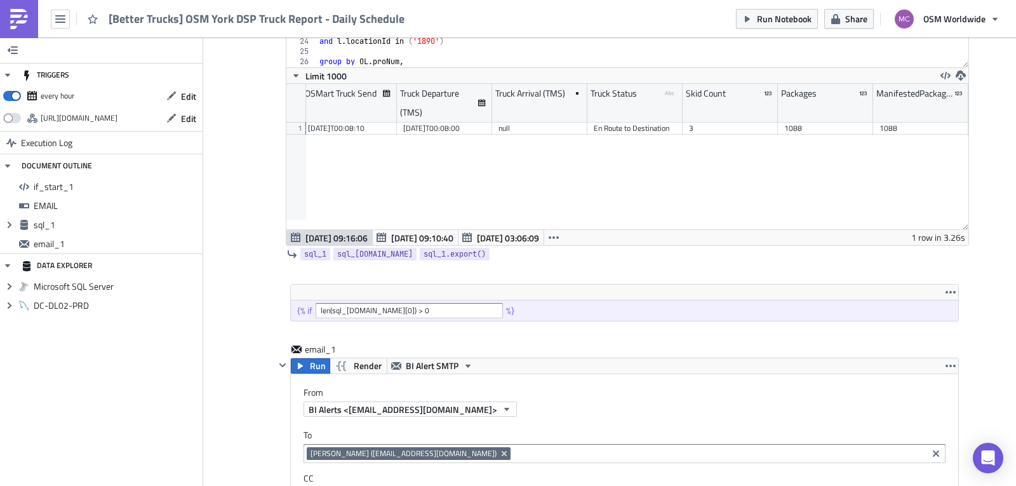
scroll to position [0, 290]
click at [371, 311] on input "len(sql_1.data[0]) > 0" at bounding box center [409, 310] width 187 height 15
click at [433, 311] on input "len(sql_1.data[0]['Packages']) > 0" at bounding box center [409, 310] width 187 height 15
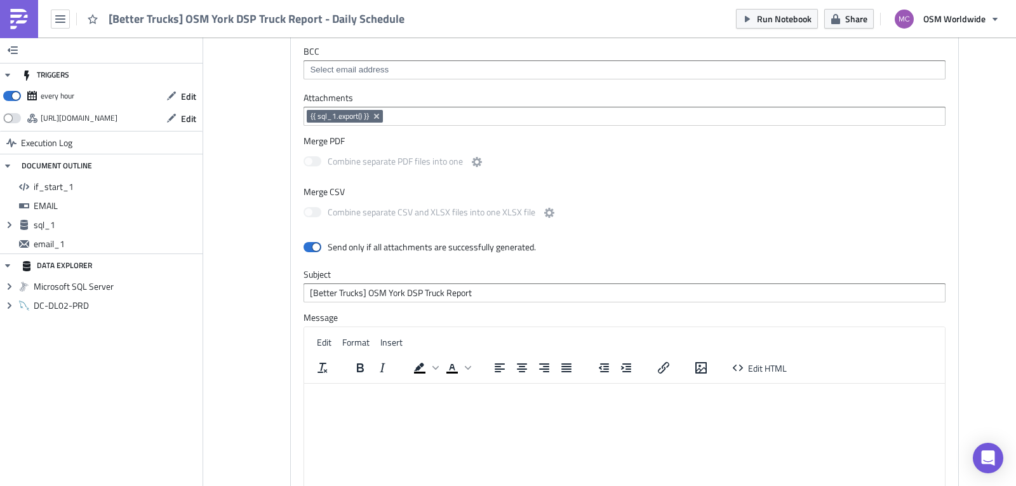
scroll to position [742, 0]
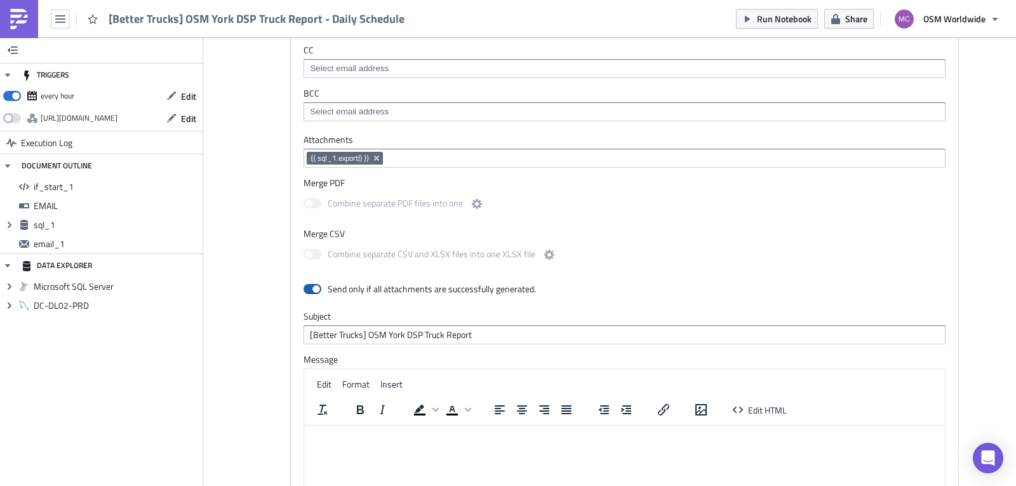
type input "len(sql_1.data[0]['Packages']) > 0"
click at [310, 288] on span at bounding box center [313, 289] width 18 height 10
click at [310, 288] on input "checkbox" at bounding box center [310, 289] width 8 height 8
checkbox input "false"
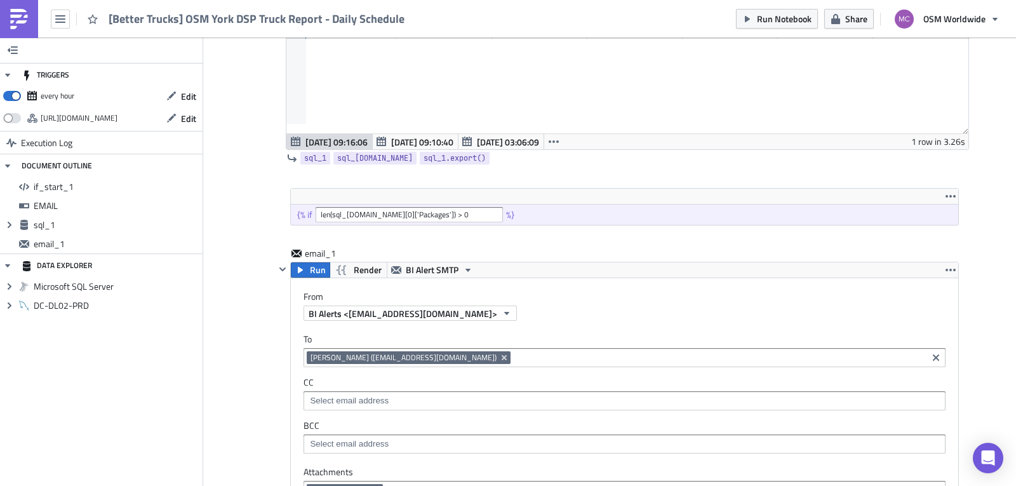
scroll to position [379, 0]
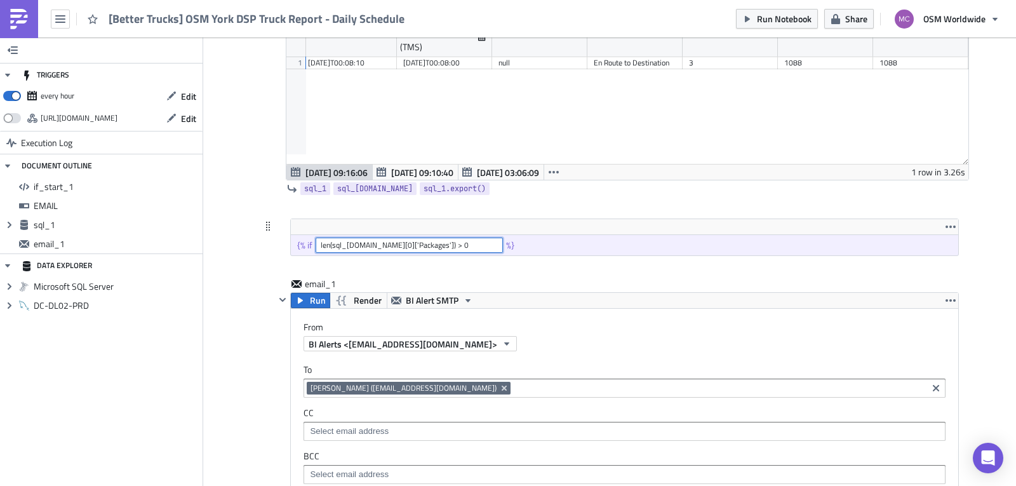
drag, startPoint x: 327, startPoint y: 243, endPoint x: 318, endPoint y: 243, distance: 8.9
click at [318, 243] on input "len(sql_1.data[0]['Packages']) > 0" at bounding box center [409, 245] width 187 height 15
click at [318, 245] on input "(sql_1.data[0]['Packages']) > 0" at bounding box center [409, 245] width 187 height 15
drag, startPoint x: 400, startPoint y: 243, endPoint x: 440, endPoint y: 250, distance: 40.6
click at [401, 243] on input "sql_1.data[0]['Packages']) > 0" at bounding box center [409, 245] width 187 height 15
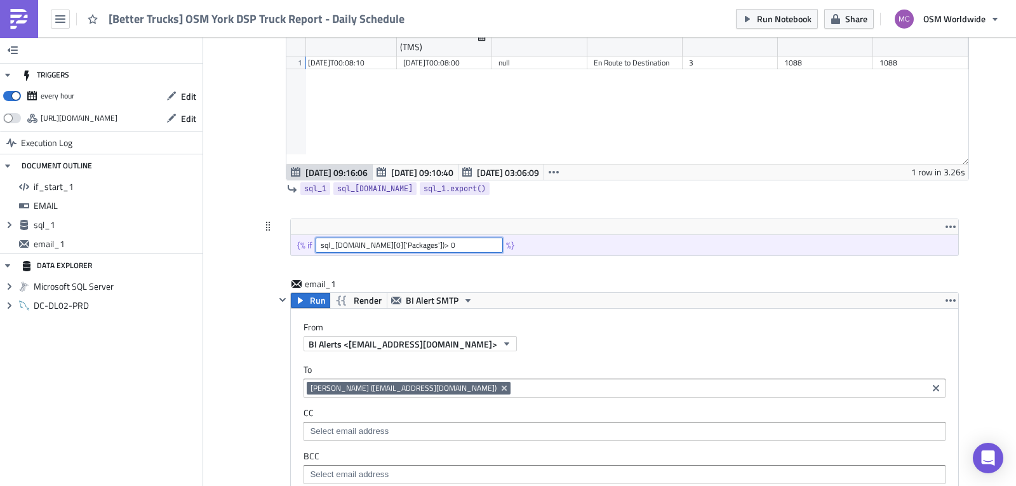
click at [439, 245] on input "sql_1.data[0]['Packages'])> 0" at bounding box center [409, 245] width 187 height 15
click at [400, 246] on input "sql_1.data[0]['Packages'])> 0" at bounding box center [409, 245] width 187 height 15
type input "sql_1.data[0]['Packages']> 0"
click at [786, 9] on button "Run Notebook" at bounding box center [777, 19] width 82 height 20
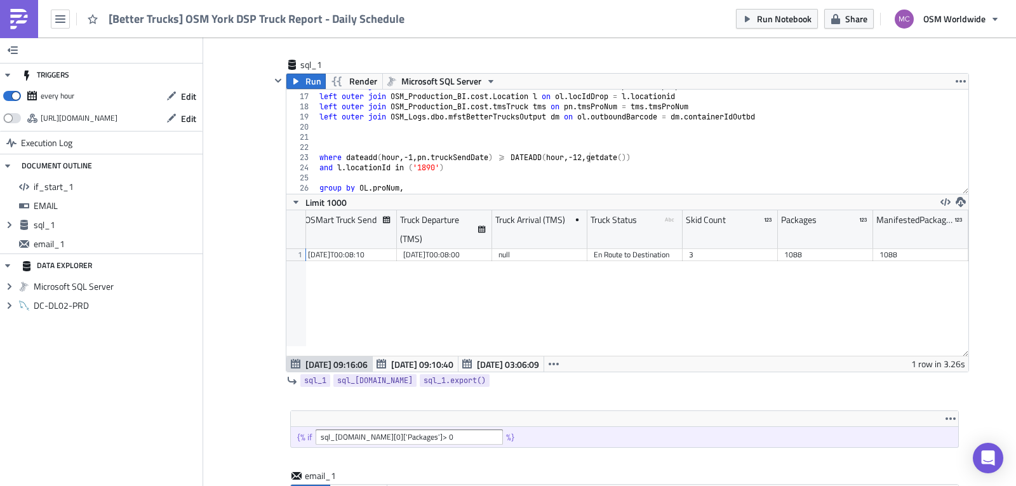
scroll to position [142, 0]
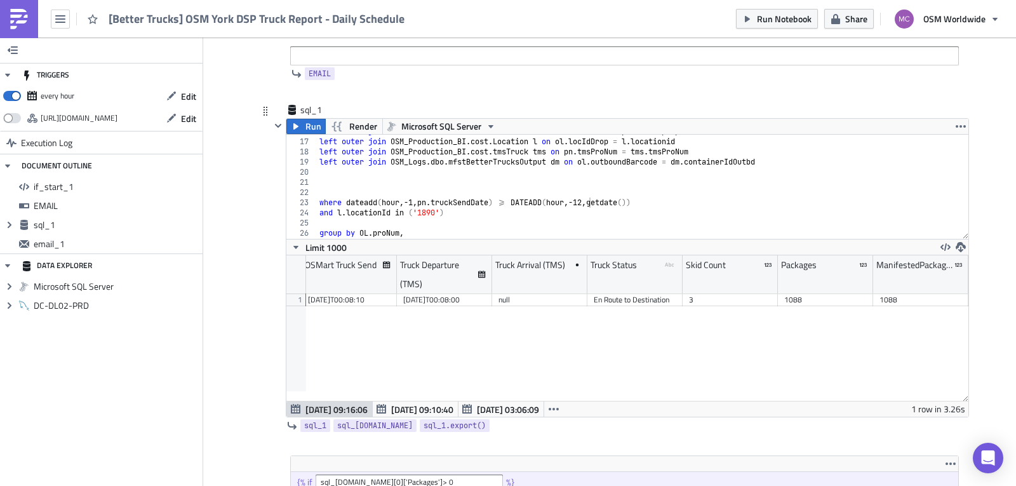
click at [581, 202] on div "left outer join OSM_Production_BI . Container . outboundLabels ol on ol . proNu…" at bounding box center [638, 188] width 642 height 125
type textarea "where dateadd(hour,-1,pn.truckSendDate) >= DATEADD(hour,-1,getdate())"
click at [776, 18] on span "Run Notebook" at bounding box center [784, 18] width 55 height 13
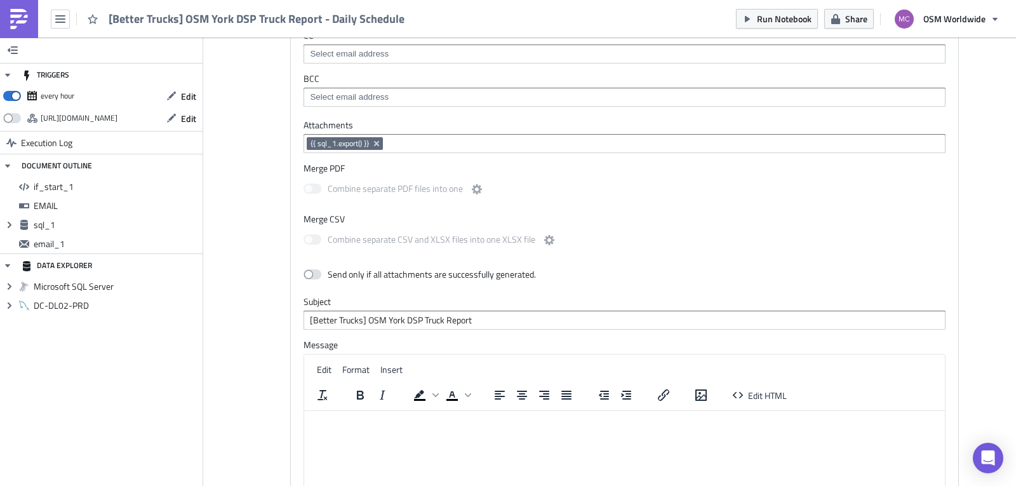
scroll to position [779, 0]
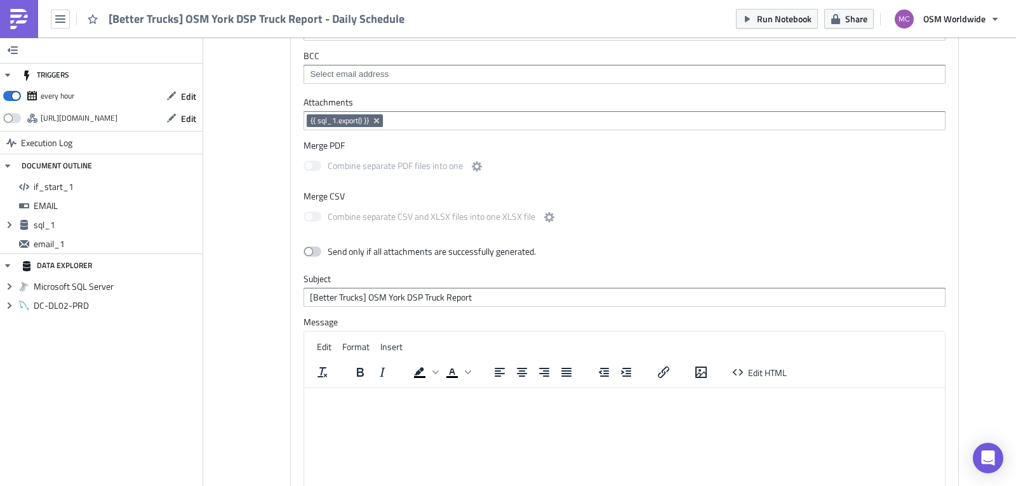
click at [304, 251] on span at bounding box center [313, 251] width 18 height 10
click at [306, 251] on input "checkbox" at bounding box center [310, 252] width 8 height 8
checkbox input "true"
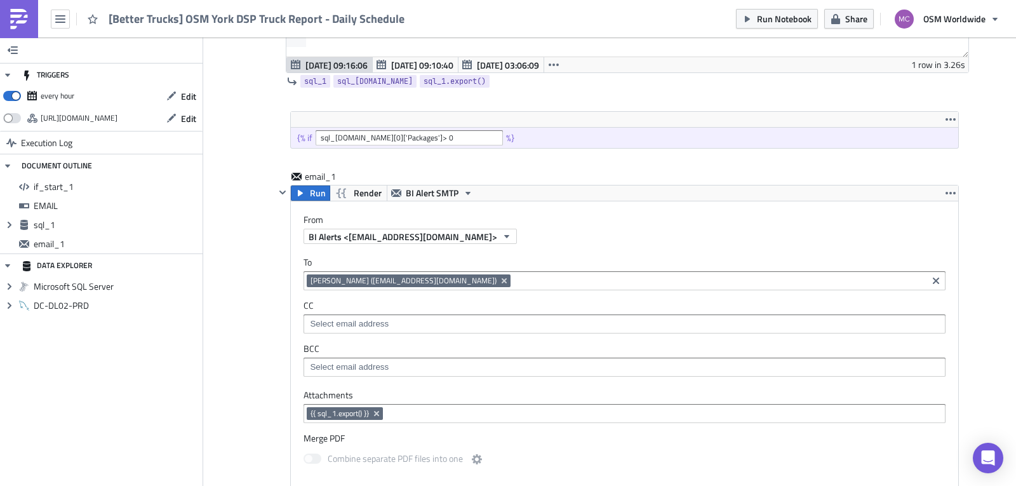
scroll to position [506, 0]
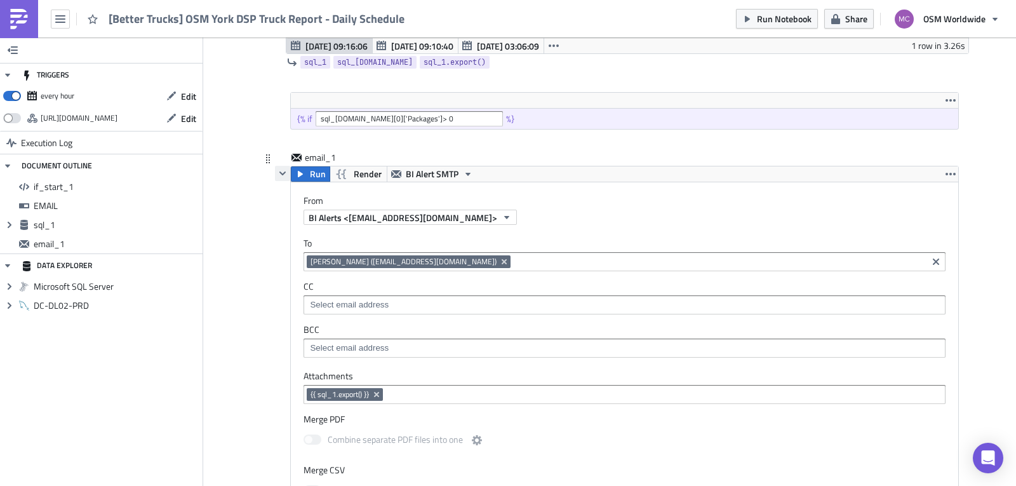
click at [275, 168] on button "button" at bounding box center [282, 173] width 15 height 15
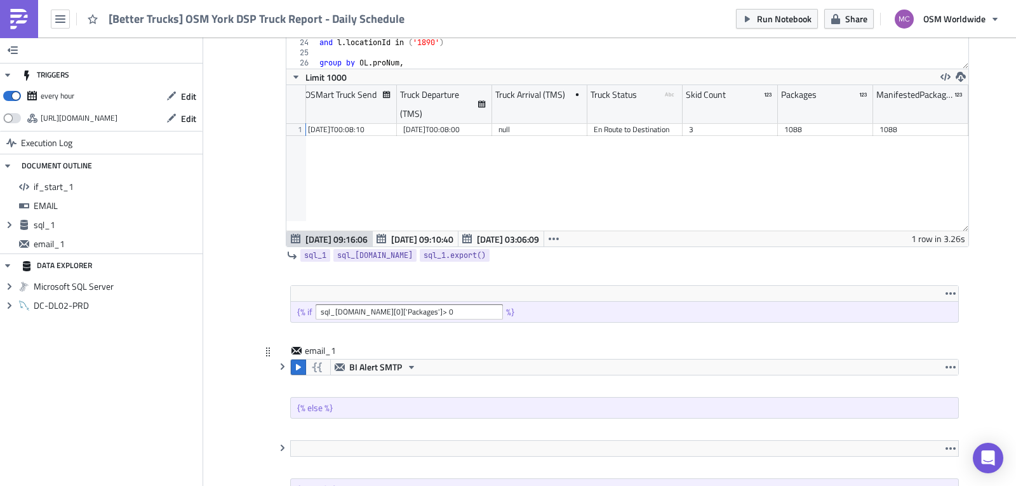
scroll to position [336, 0]
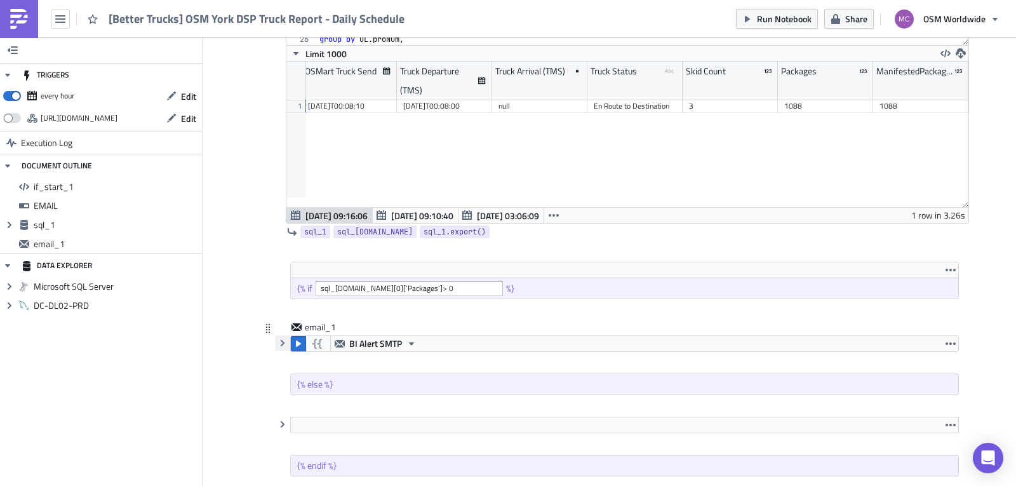
click at [278, 344] on icon "button" at bounding box center [283, 343] width 10 height 10
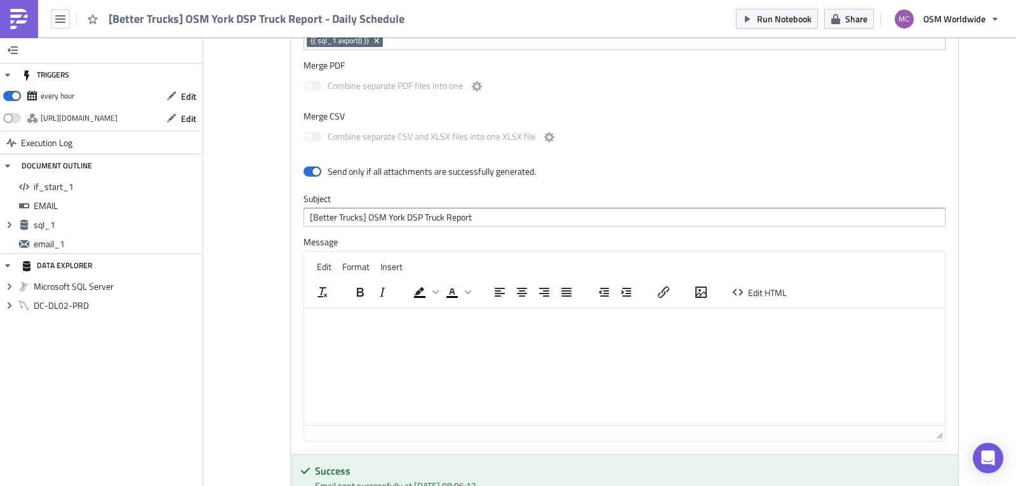
scroll to position [845, 0]
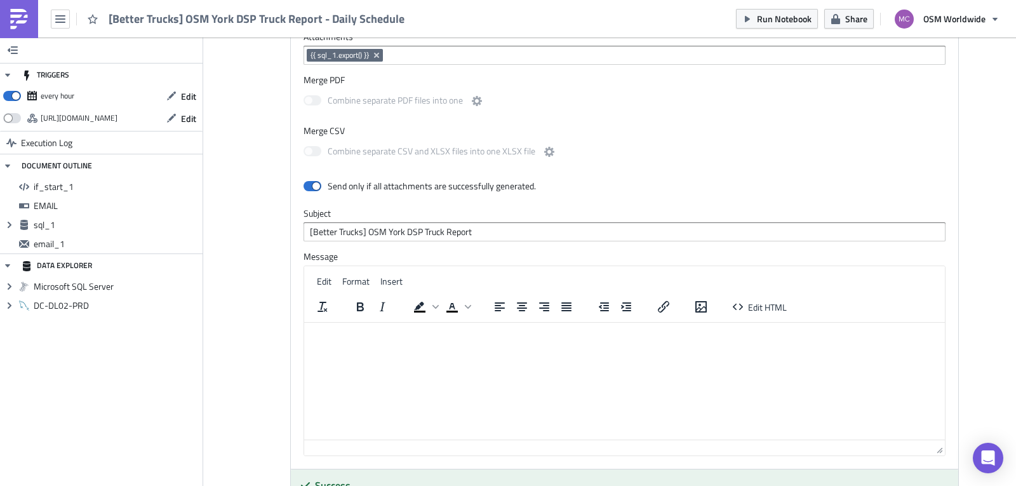
drag, startPoint x: 1009, startPoint y: 106, endPoint x: 559, endPoint y: 6, distance: 460.8
click at [431, 344] on html at bounding box center [624, 334] width 641 height 22
click at [453, 344] on html at bounding box center [624, 334] width 641 height 22
click at [375, 280] on button "Insert" at bounding box center [391, 281] width 32 height 18
click at [457, 278] on div "Edit Format Insert" at bounding box center [624, 281] width 641 height 25
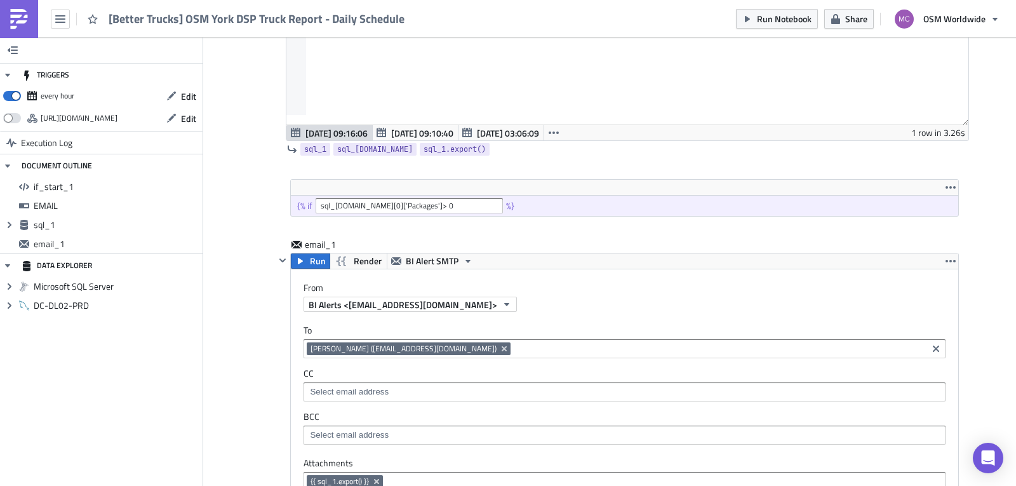
scroll to position [0, 0]
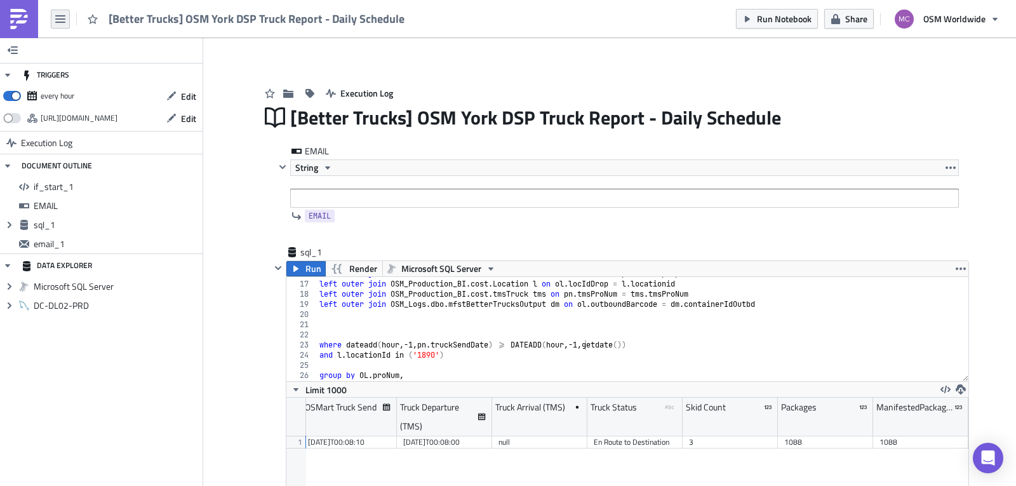
click at [64, 17] on icon "button" at bounding box center [60, 19] width 10 height 10
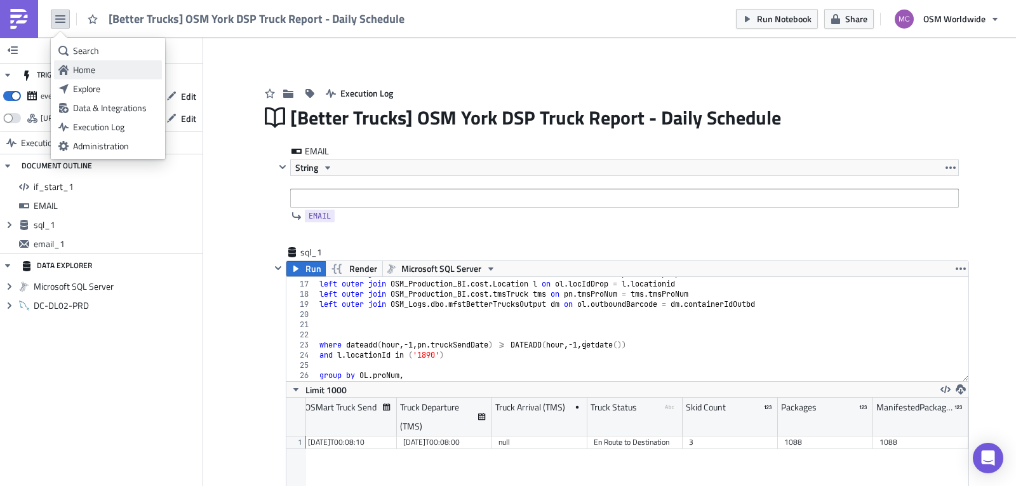
click at [96, 69] on div "Home" at bounding box center [115, 70] width 84 height 13
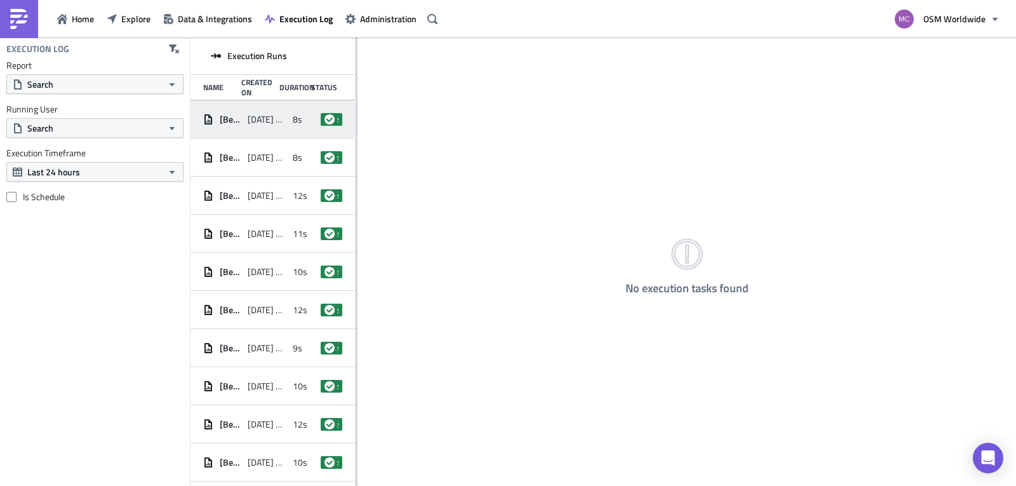
click at [279, 120] on span "[DATE] 03:06" at bounding box center [267, 119] width 38 height 11
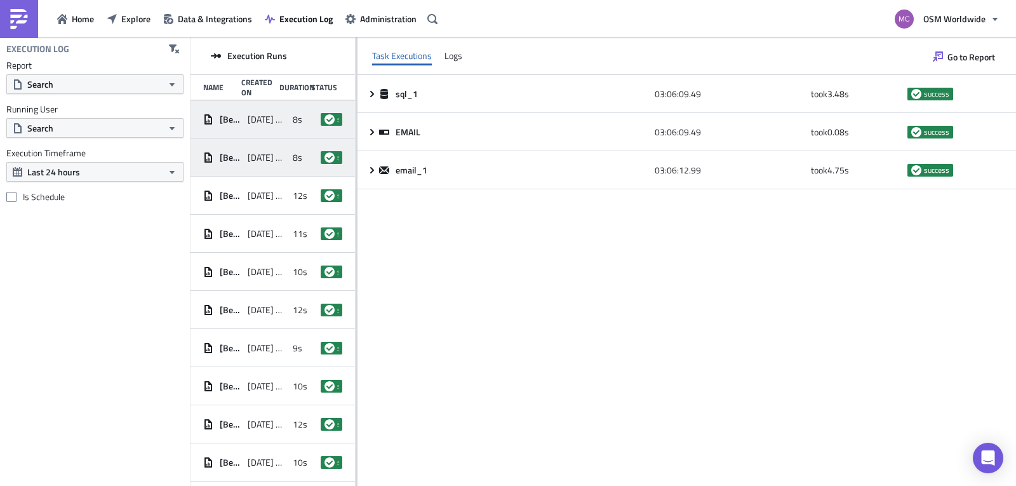
click at [273, 158] on span "[DATE] 02:06" at bounding box center [267, 157] width 38 height 11
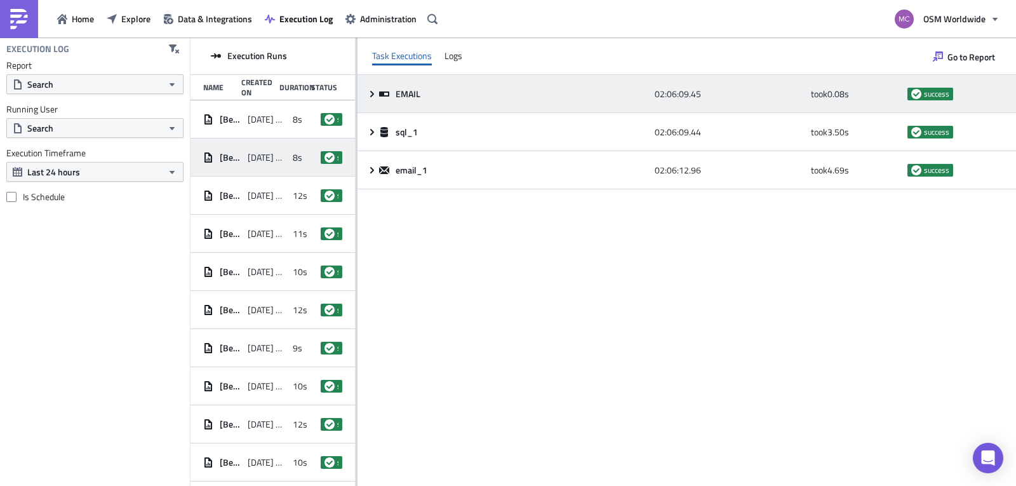
click at [371, 97] on icon at bounding box center [372, 93] width 4 height 6
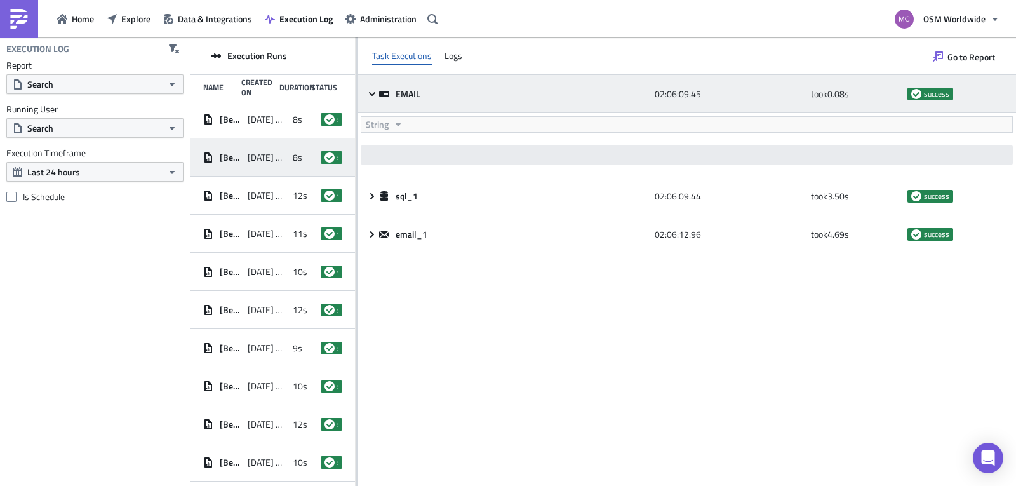
click at [371, 97] on icon at bounding box center [372, 94] width 10 height 10
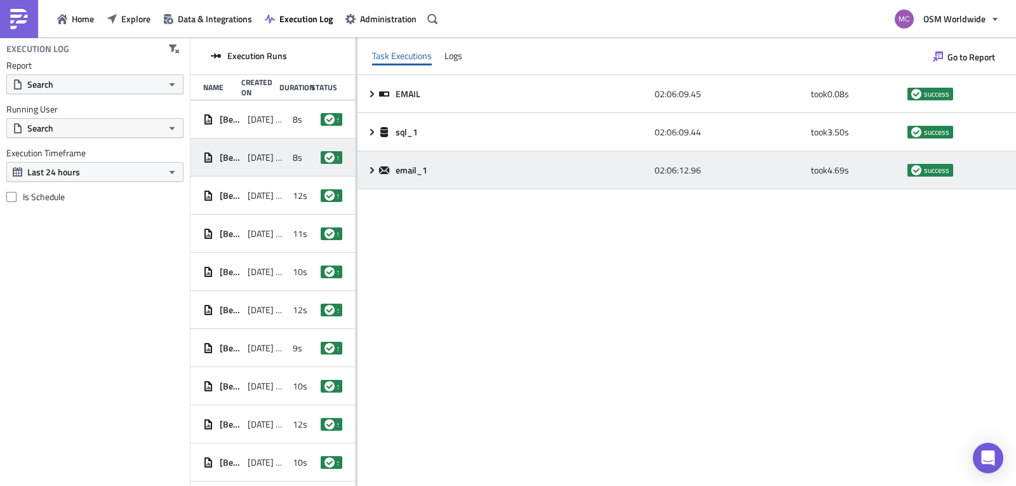
click at [370, 170] on icon at bounding box center [372, 170] width 10 height 10
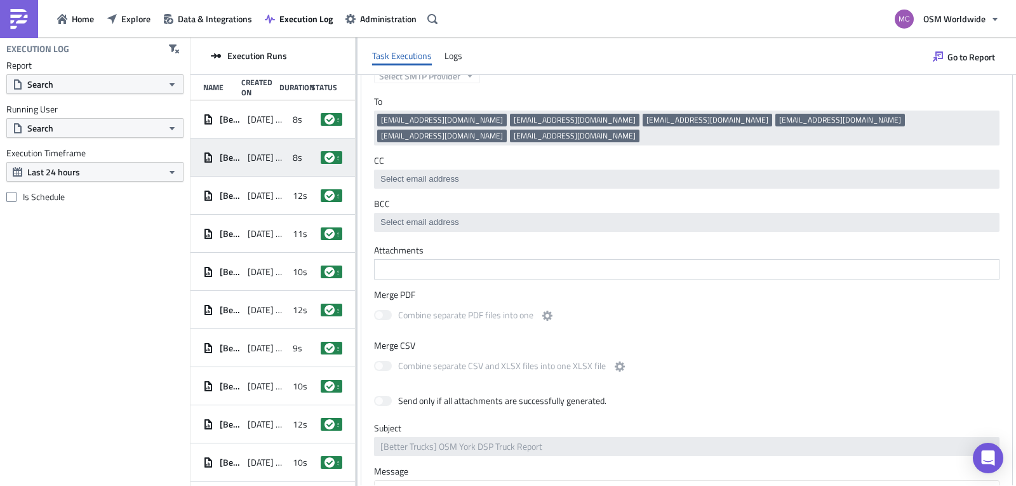
scroll to position [158, 0]
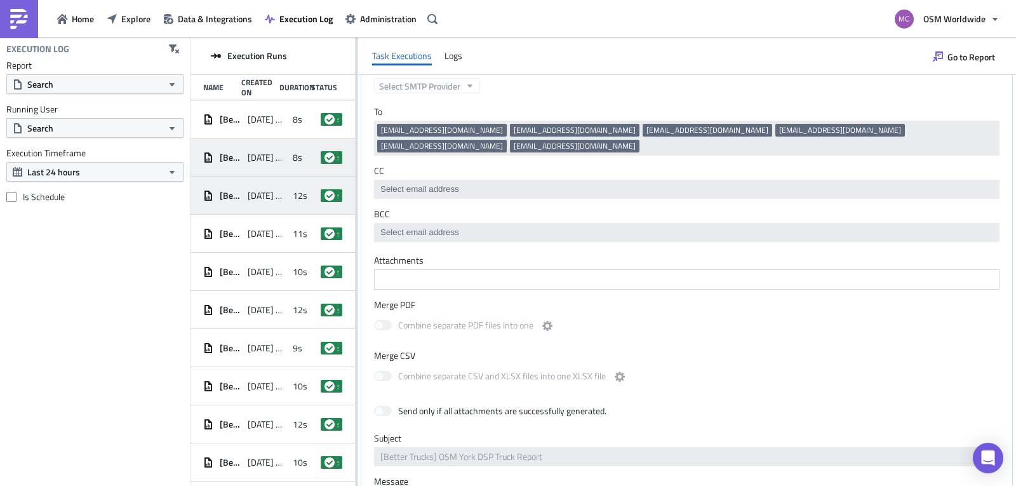
click at [263, 196] on span "[DATE] 01:06" at bounding box center [267, 195] width 38 height 11
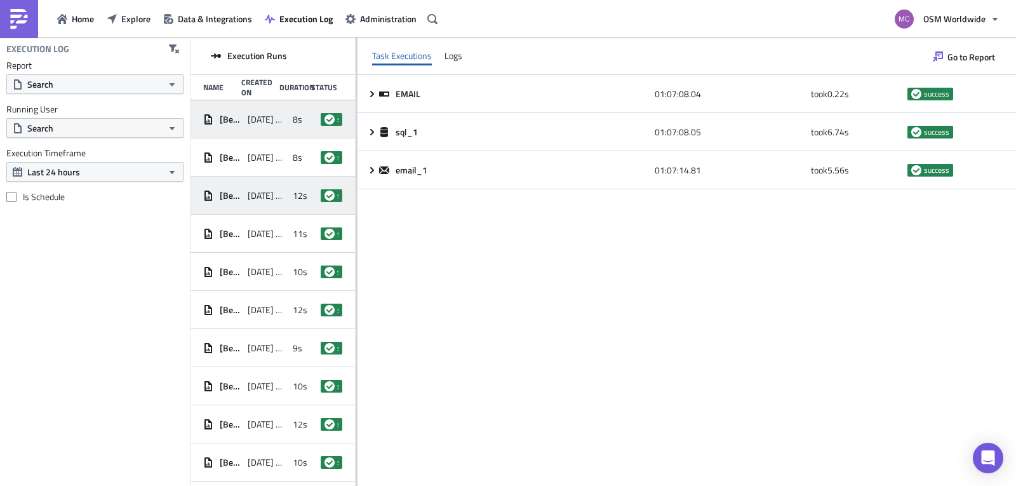
click at [260, 103] on div "[Better Trucks] OSM York DSP Truck Report - Daily Schedule [DATE] 03:06 8s succ…" at bounding box center [273, 119] width 165 height 38
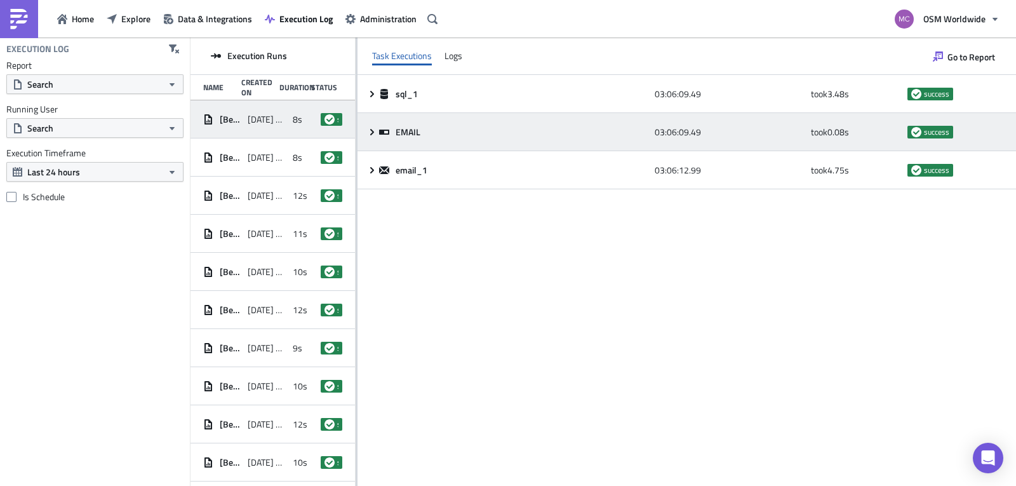
click at [370, 133] on icon at bounding box center [372, 132] width 10 height 10
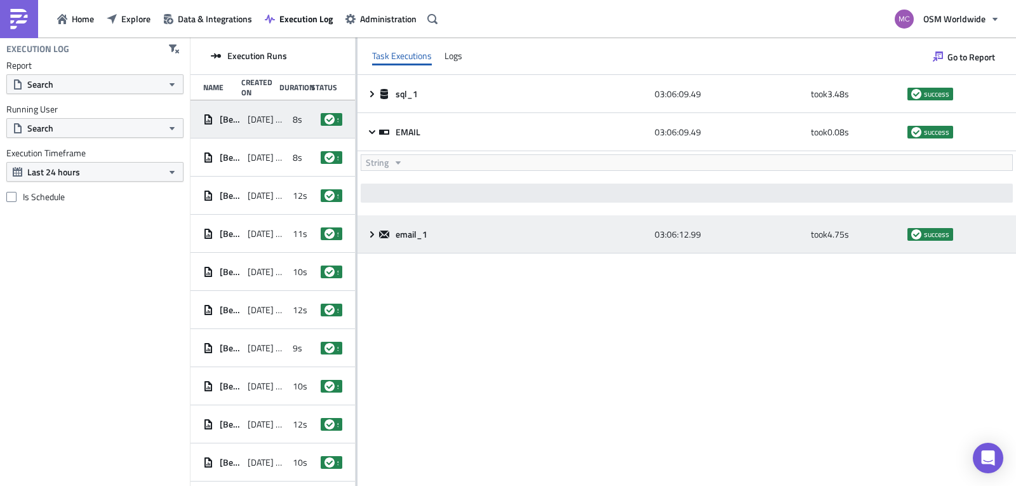
click at [371, 240] on div "email_1 03:06:12.99 took 4.75 s success" at bounding box center [687, 234] width 659 height 38
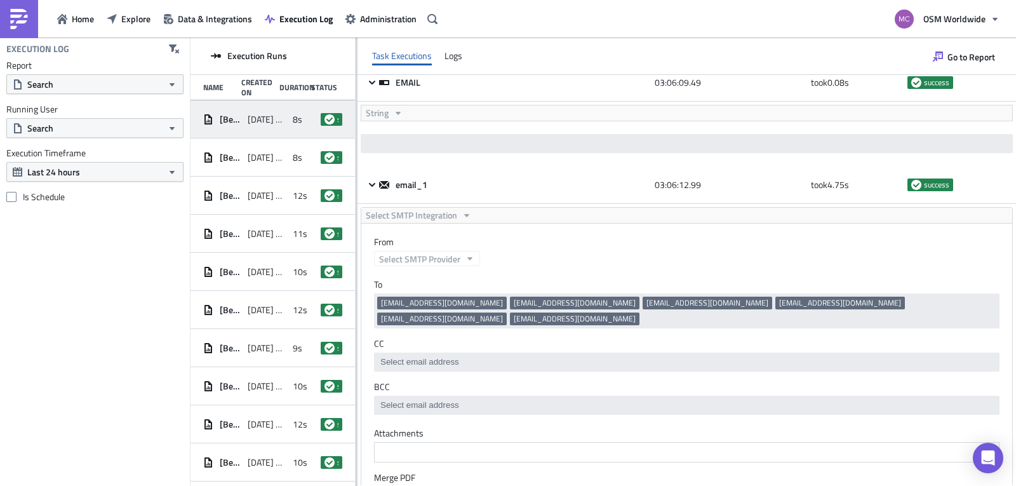
scroll to position [0, 0]
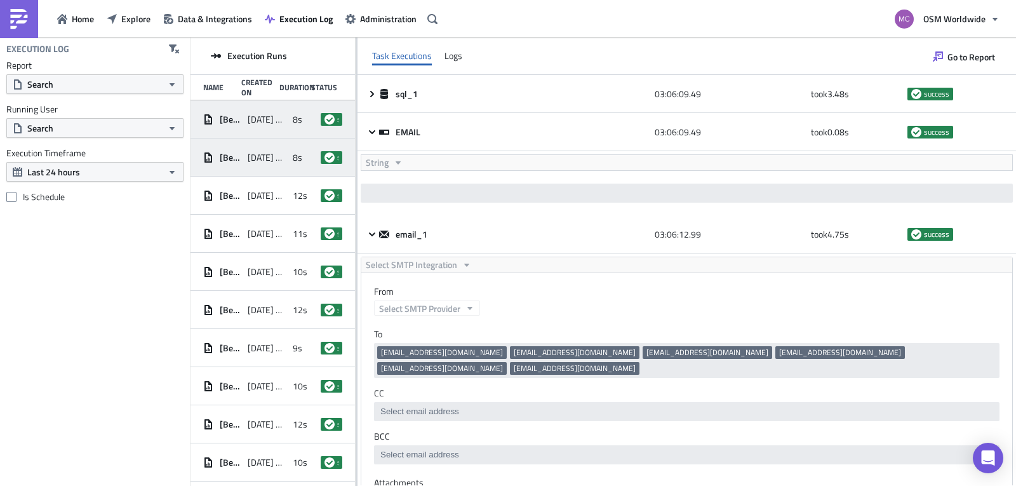
click at [266, 149] on div "[DATE] 02:06" at bounding box center [267, 157] width 38 height 23
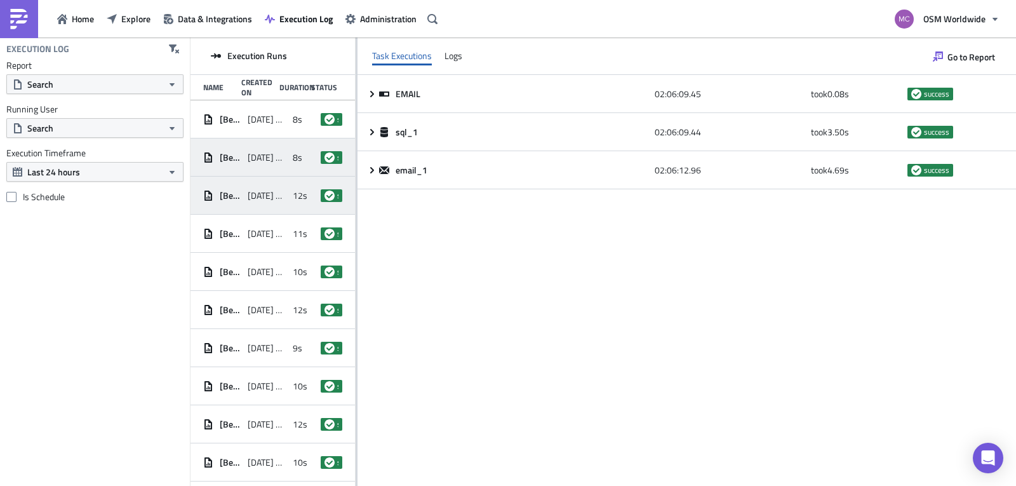
click at [262, 203] on div "[DATE] 01:06" at bounding box center [267, 195] width 38 height 23
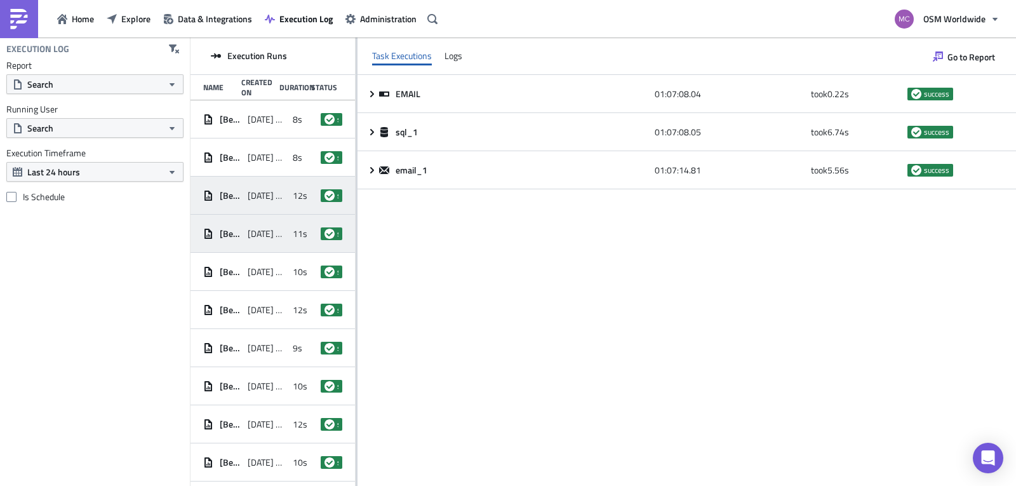
click at [263, 250] on div "[Better Trucks] OSM York DSP Truck Report - Daily Schedule [DATE] 00:06 11s suc…" at bounding box center [273, 234] width 165 height 38
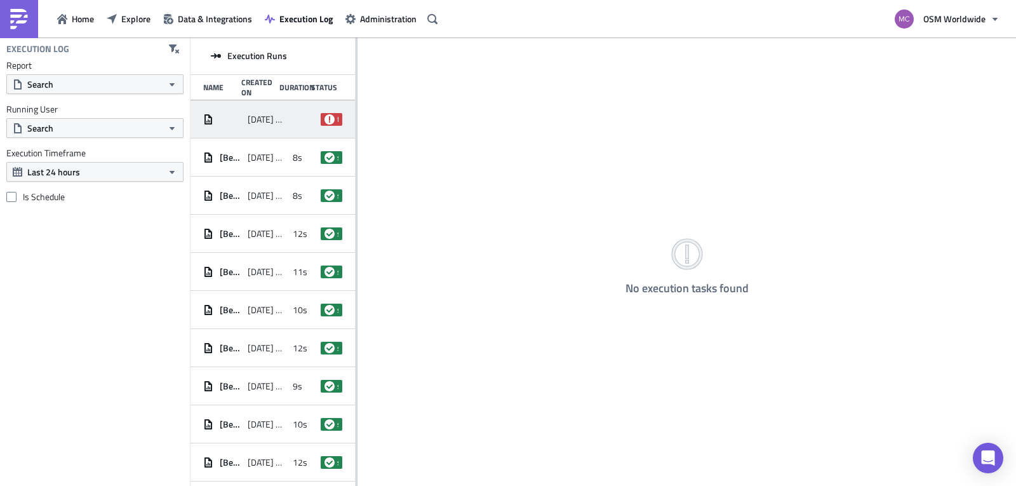
click at [253, 120] on span "[DATE] 09:07" at bounding box center [267, 119] width 38 height 11
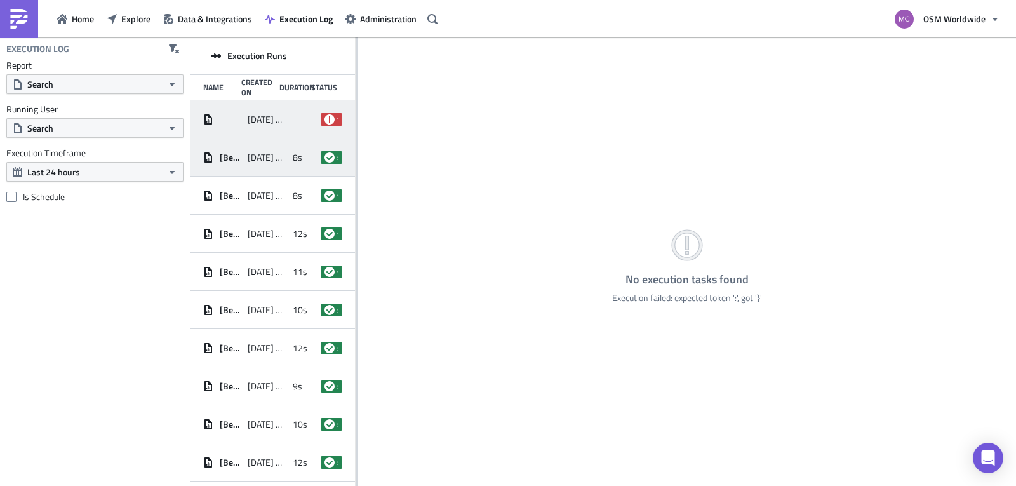
click at [257, 158] on span "[DATE] 03:06" at bounding box center [267, 157] width 38 height 11
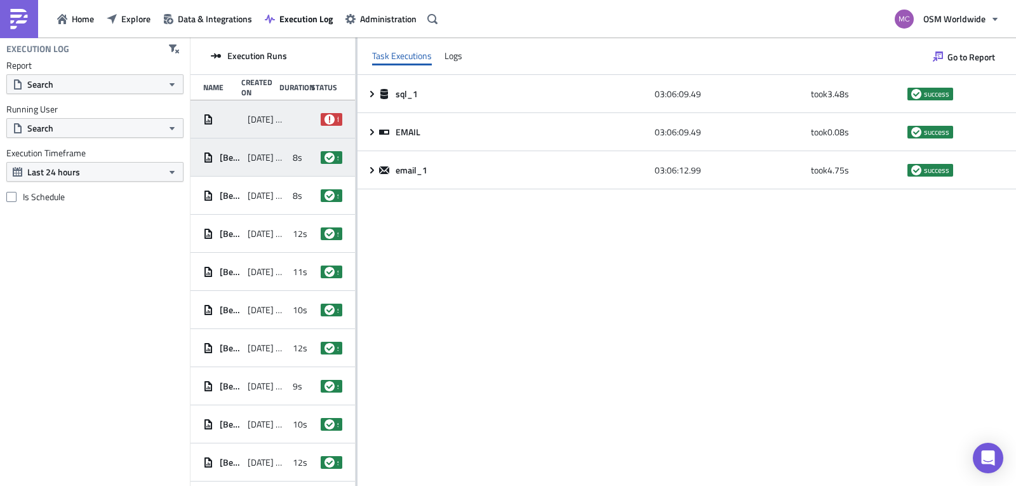
click at [268, 123] on span "[DATE] 09:07" at bounding box center [267, 119] width 38 height 11
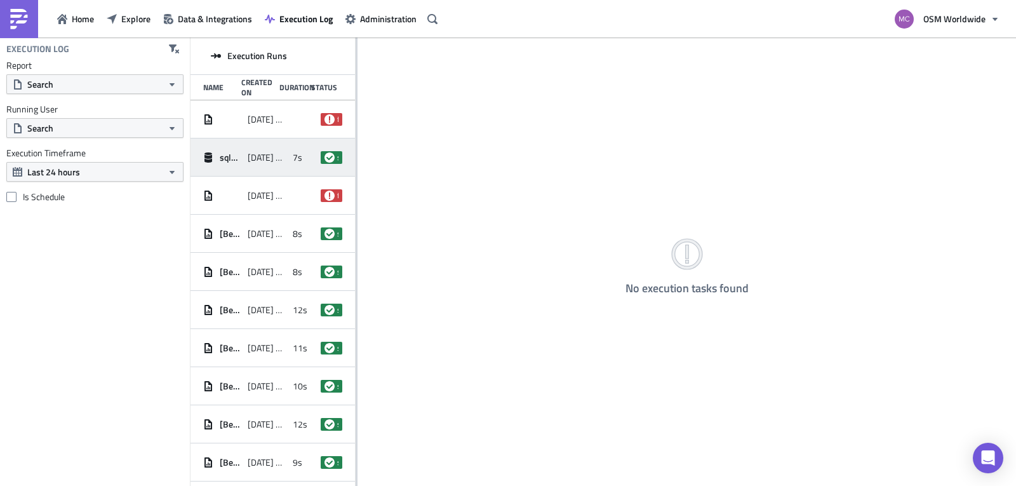
click at [262, 163] on div "[DATE] 09:10" at bounding box center [267, 157] width 38 height 23
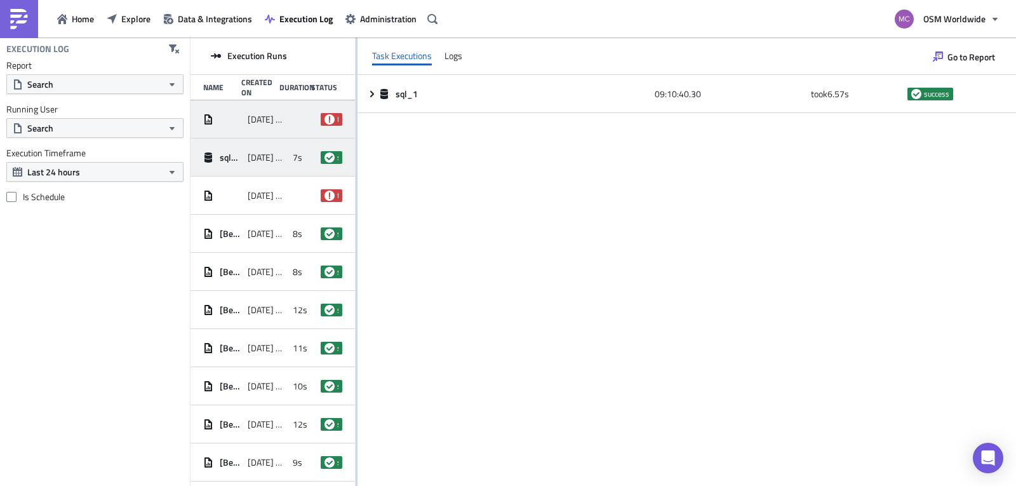
click at [266, 121] on span "[DATE] 09:11" at bounding box center [267, 119] width 38 height 11
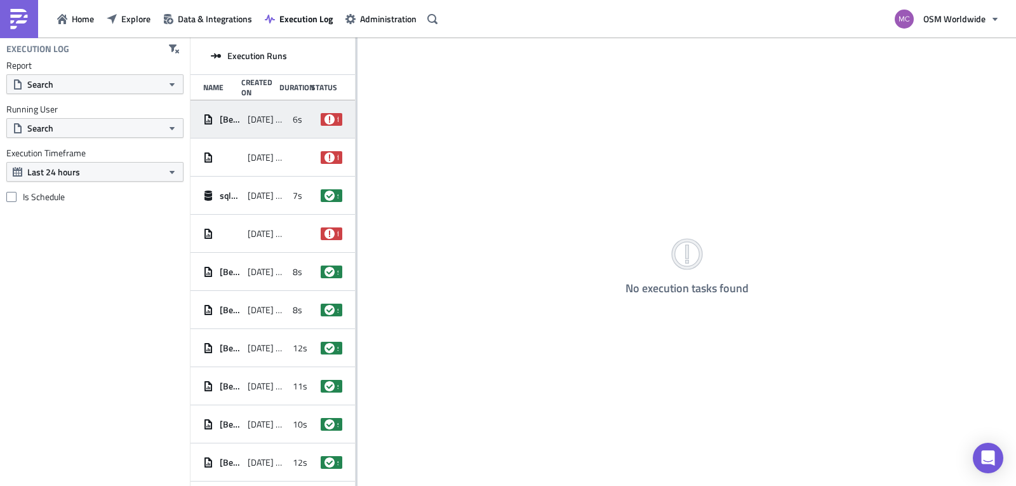
click at [283, 114] on div "[Better Trucks] OSM York DSP Truck Report - Daily Schedule 2025-09-30 09:11 6s …" at bounding box center [273, 119] width 165 height 38
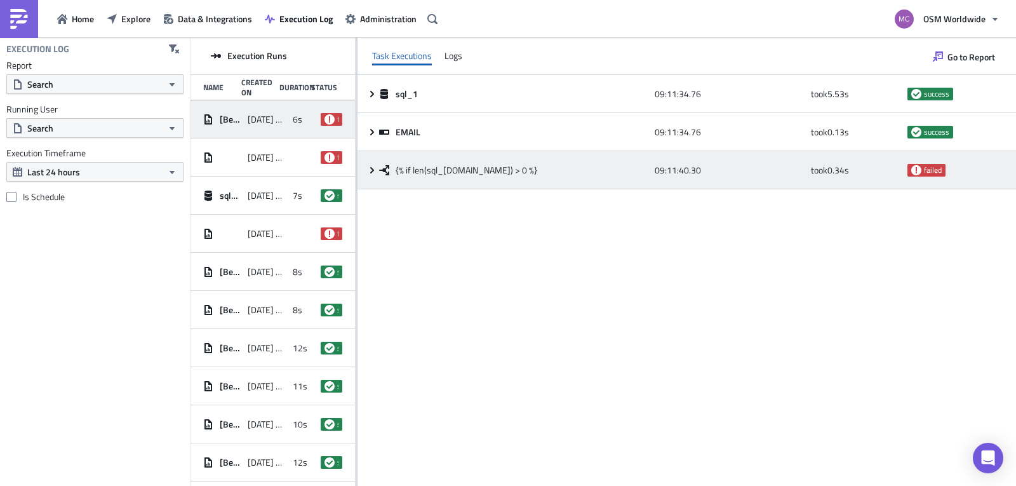
click at [372, 173] on icon at bounding box center [372, 170] width 10 height 10
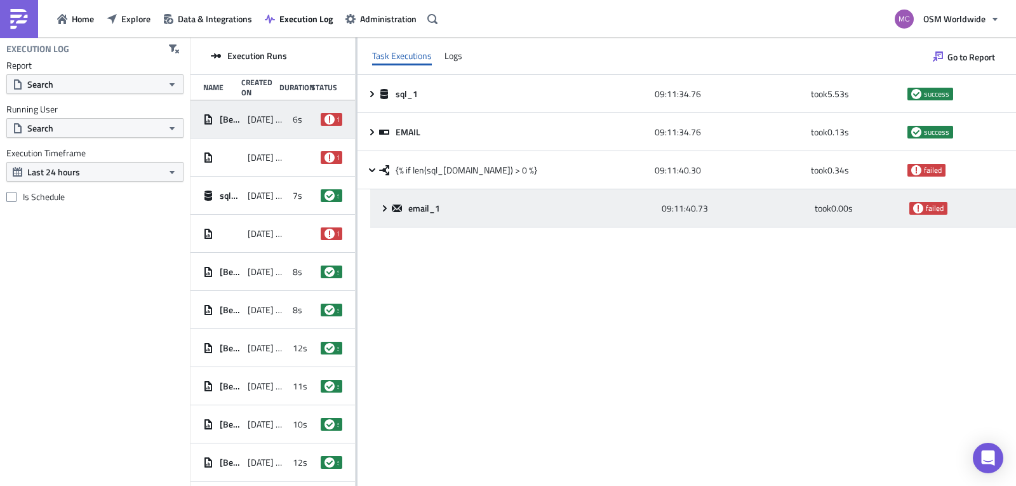
click at [389, 206] on icon at bounding box center [385, 208] width 10 height 10
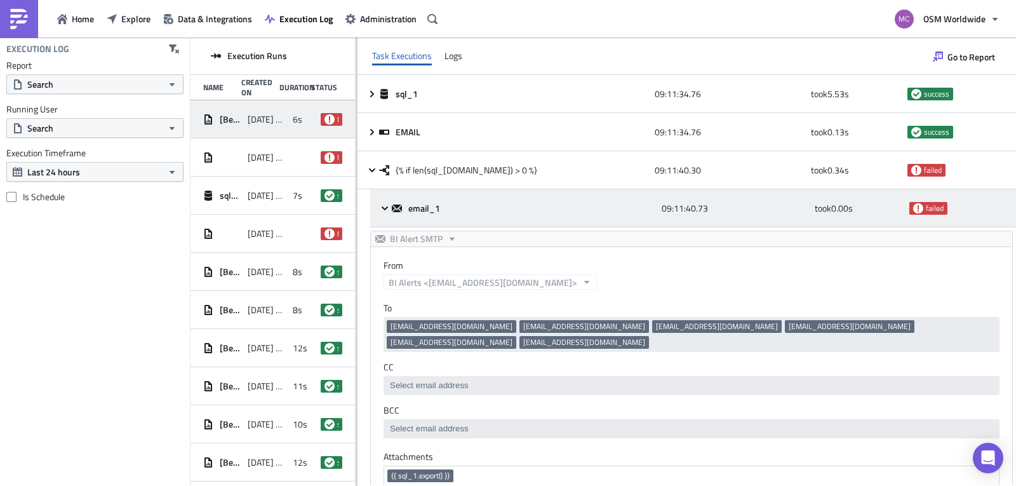
click at [389, 206] on icon at bounding box center [385, 208] width 10 height 10
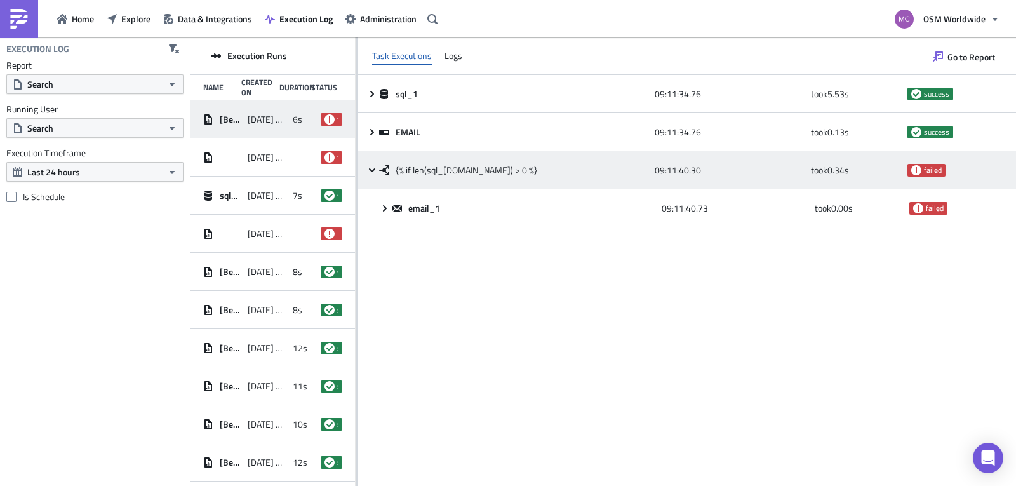
click at [374, 173] on icon at bounding box center [372, 170] width 10 height 10
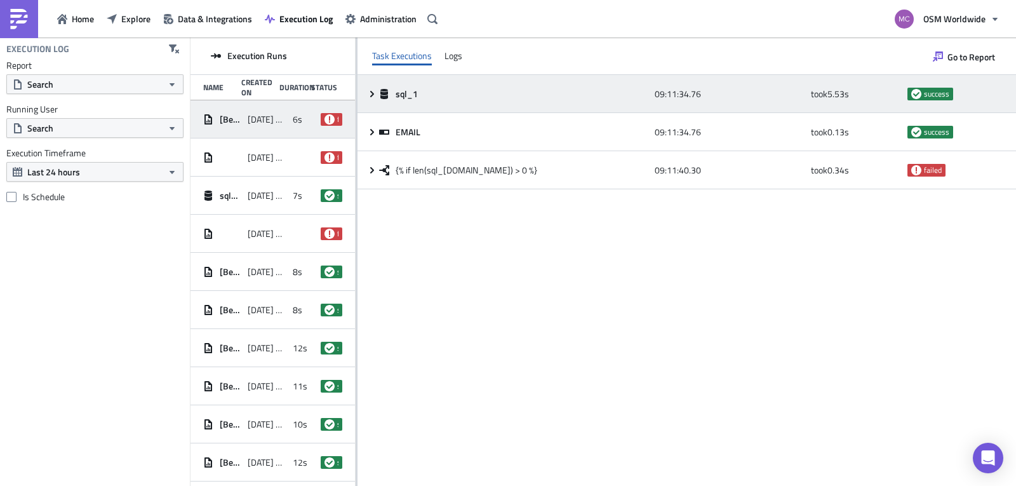
click at [376, 91] on icon at bounding box center [372, 94] width 10 height 10
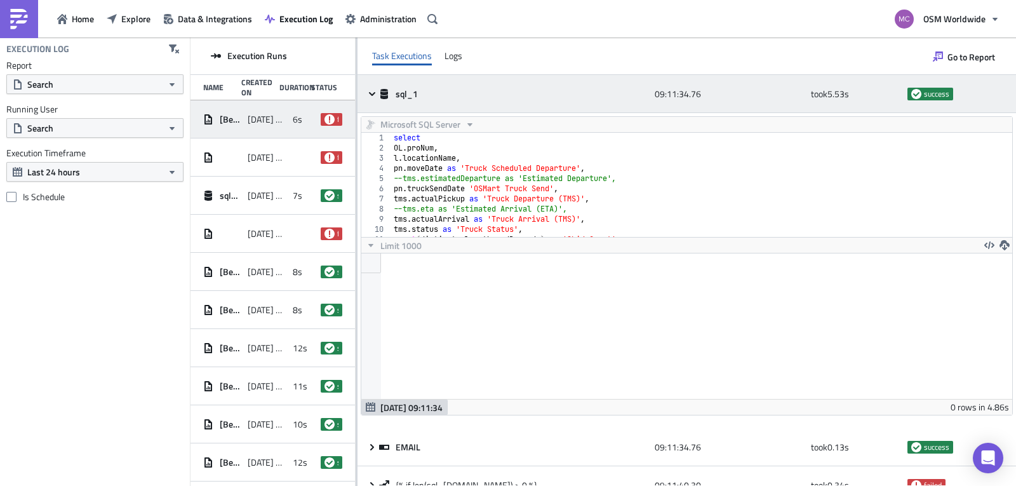
scroll to position [145, 642]
click at [376, 91] on icon at bounding box center [372, 94] width 10 height 10
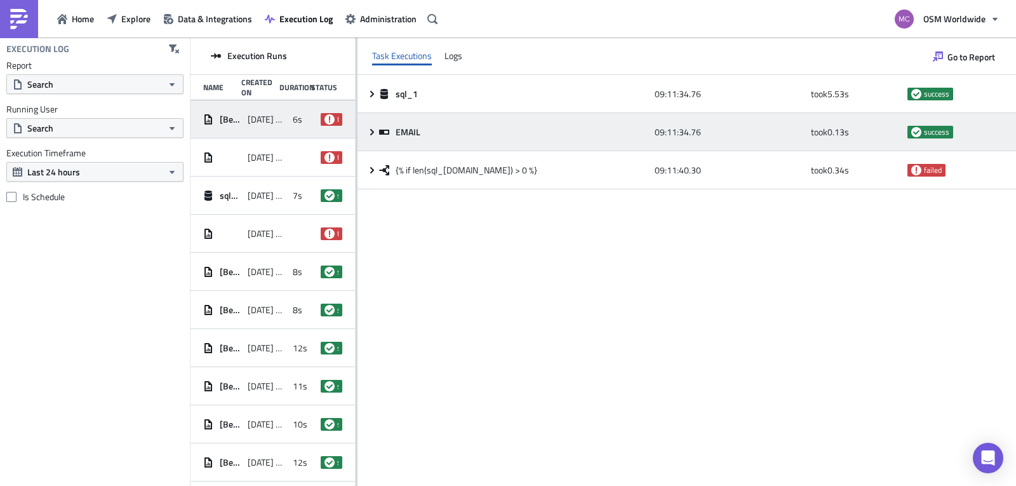
click at [369, 131] on icon at bounding box center [372, 132] width 10 height 10
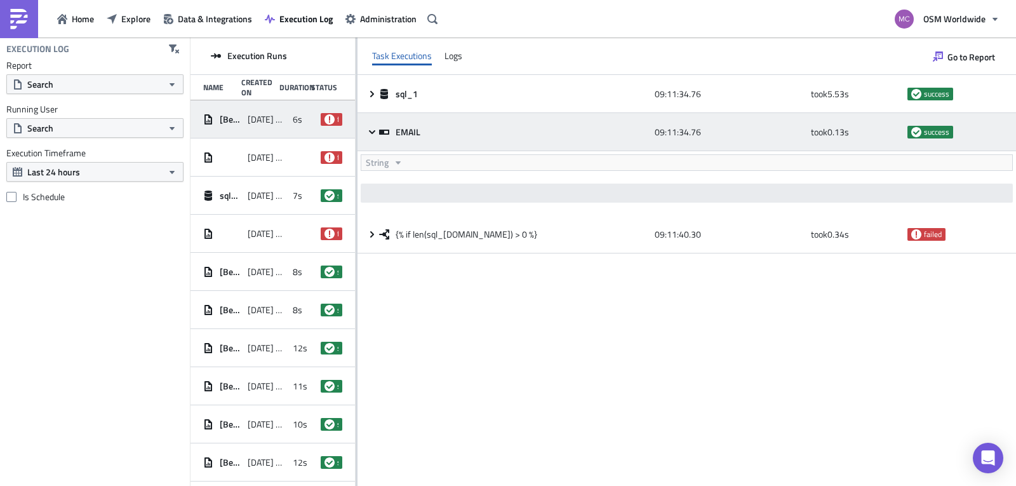
click at [369, 131] on icon at bounding box center [372, 132] width 10 height 10
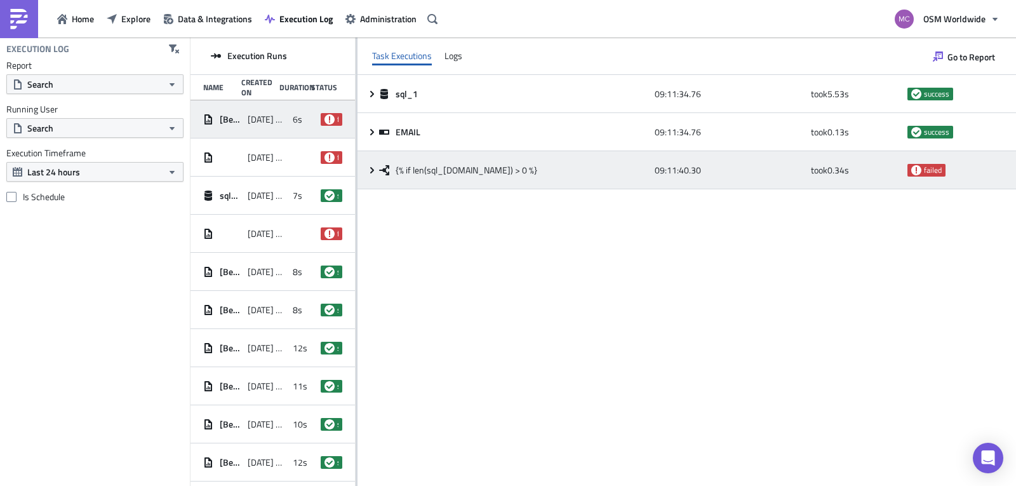
click at [372, 175] on icon at bounding box center [372, 170] width 10 height 10
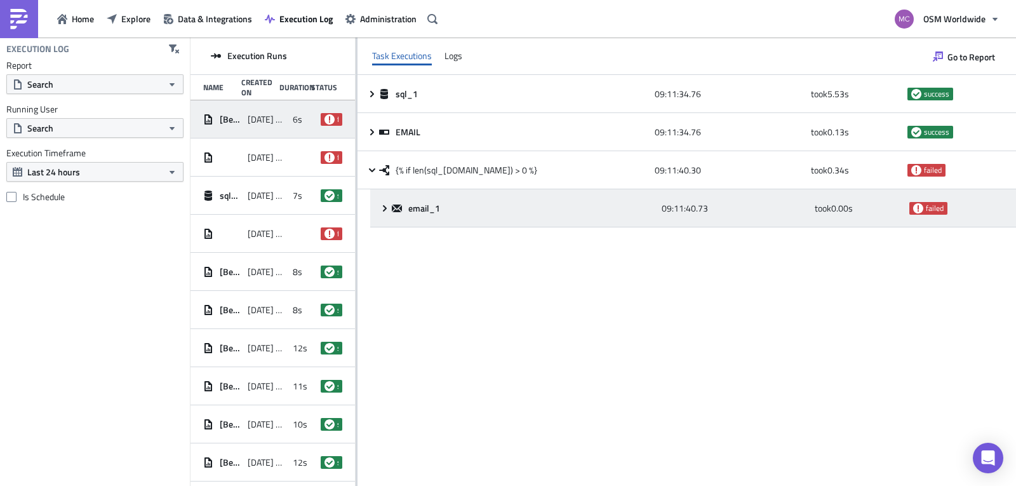
click at [385, 208] on icon at bounding box center [385, 208] width 10 height 10
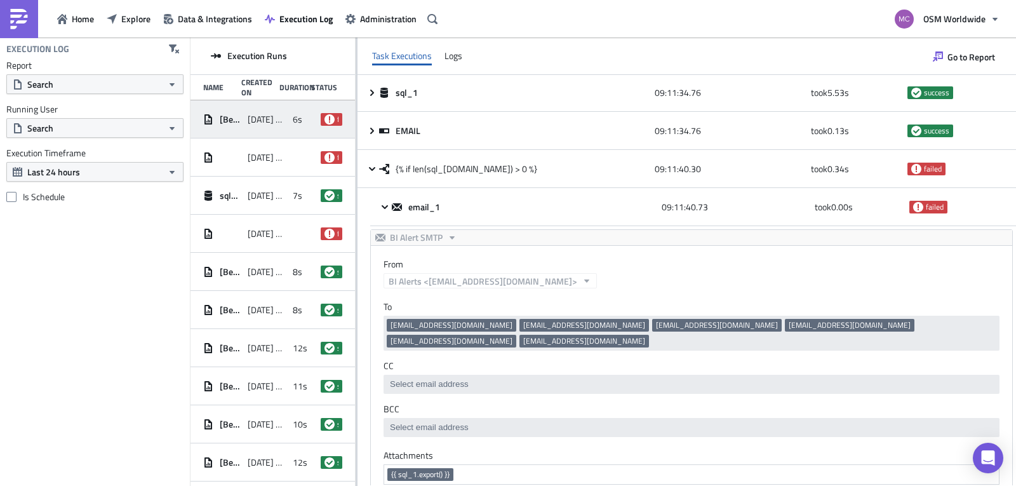
scroll to position [0, 0]
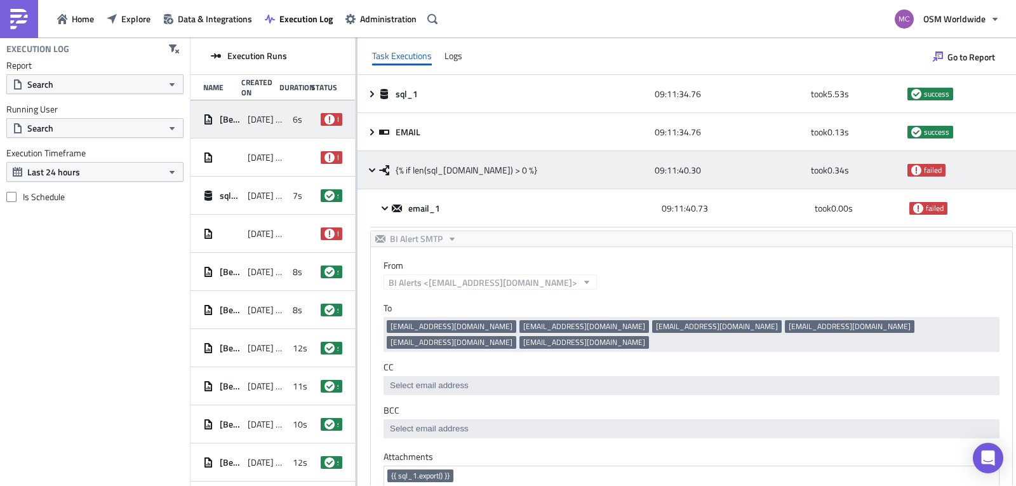
click at [454, 173] on span "{% if len(sql_1.data) > 0 %}" at bounding box center [467, 170] width 142 height 11
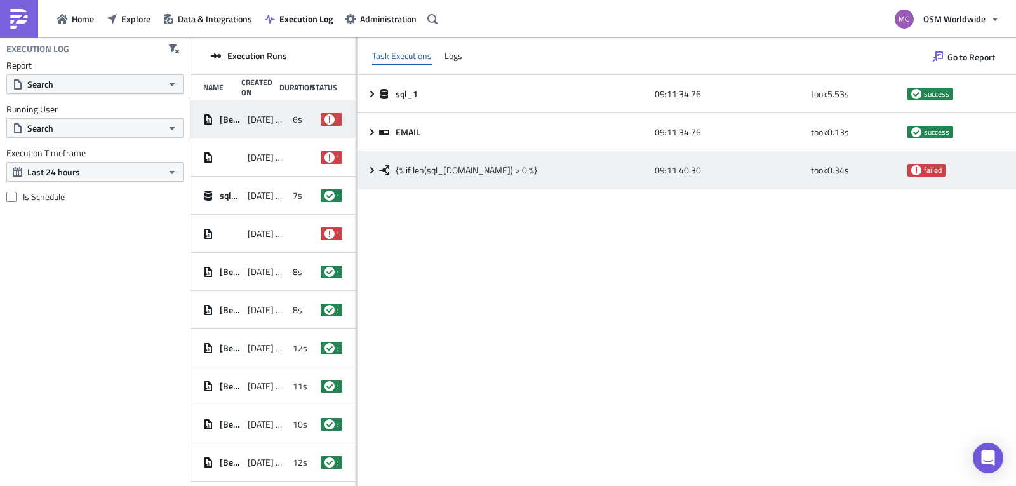
click at [368, 168] on icon at bounding box center [372, 170] width 10 height 10
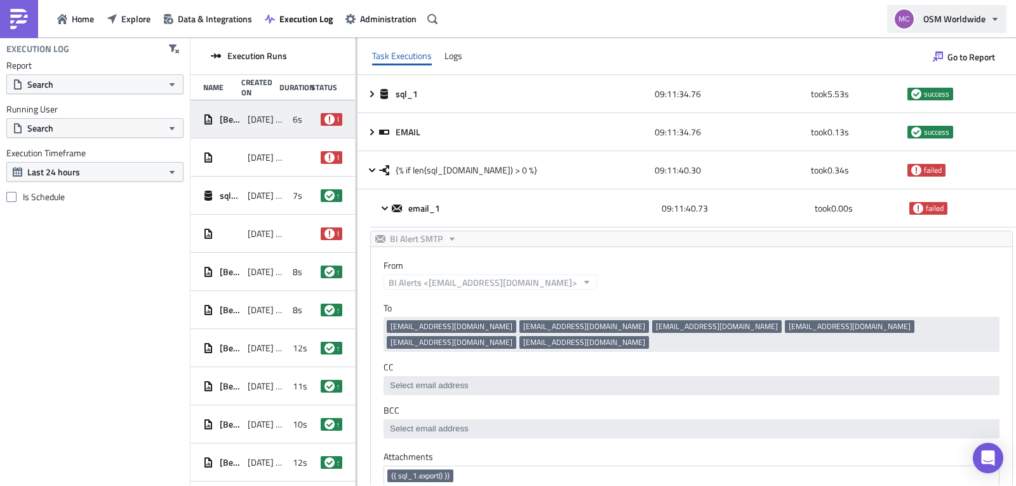
click at [946, 24] on span "OSM Worldwide" at bounding box center [955, 18] width 62 height 13
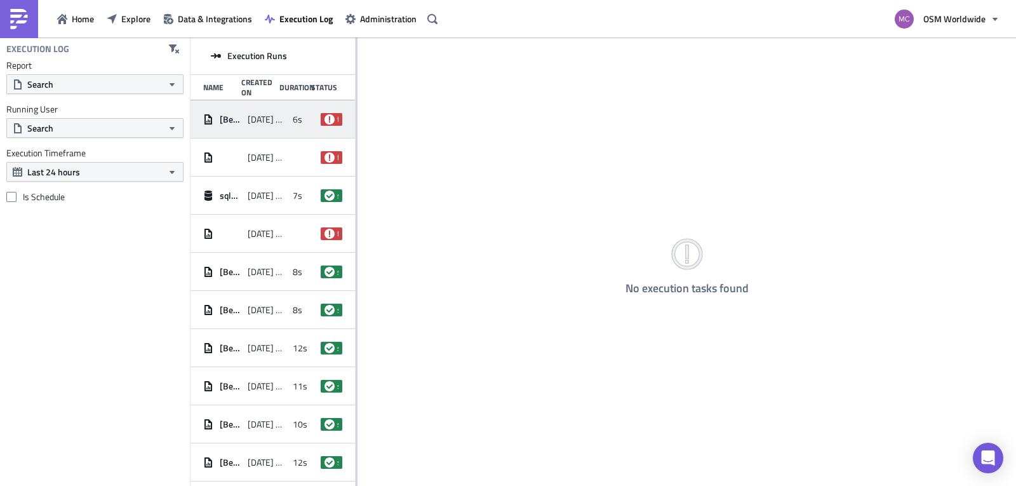
drag, startPoint x: 278, startPoint y: 135, endPoint x: 293, endPoint y: 130, distance: 16.7
click at [293, 130] on div "6s" at bounding box center [304, 119] width 22 height 23
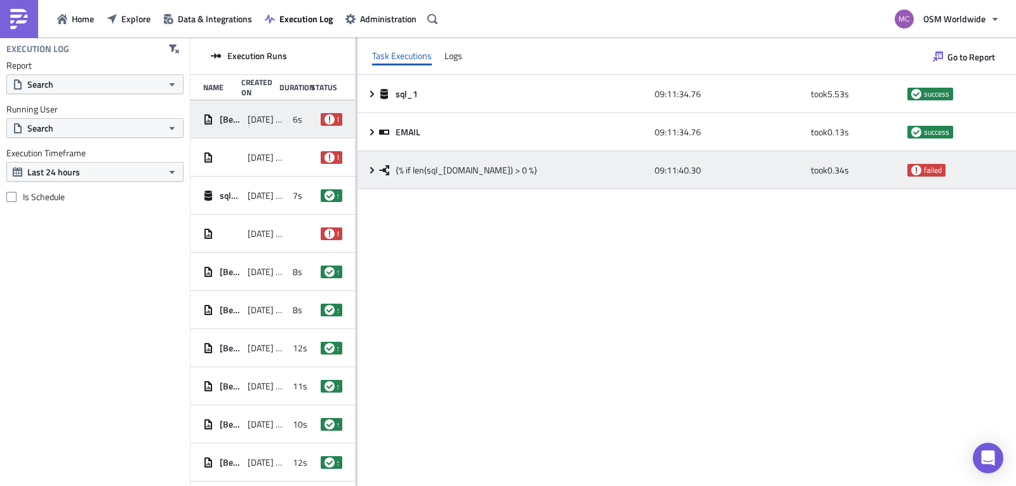
click at [370, 171] on icon at bounding box center [372, 170] width 10 height 10
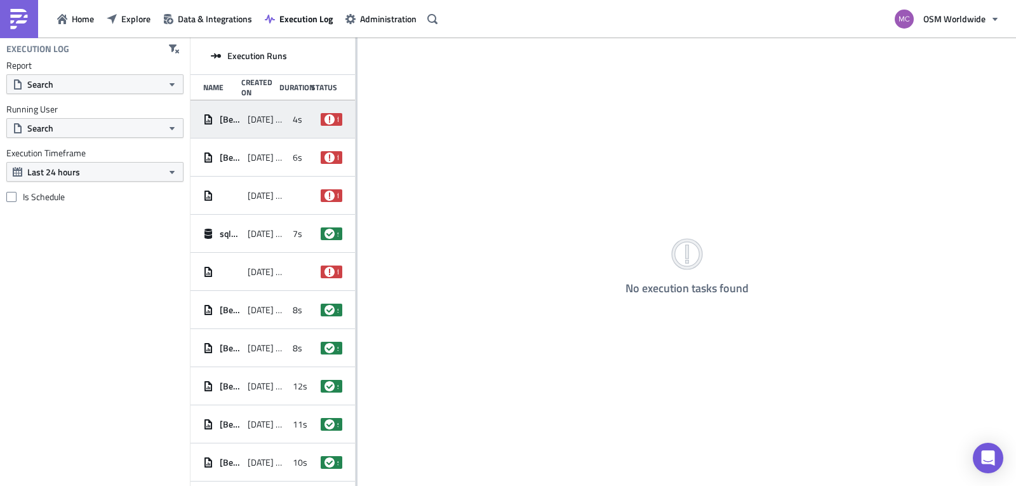
click at [293, 119] on span "4s" at bounding box center [298, 119] width 10 height 11
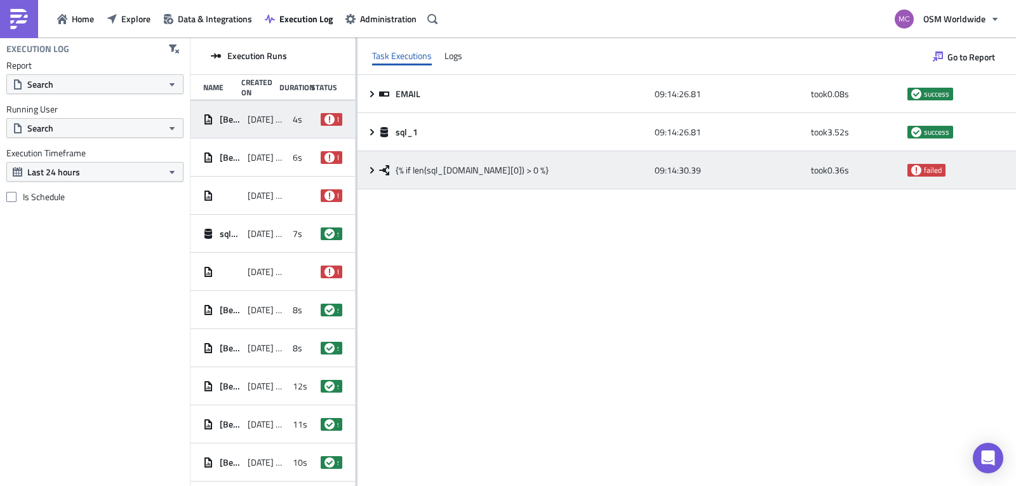
click at [372, 168] on icon at bounding box center [372, 169] width 4 height 6
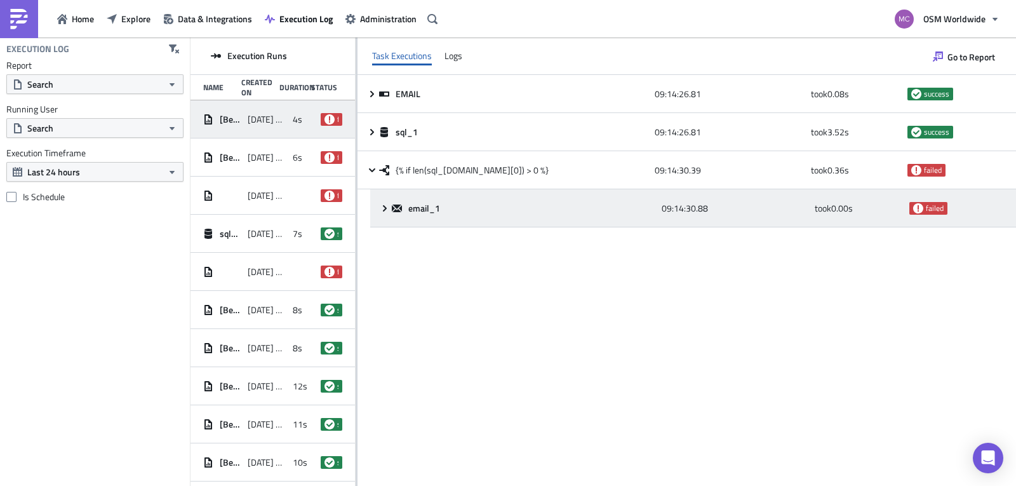
click at [383, 208] on icon at bounding box center [385, 208] width 10 height 10
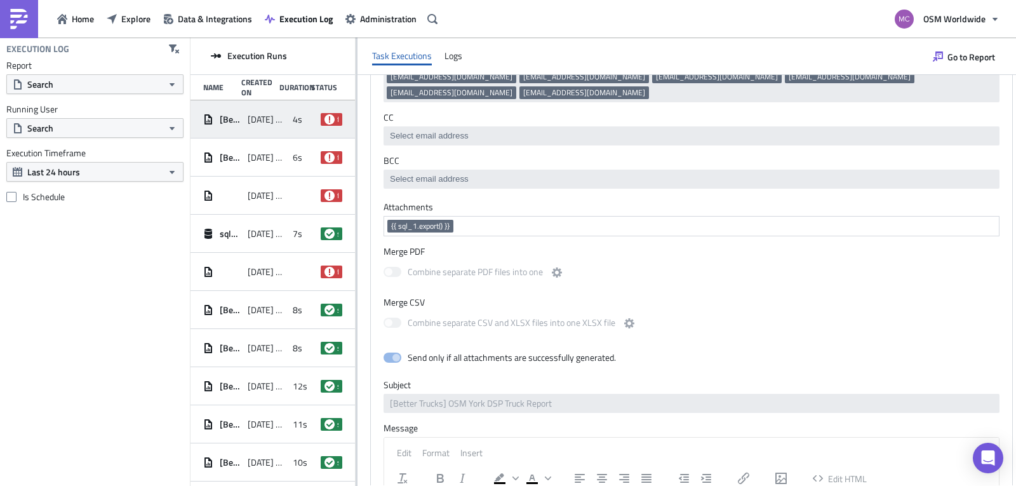
scroll to position [247, 0]
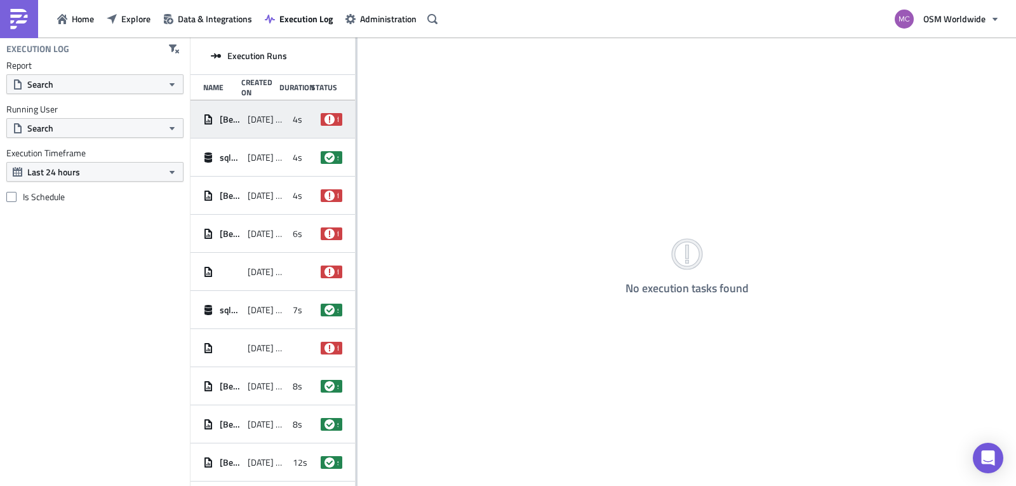
click at [270, 119] on span "[DATE] 09:16" at bounding box center [267, 119] width 38 height 11
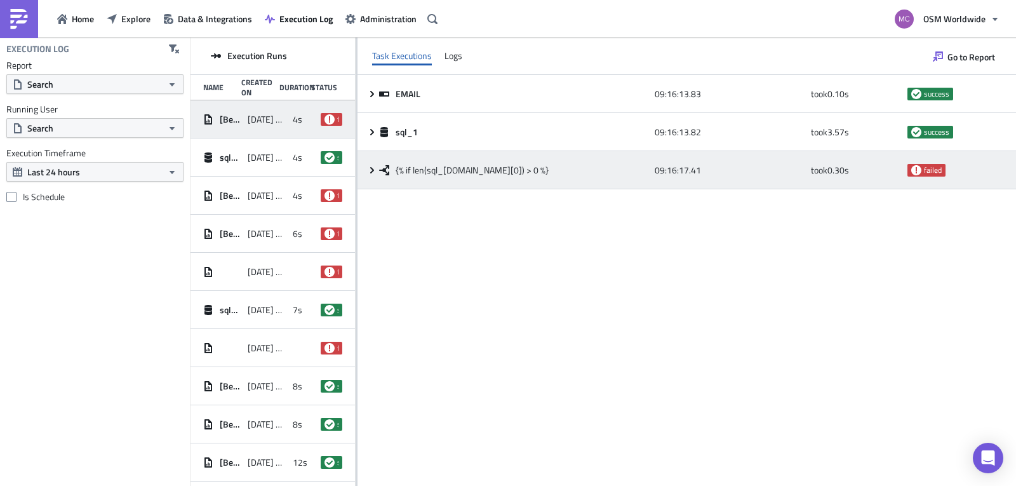
click at [371, 170] on icon at bounding box center [372, 170] width 10 height 10
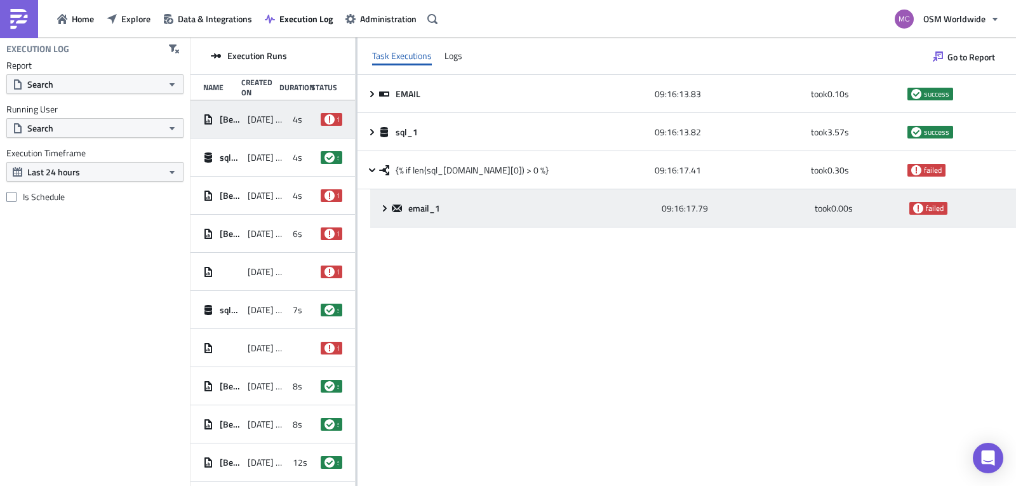
click at [382, 212] on icon at bounding box center [385, 208] width 10 height 10
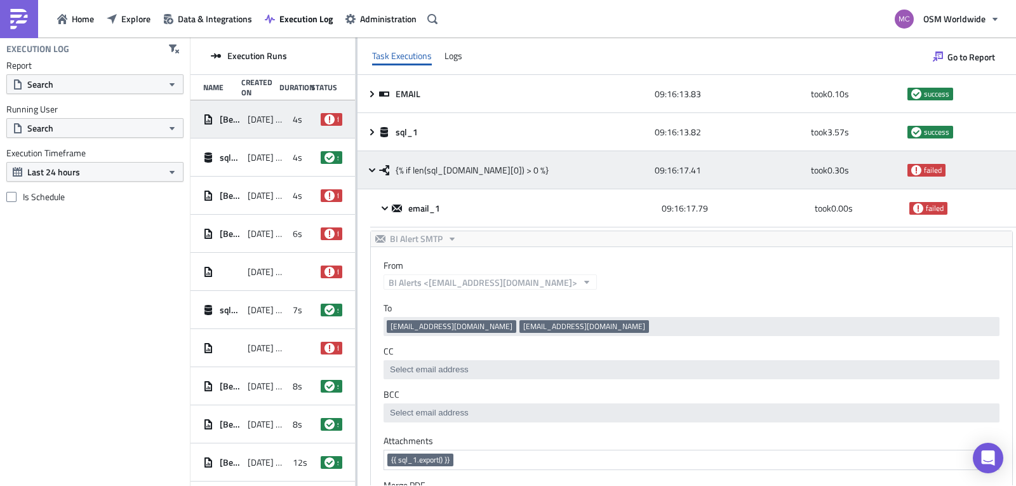
click at [463, 177] on div "{% if len(sql_[DOMAIN_NAME][0]) > 0 %}" at bounding box center [513, 170] width 269 height 23
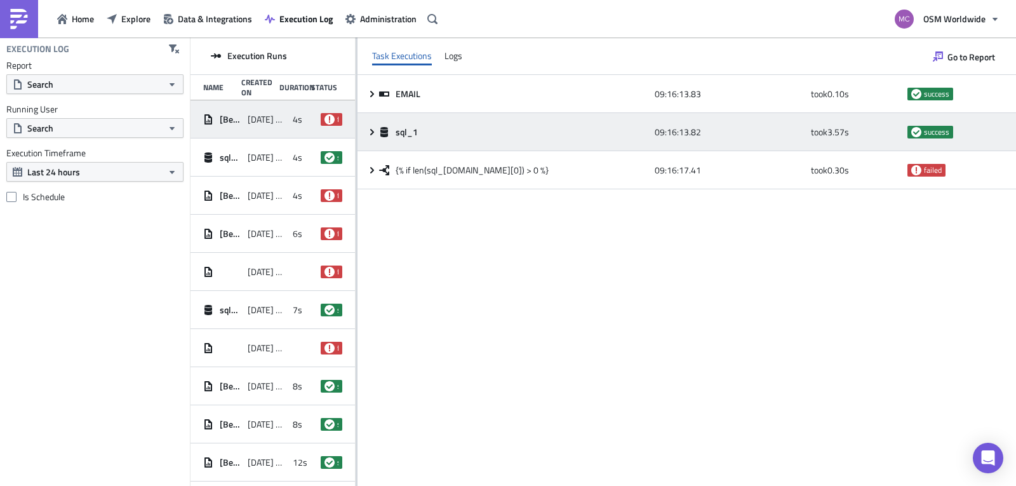
click at [369, 134] on icon at bounding box center [372, 132] width 10 height 10
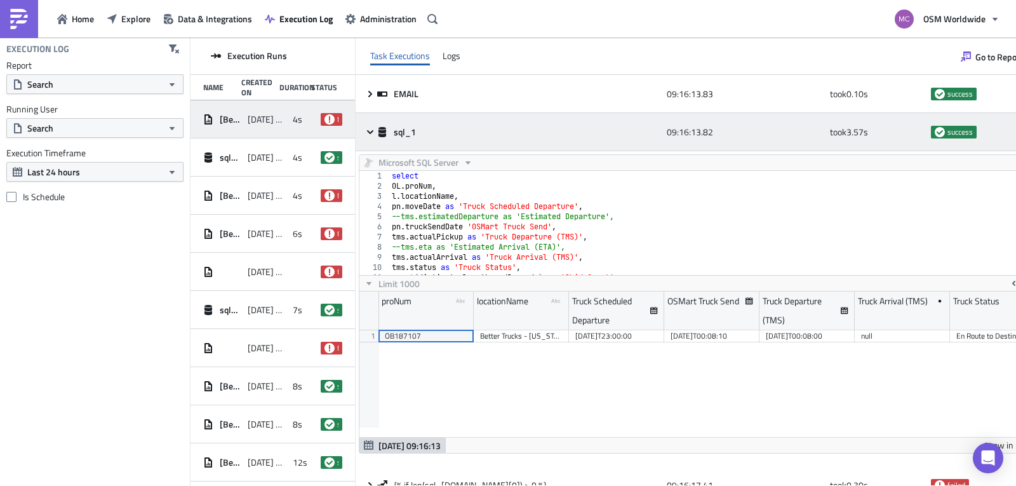
scroll to position [145, 681]
click at [372, 134] on icon at bounding box center [370, 132] width 10 height 10
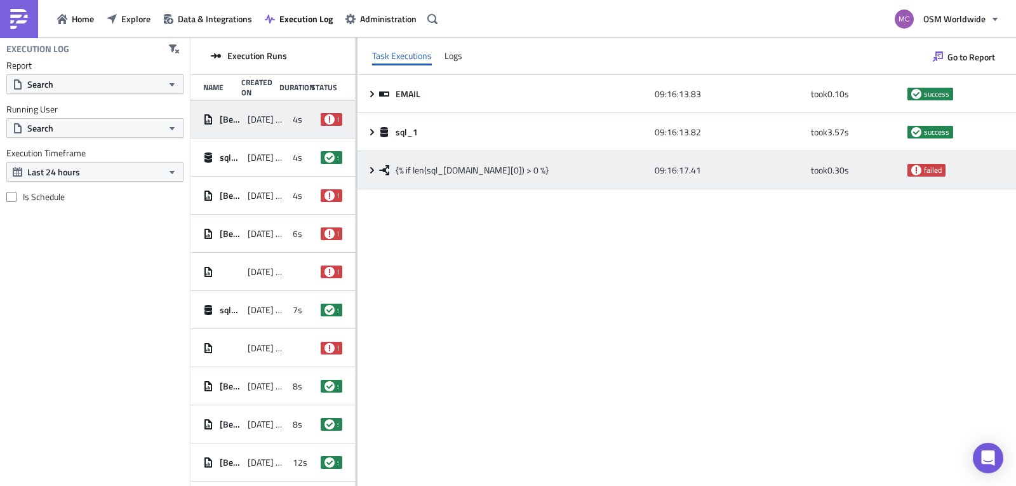
click at [372, 168] on icon at bounding box center [372, 169] width 4 height 6
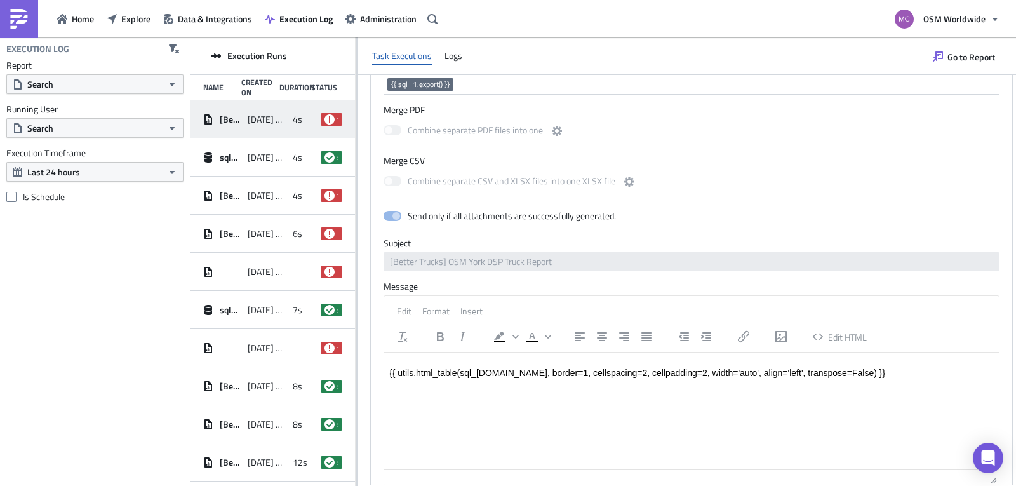
scroll to position [402, 0]
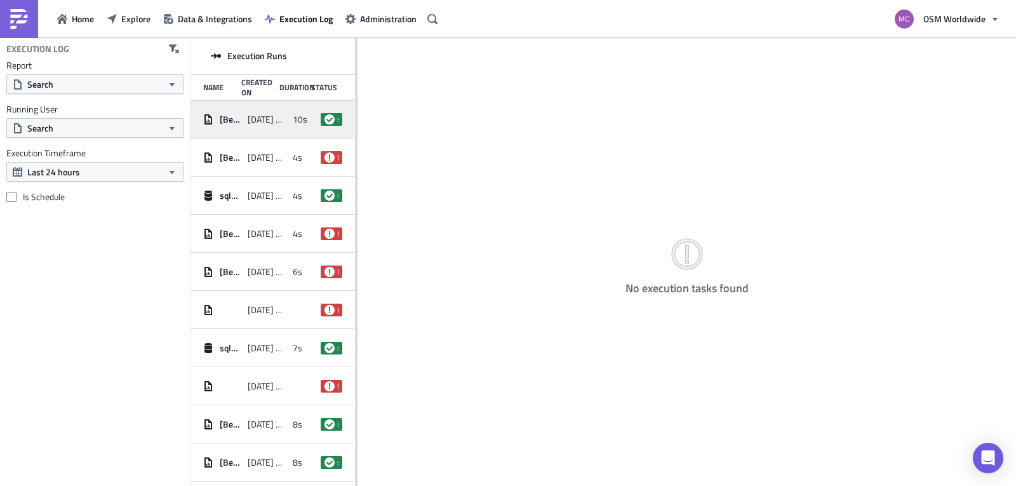
click at [274, 123] on span "[DATE] 09:19" at bounding box center [267, 119] width 38 height 11
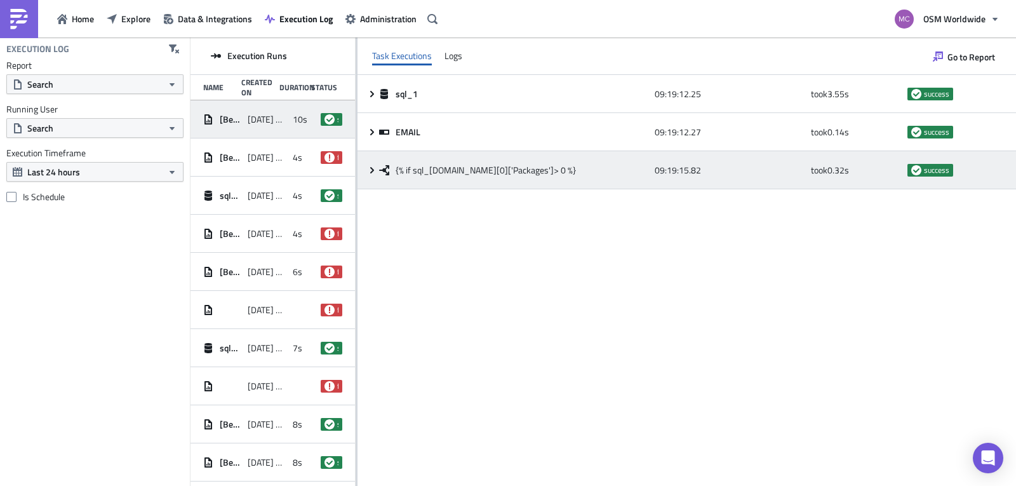
click at [372, 173] on icon at bounding box center [372, 170] width 10 height 10
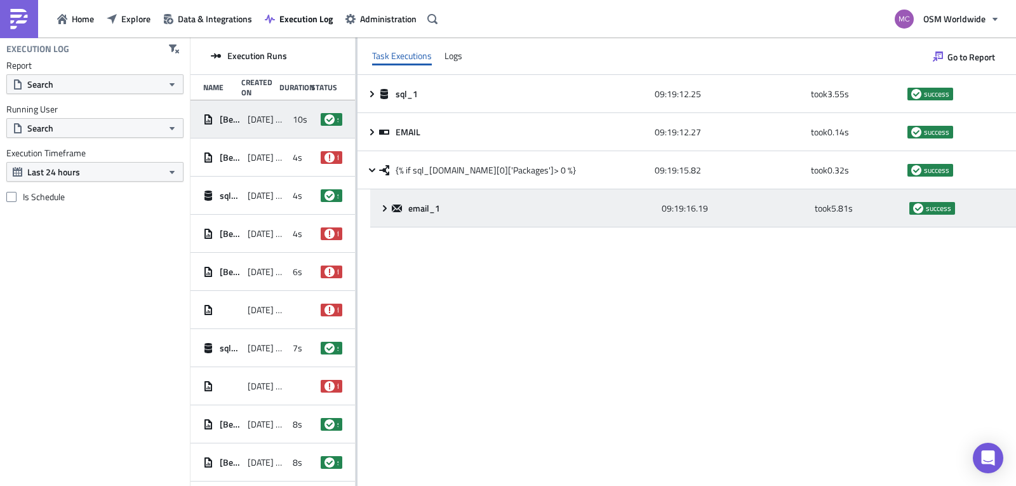
click at [384, 206] on icon at bounding box center [385, 208] width 4 height 6
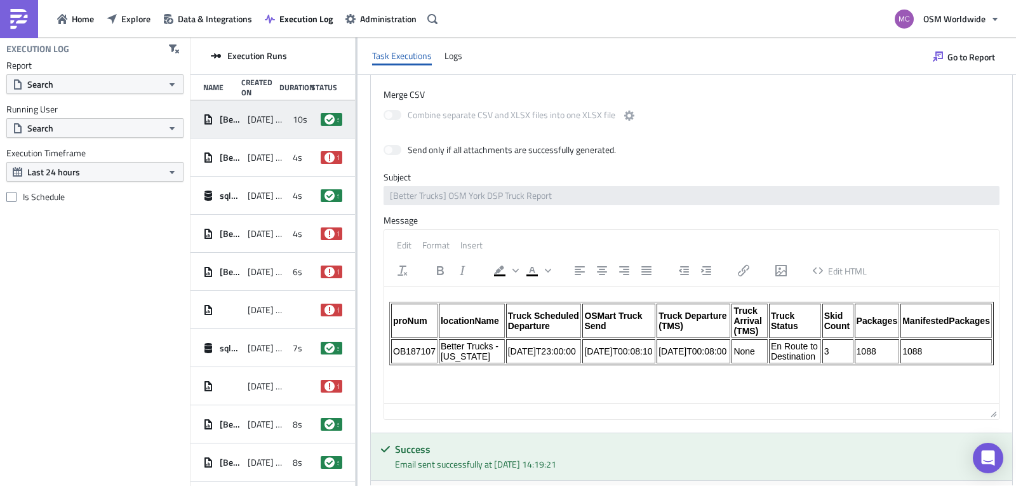
scroll to position [439, 0]
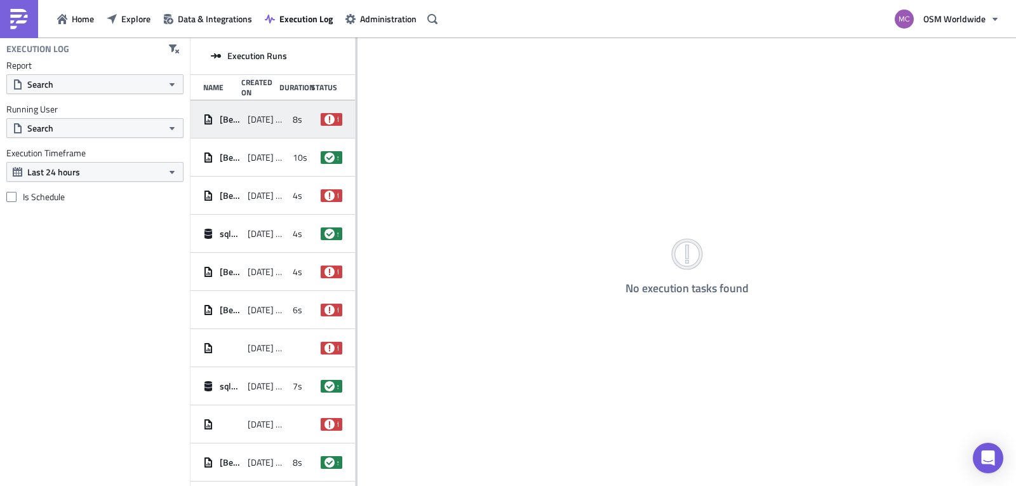
click at [278, 109] on div "2025-09-30 09:19" at bounding box center [267, 119] width 38 height 23
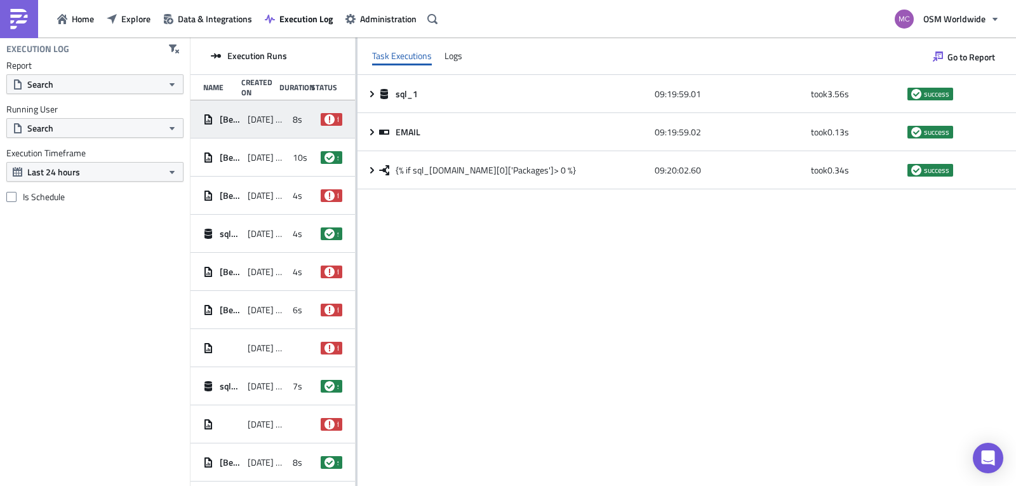
click at [260, 116] on span "2025-09-30 09:19" at bounding box center [267, 119] width 38 height 11
click at [252, 158] on span "2025-09-30 09:19" at bounding box center [267, 157] width 38 height 11
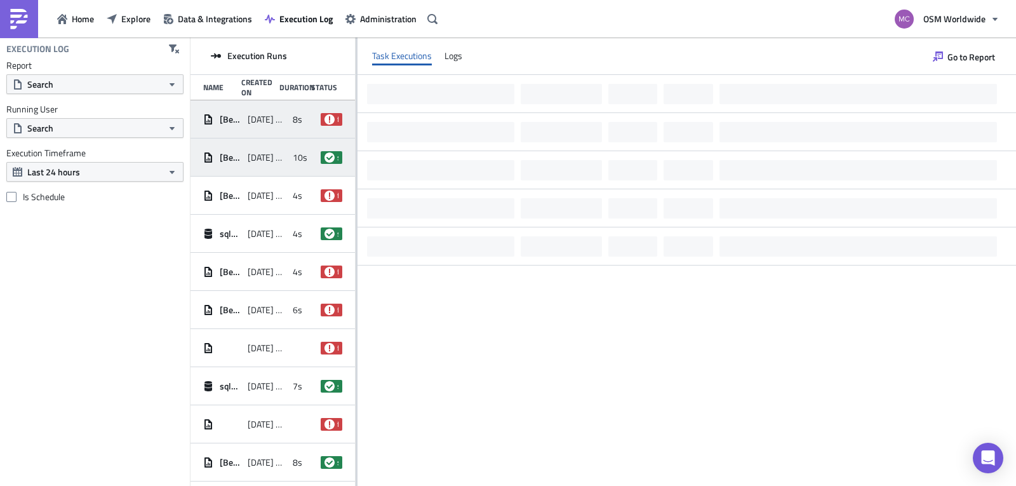
click at [266, 125] on div "2025-09-30 09:19" at bounding box center [267, 119] width 38 height 23
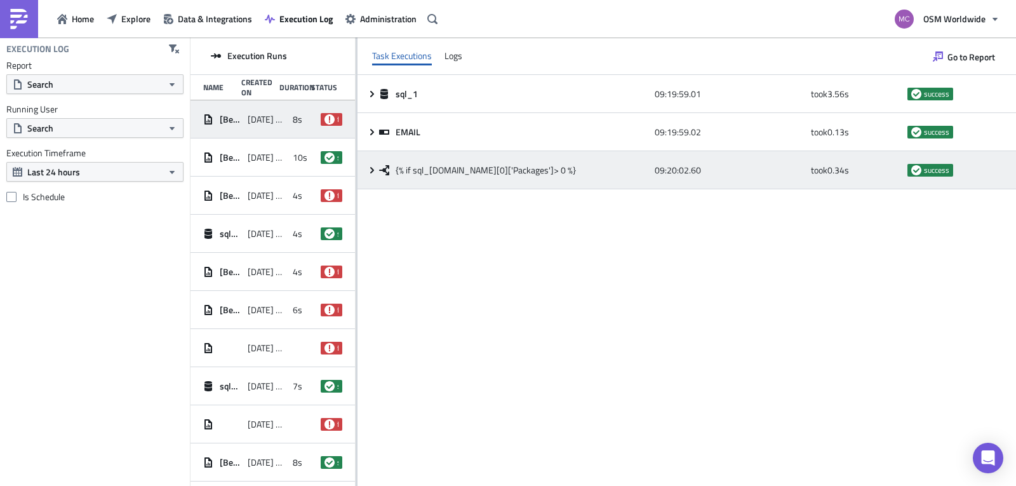
click at [375, 168] on icon at bounding box center [372, 170] width 10 height 10
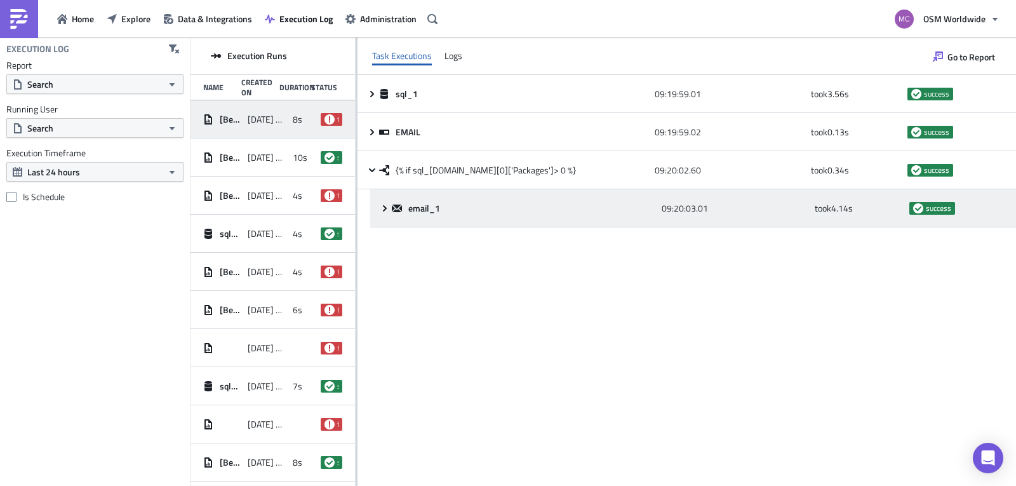
click at [386, 208] on icon at bounding box center [385, 208] width 4 height 6
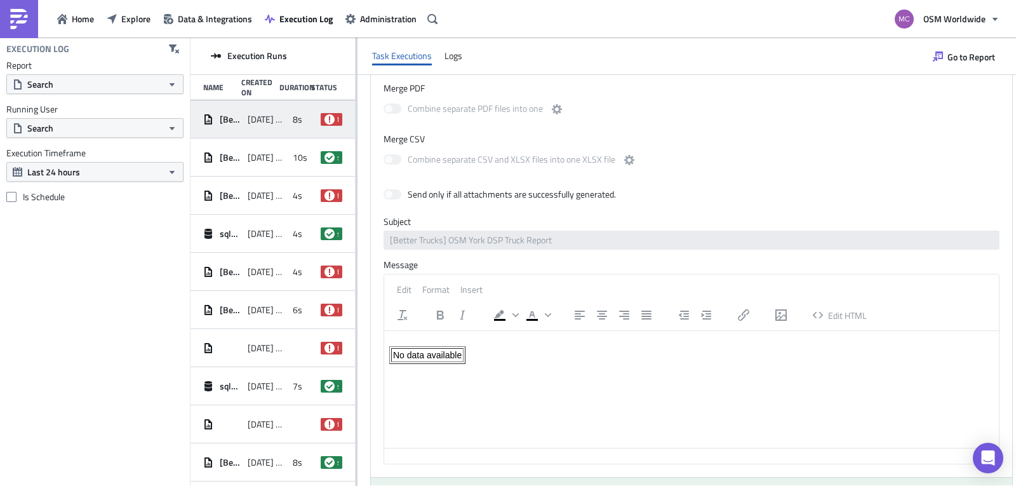
scroll to position [466, 0]
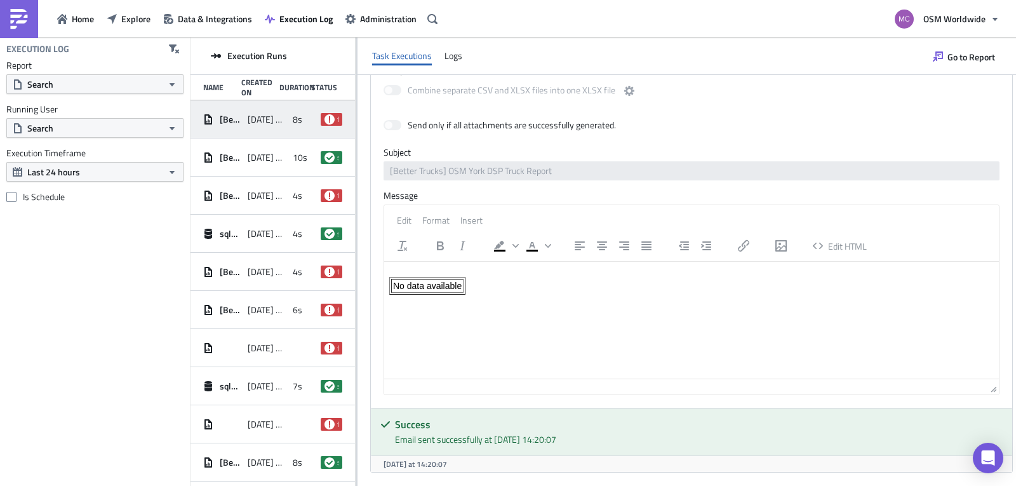
click at [432, 130] on div "Send only if all attachments are successfully generated." at bounding box center [512, 124] width 208 height 11
click at [392, 123] on span at bounding box center [393, 125] width 18 height 10
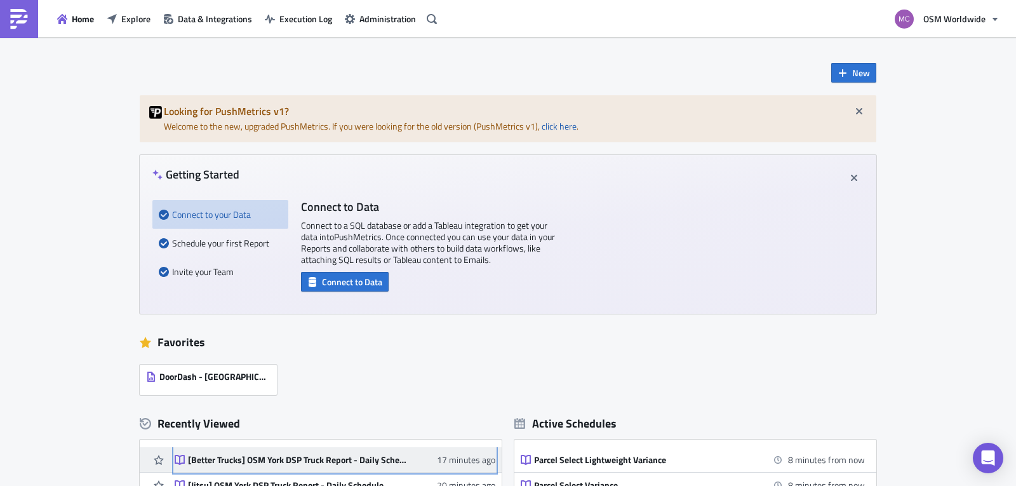
click at [268, 461] on div "[Better Trucks] OSM York DSP Truck Report - Daily Schedule" at bounding box center [299, 459] width 222 height 11
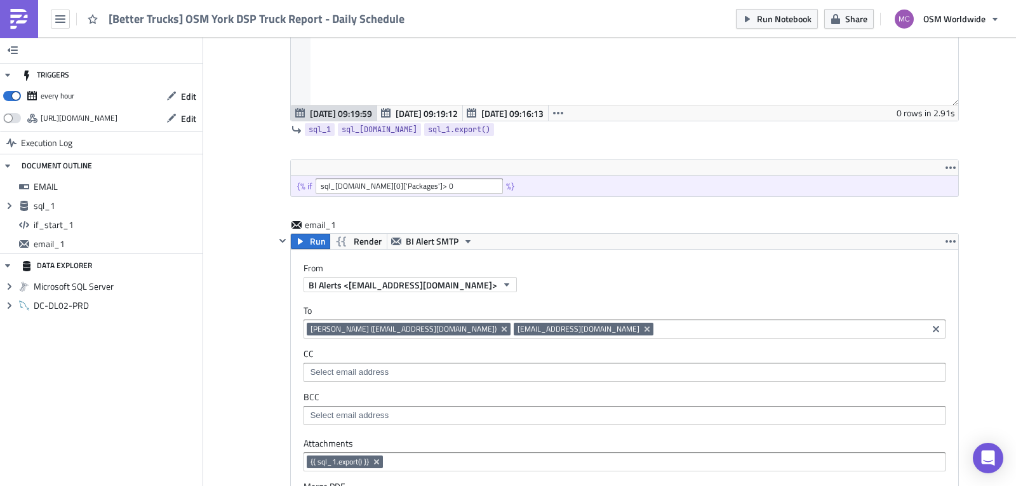
scroll to position [609, 0]
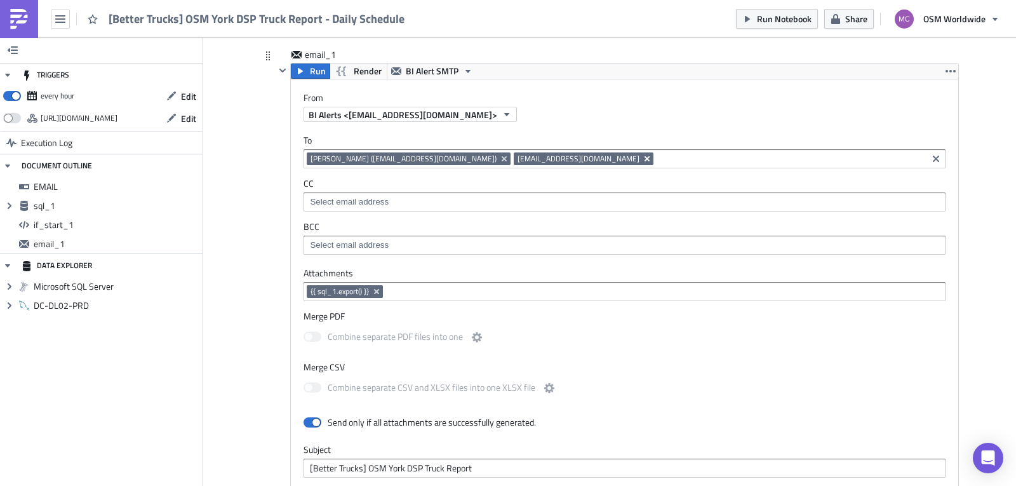
click at [642, 157] on icon "Remove Tag" at bounding box center [647, 159] width 10 height 10
drag, startPoint x: 977, startPoint y: 206, endPoint x: 971, endPoint y: 203, distance: 7.1
click at [977, 206] on div "Add Image Execution Log [Better Trucks] OSM York DSP Truck Report - Daily Sched…" at bounding box center [609, 262] width 813 height 1666
click at [978, 203] on div "Add Image Execution Log [Better Trucks] OSM York DSP Truck Report - Daily Sched…" at bounding box center [609, 262] width 813 height 1666
click at [981, 291] on div "Add Image Execution Log [Better Trucks] OSM York DSP Truck Report - Daily Sched…" at bounding box center [609, 262] width 813 height 1666
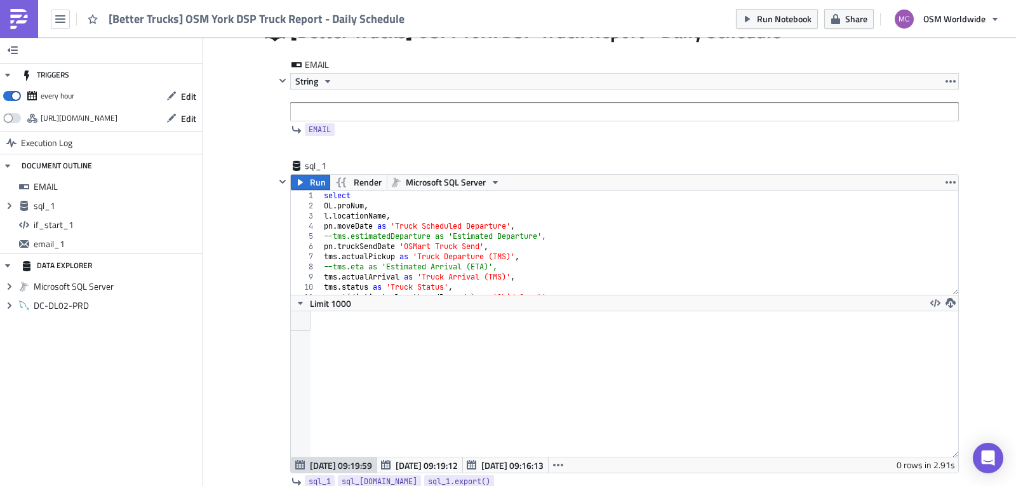
scroll to position [0, 0]
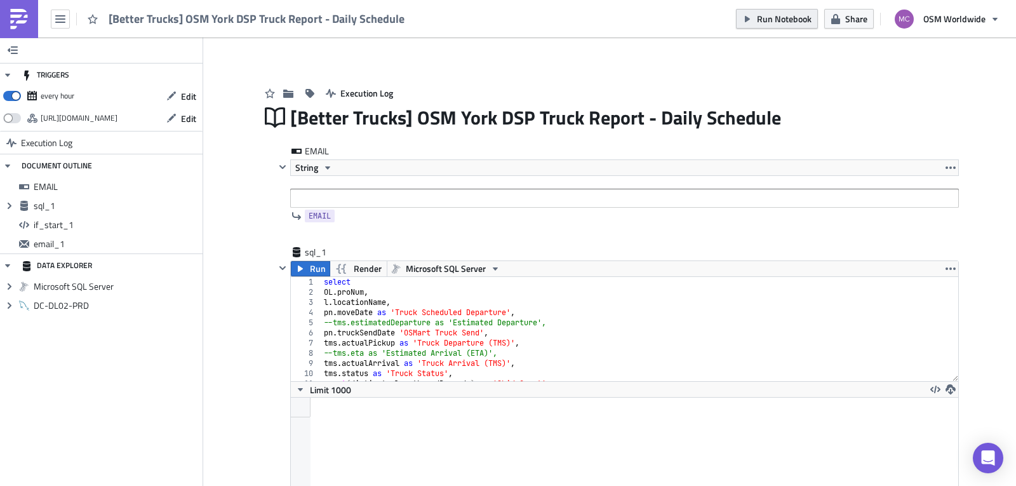
click at [772, 14] on span "Run Notebook" at bounding box center [784, 18] width 55 height 13
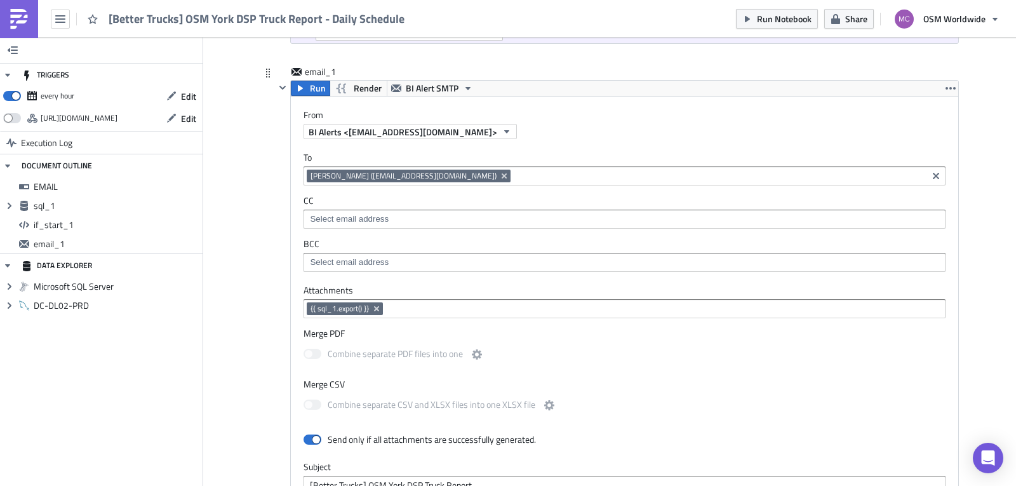
scroll to position [582, 0]
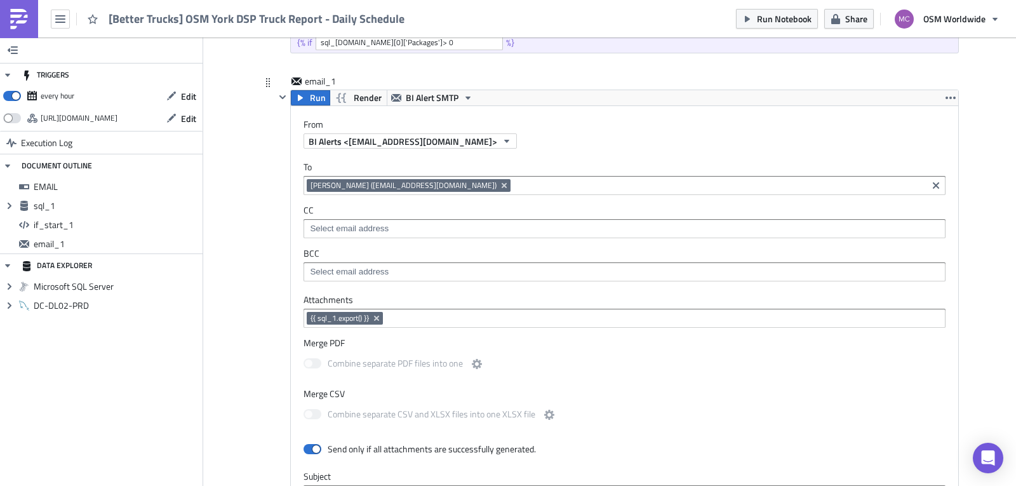
click at [553, 180] on input at bounding box center [719, 185] width 410 height 13
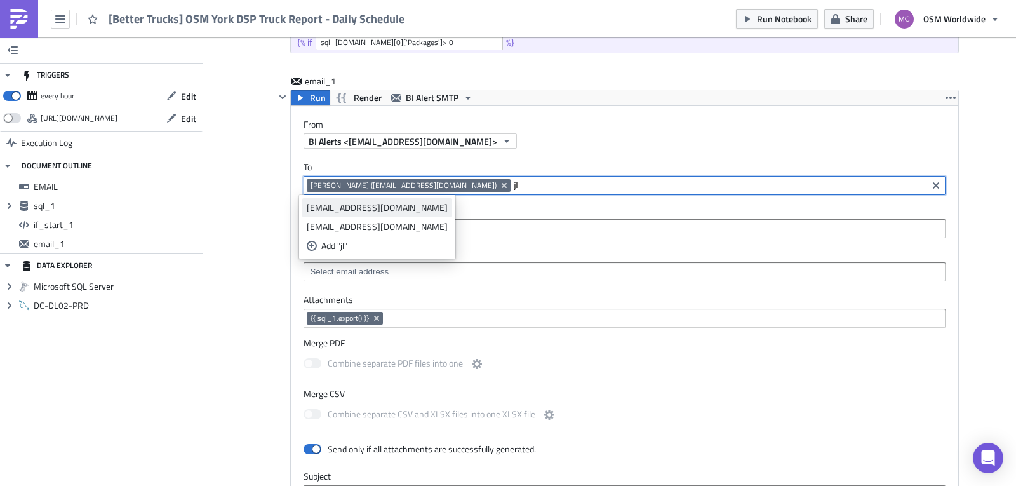
type input "jl"
click at [385, 202] on div "[EMAIL_ADDRESS][DOMAIN_NAME]" at bounding box center [377, 207] width 141 height 13
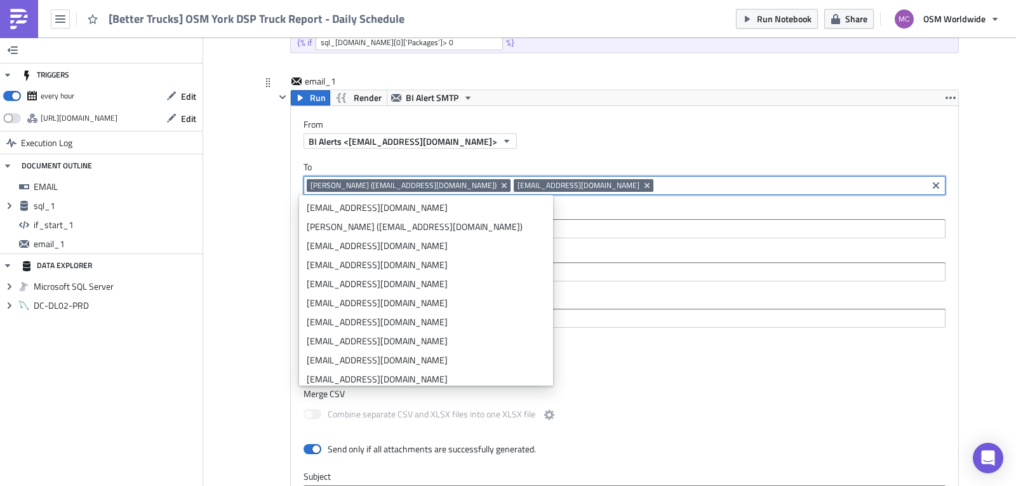
click at [657, 186] on input at bounding box center [790, 185] width 267 height 13
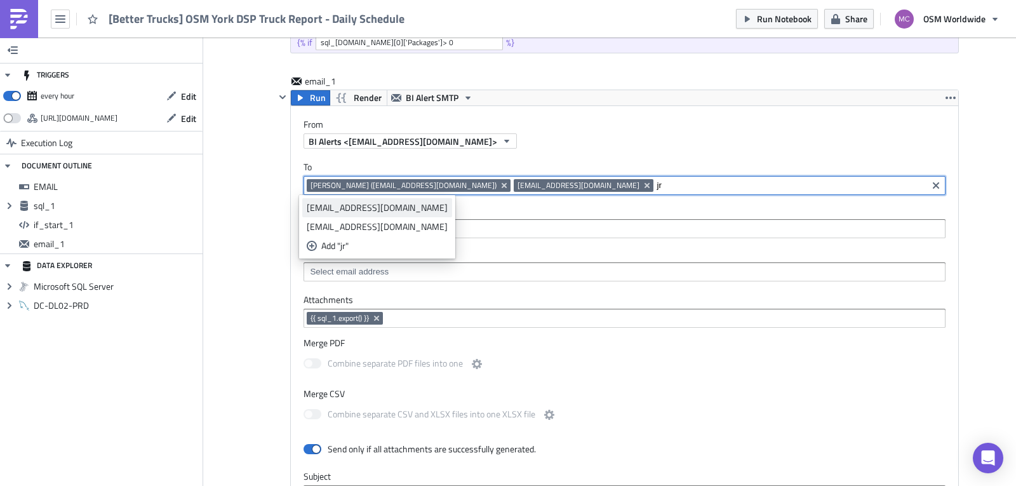
type input "jr"
click at [387, 204] on div "[EMAIL_ADDRESS][DOMAIN_NAME]" at bounding box center [377, 207] width 141 height 13
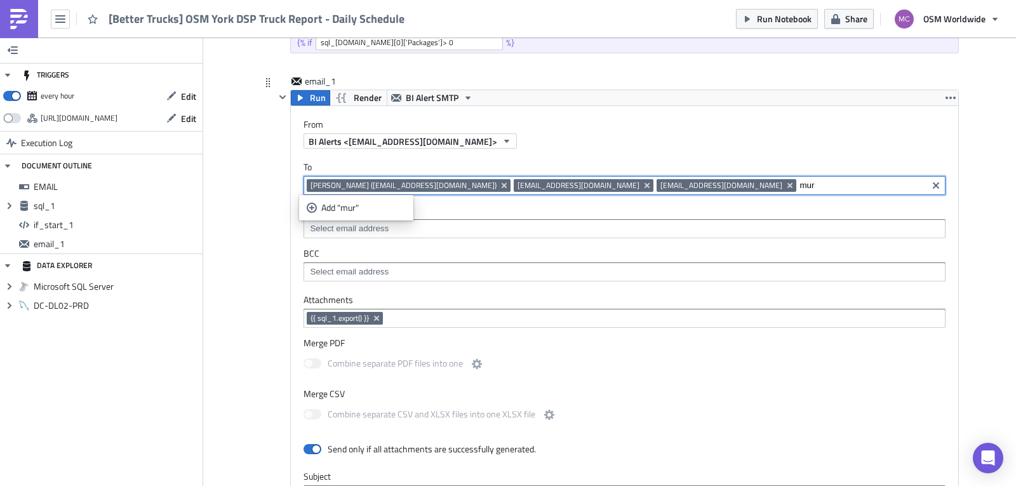
click at [800, 182] on input "mur" at bounding box center [862, 185] width 125 height 13
type input "j"
type input "mp"
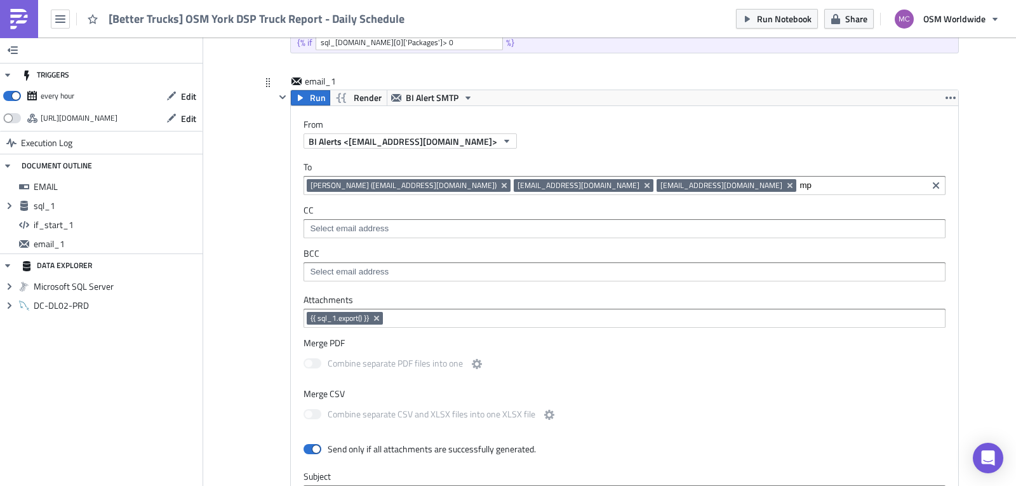
drag, startPoint x: 628, startPoint y: 163, endPoint x: 602, endPoint y: 138, distance: 36.4
click at [602, 138] on div "BI Alerts <[EMAIL_ADDRESS][DOMAIN_NAME]>" at bounding box center [631, 140] width 655 height 15
click at [800, 185] on input "mp" at bounding box center [862, 185] width 125 height 13
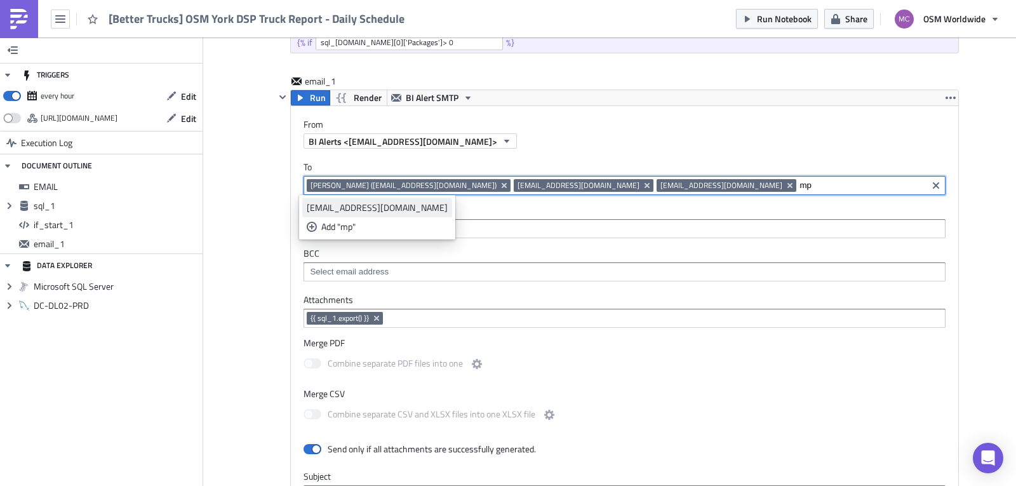
click at [391, 208] on div "[EMAIL_ADDRESS][DOMAIN_NAME]" at bounding box center [377, 207] width 141 height 13
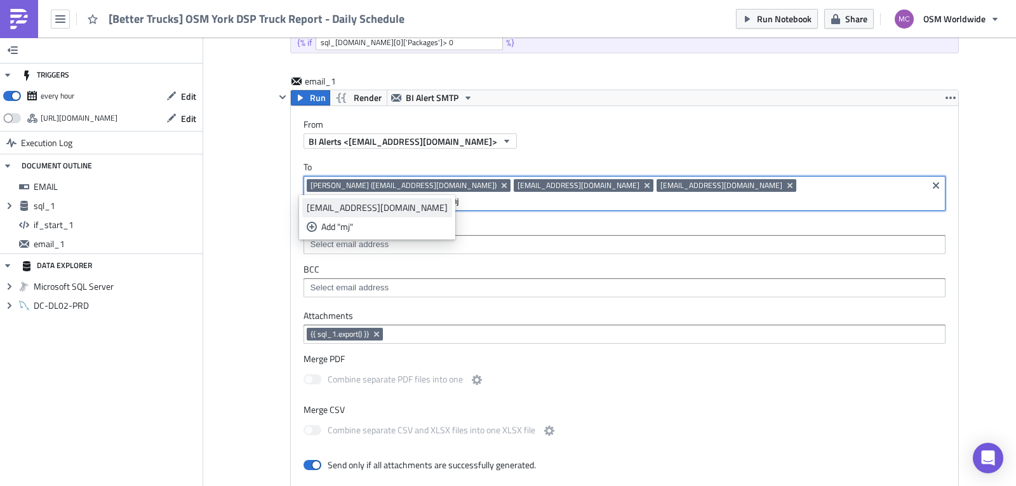
type input "mj"
click at [398, 207] on div "[EMAIL_ADDRESS][DOMAIN_NAME]" at bounding box center [377, 207] width 141 height 13
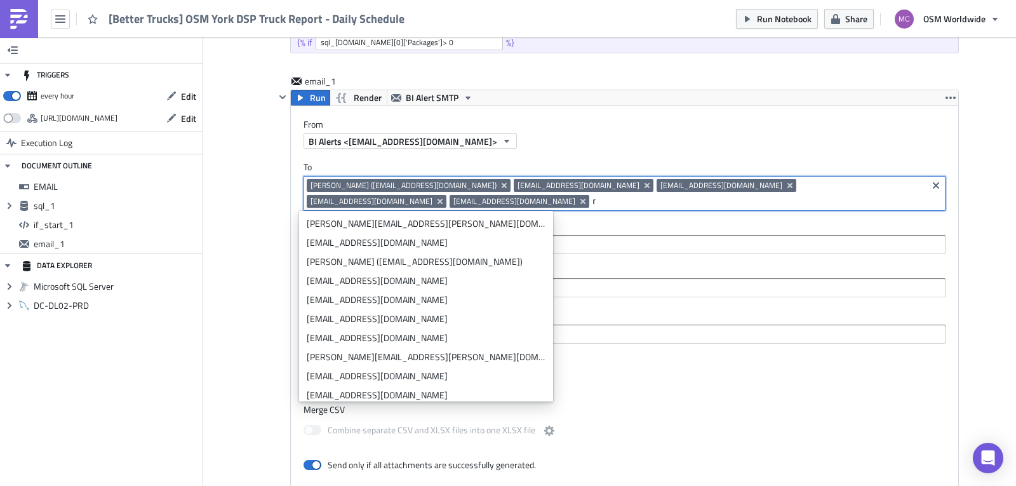
scroll to position [512, 0]
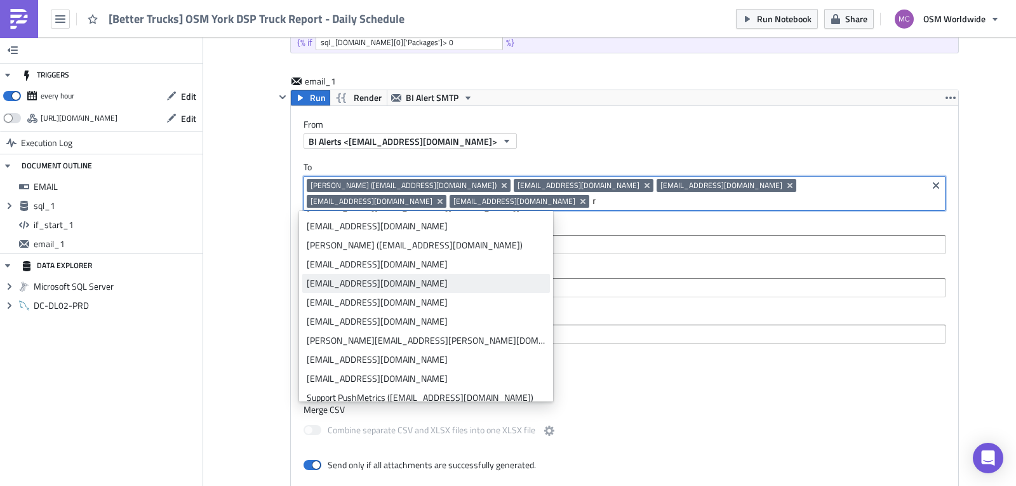
type input "r"
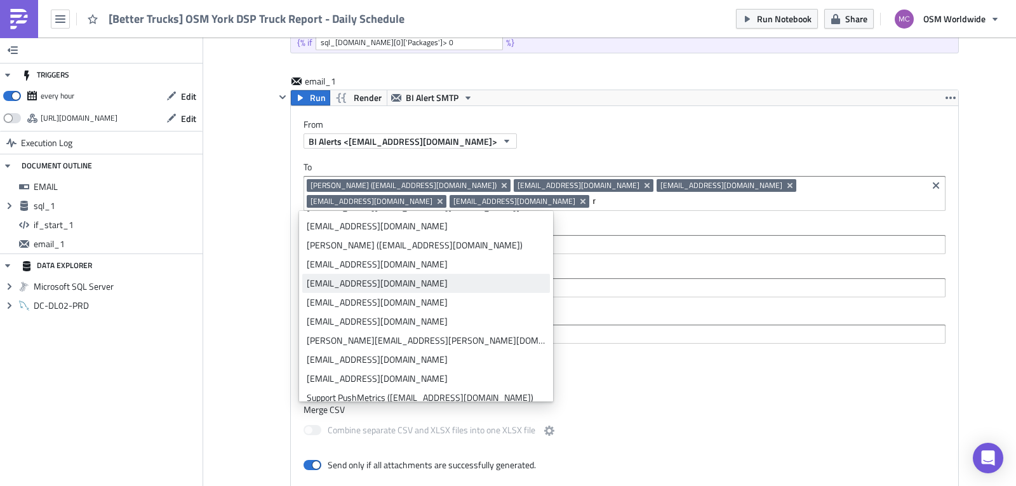
click at [375, 284] on div "rgeraci@osmworldwide.com" at bounding box center [426, 283] width 239 height 13
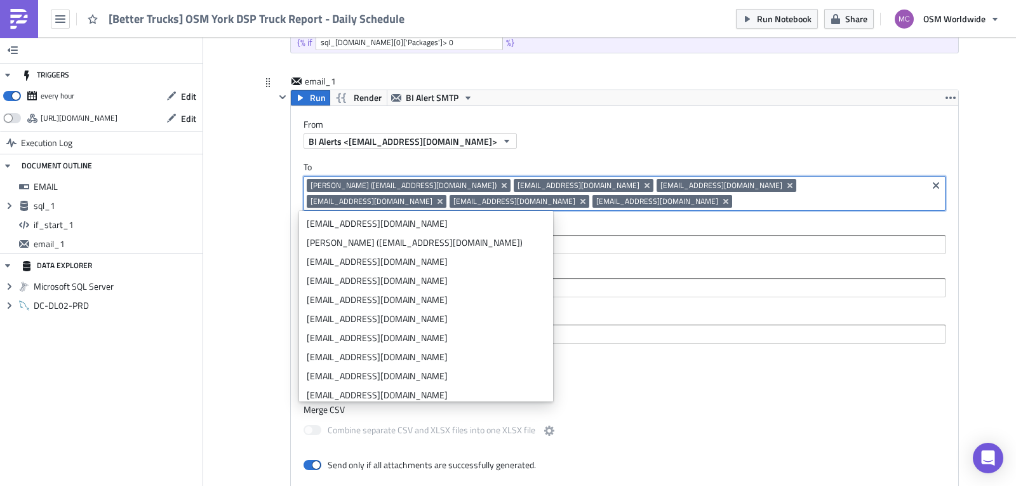
click at [736, 196] on input at bounding box center [830, 201] width 189 height 13
click at [626, 125] on label "From" at bounding box center [631, 124] width 655 height 11
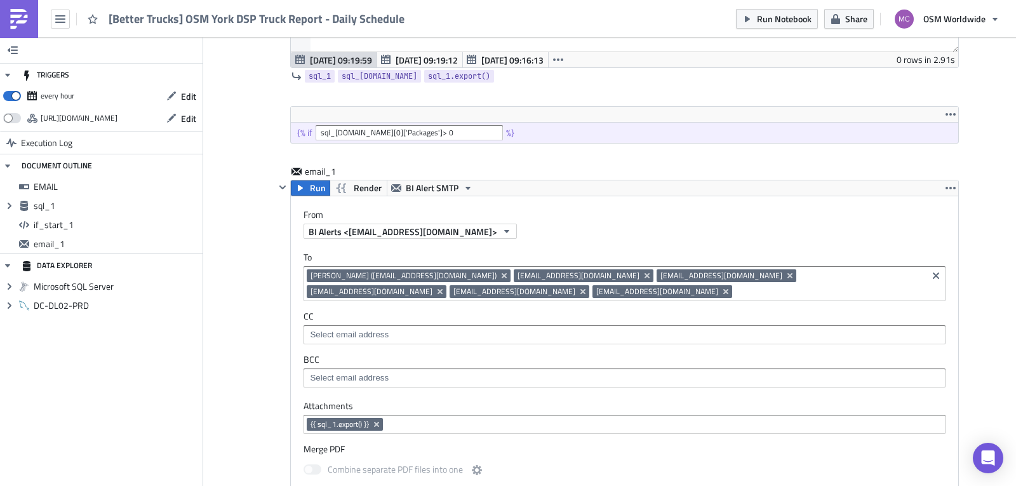
scroll to position [472, 0]
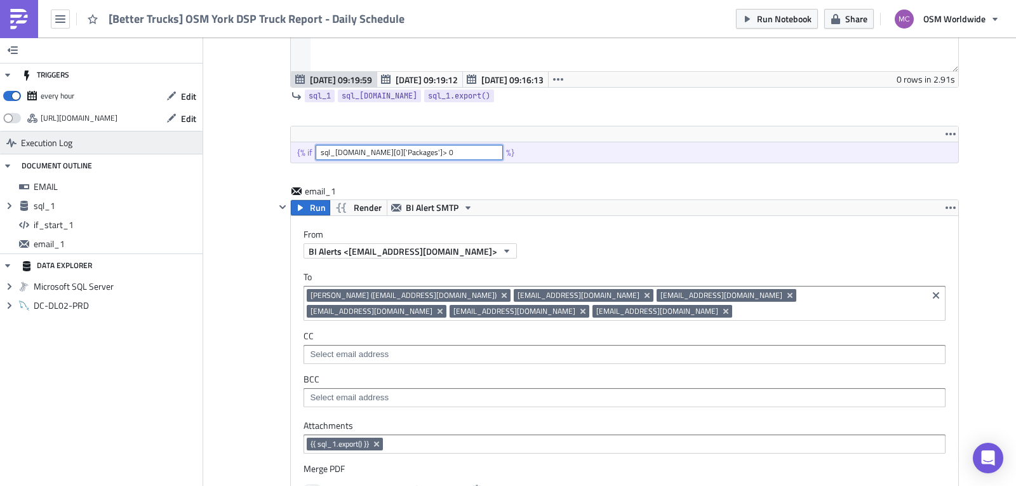
drag, startPoint x: 345, startPoint y: 152, endPoint x: 142, endPoint y: 151, distance: 202.6
click at [121, 151] on div "TRIGGERS every hour Edit https://pushmetrics.io/api/v1/report/AklOn1BLV1/webhoo…" at bounding box center [508, 405] width 1016 height 1681
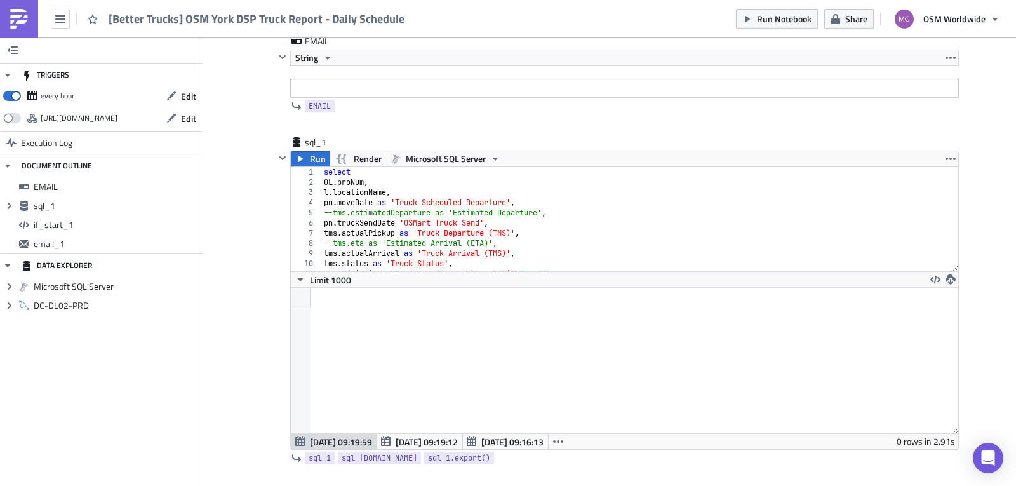
scroll to position [70, 0]
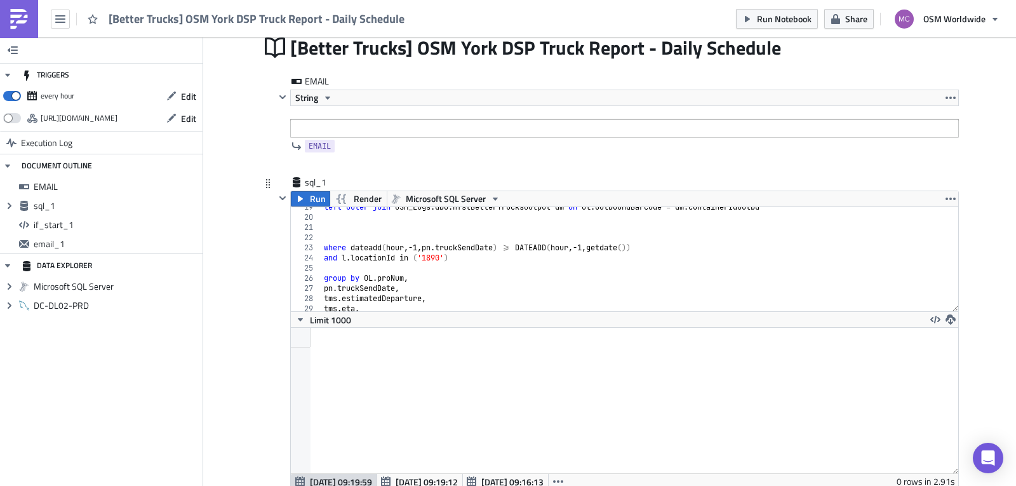
scroll to position [191, 0]
type textarea "where dateadd(hour,-1,pn.truckSendDate) >= DATEADD(hour,-1,getdate())"
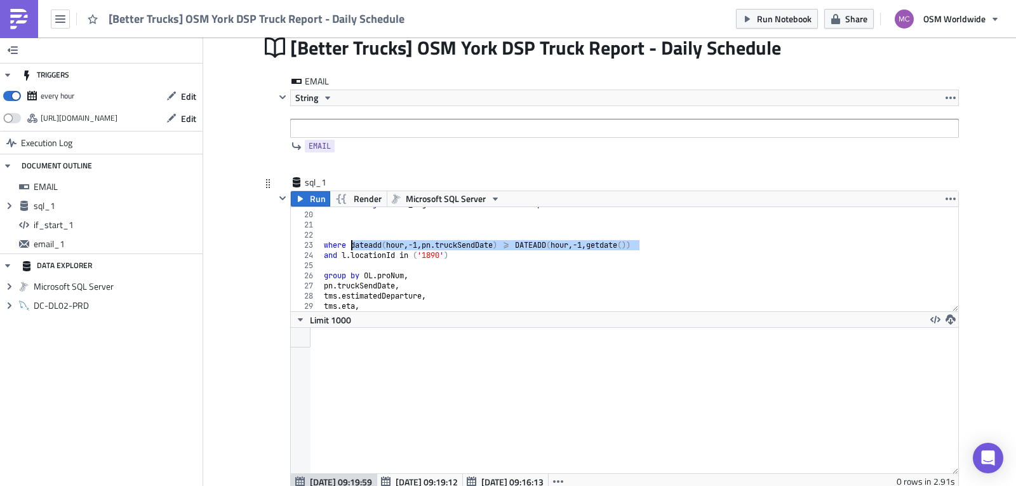
drag, startPoint x: 642, startPoint y: 245, endPoint x: 347, endPoint y: 245, distance: 294.1
click at [347, 245] on div "left outer join OSM_Logs . dbo . mfstBetterTrucksOutput dm on ol . outboundBarc…" at bounding box center [635, 261] width 628 height 125
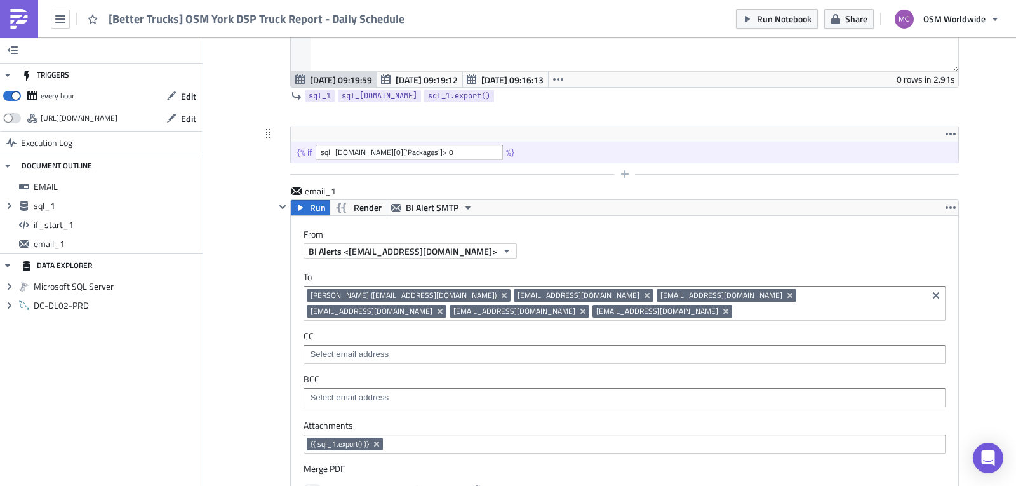
scroll to position [464, 0]
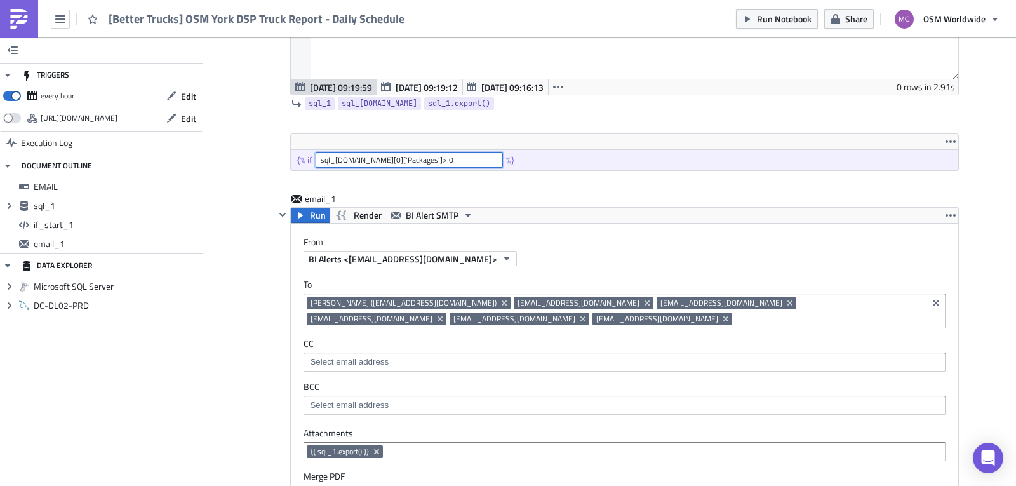
drag, startPoint x: 404, startPoint y: 159, endPoint x: 195, endPoint y: 161, distance: 209.0
click at [194, 159] on div "TRIGGERS every hour Edit https://pushmetrics.io/api/v1/report/AklOn1BLV1/webhoo…" at bounding box center [508, 413] width 1016 height 1681
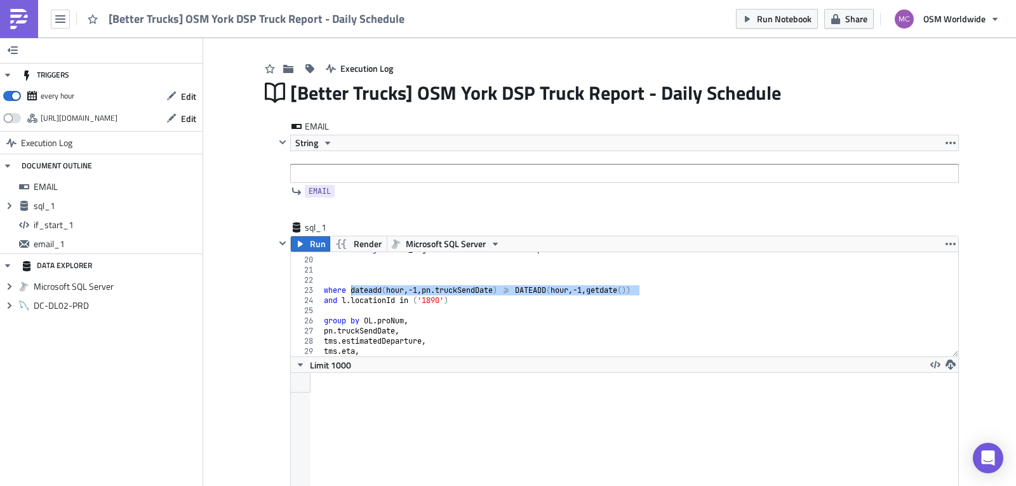
scroll to position [0, 0]
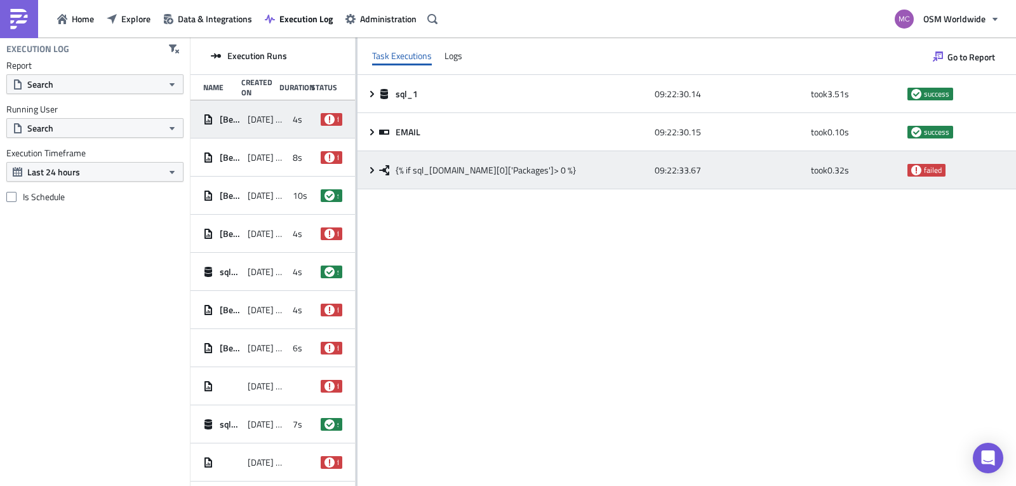
click at [371, 169] on icon at bounding box center [372, 170] width 10 height 10
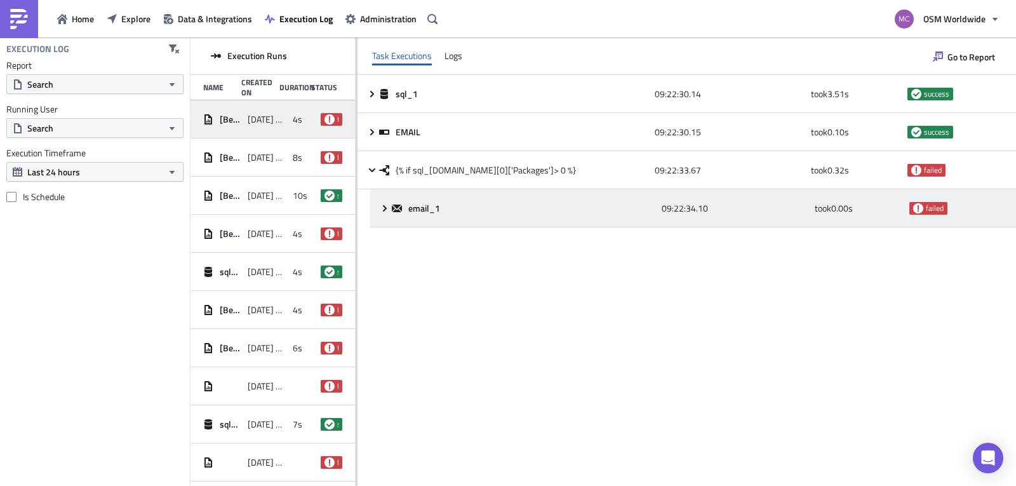
click at [386, 205] on icon at bounding box center [385, 208] width 10 height 10
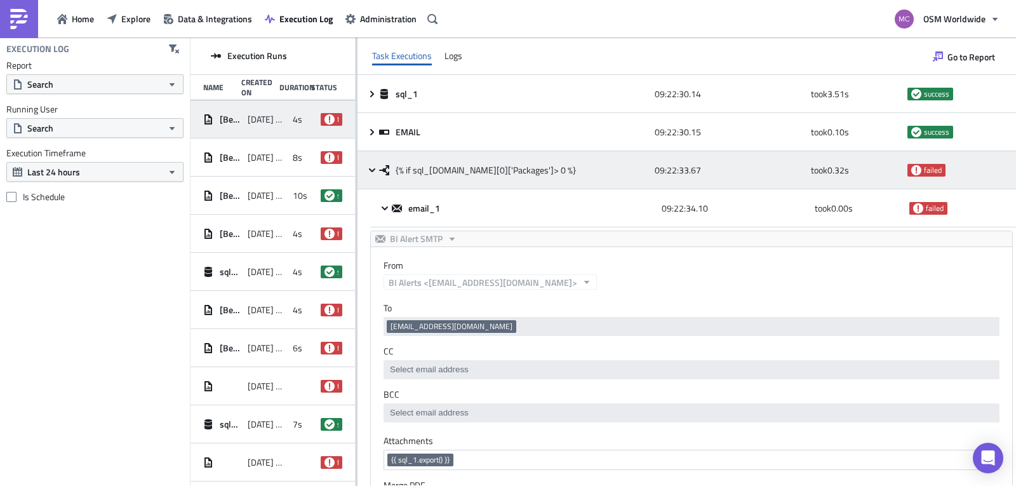
click at [375, 168] on icon at bounding box center [372, 170] width 10 height 10
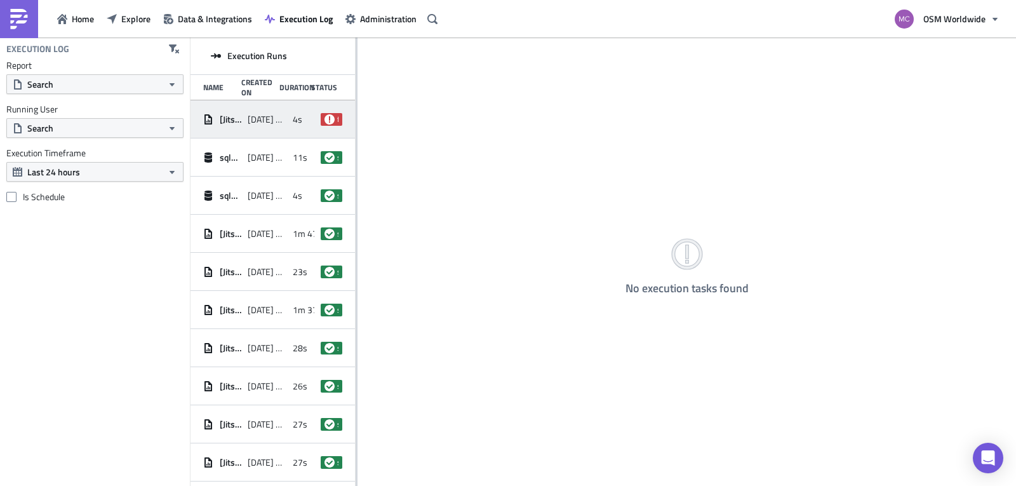
click at [258, 112] on div "[DATE] 09:26" at bounding box center [267, 119] width 38 height 23
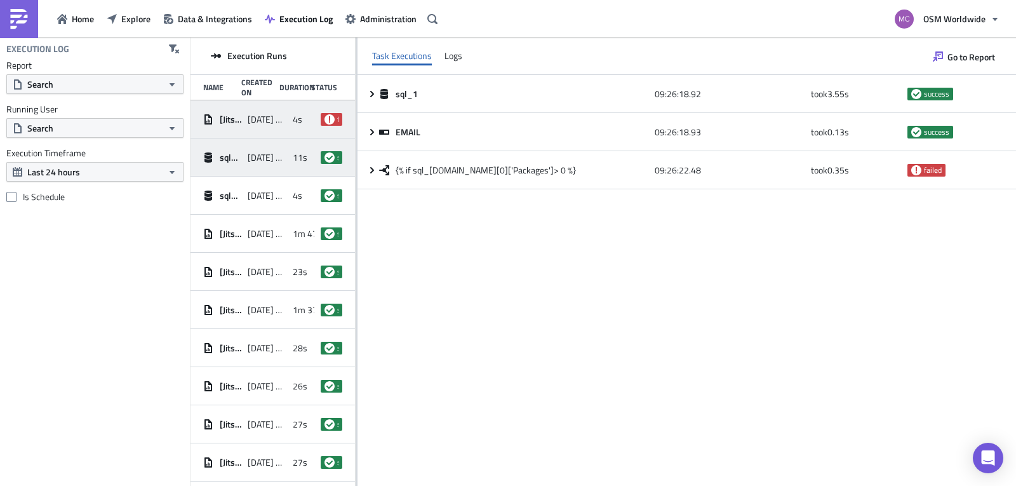
click at [239, 157] on div "sql_1 [DATE] 09:25 11s success" at bounding box center [273, 157] width 165 height 38
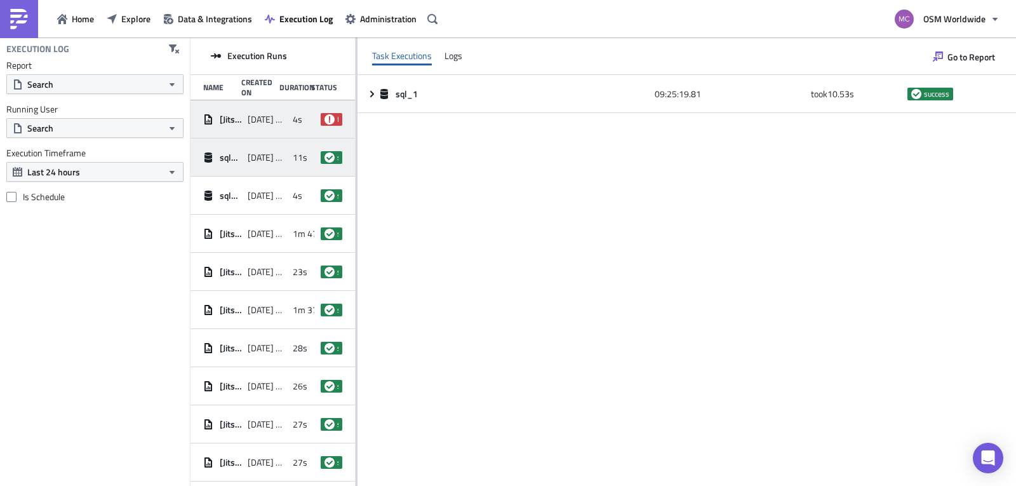
click at [279, 118] on span "[DATE] 09:26" at bounding box center [267, 119] width 38 height 11
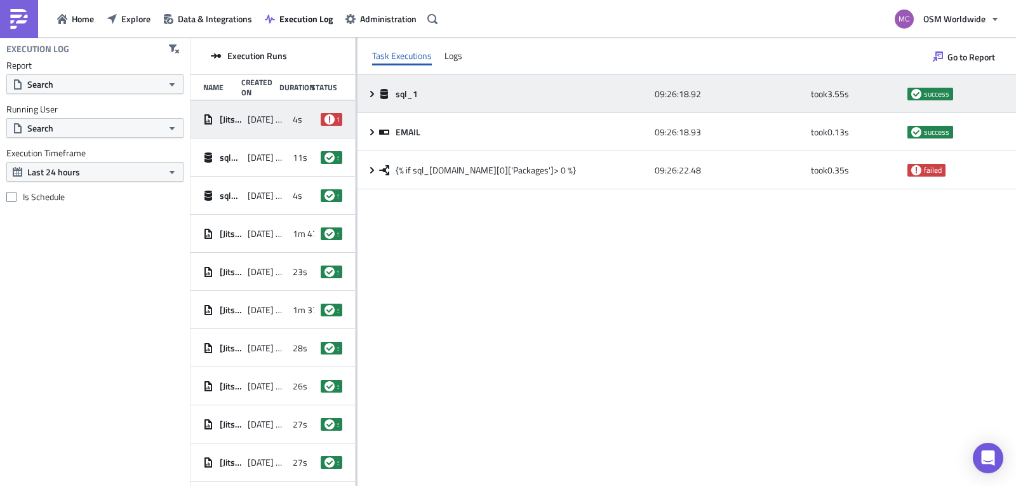
click at [372, 98] on icon at bounding box center [372, 94] width 10 height 10
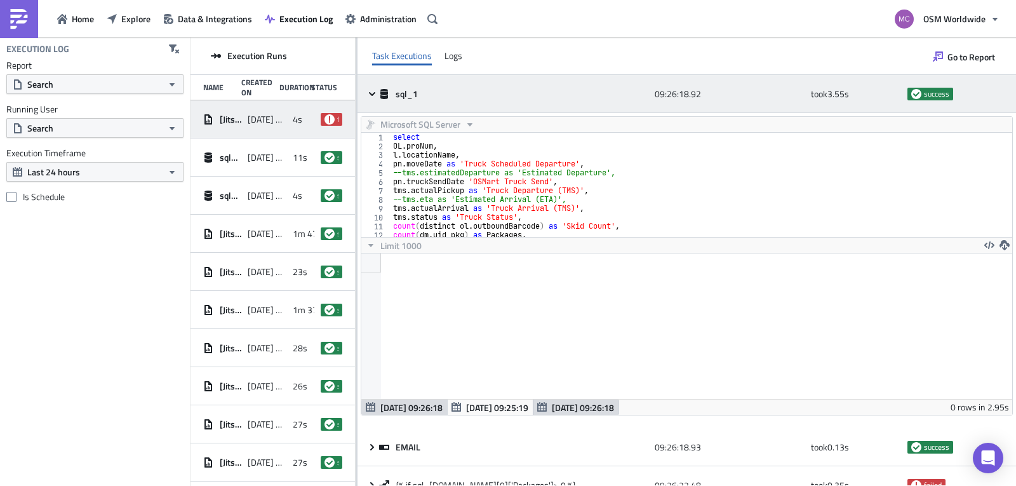
scroll to position [145, 642]
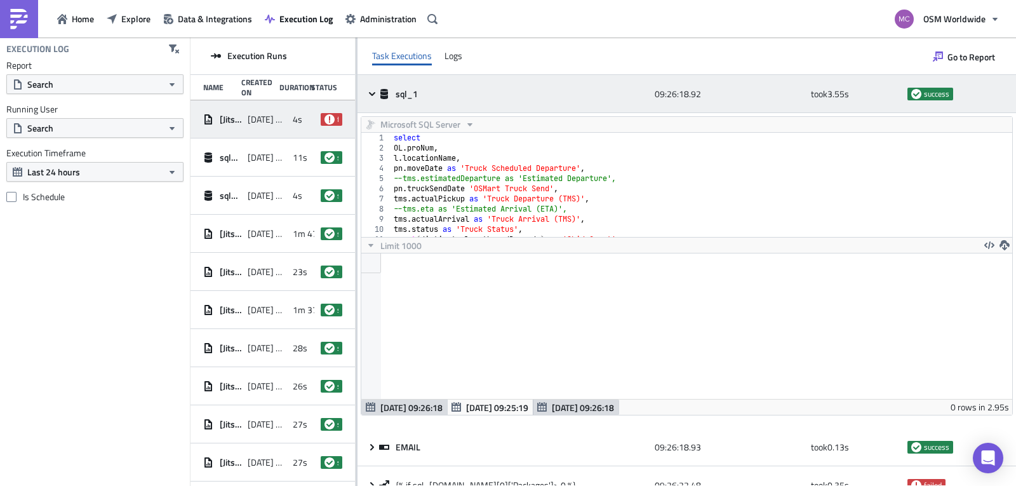
click at [372, 96] on icon at bounding box center [372, 94] width 10 height 10
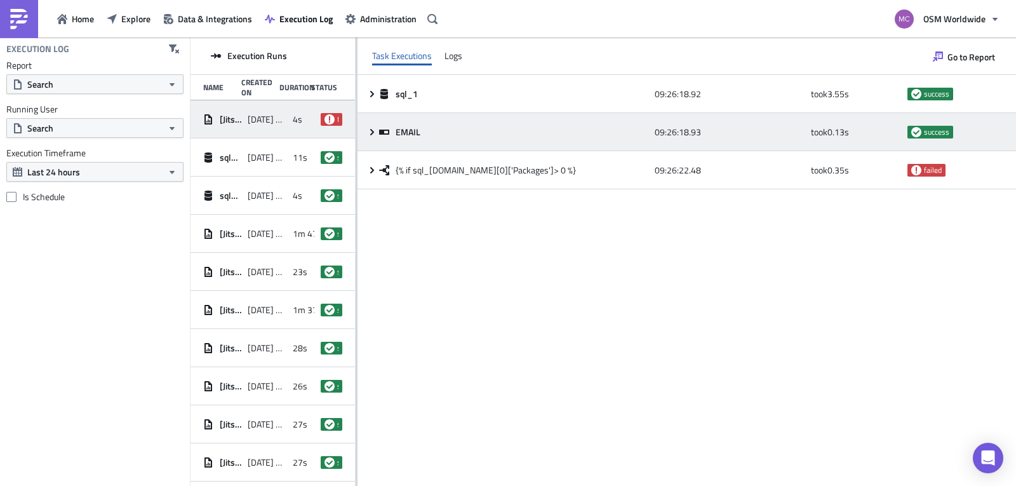
click at [370, 128] on icon at bounding box center [372, 132] width 10 height 10
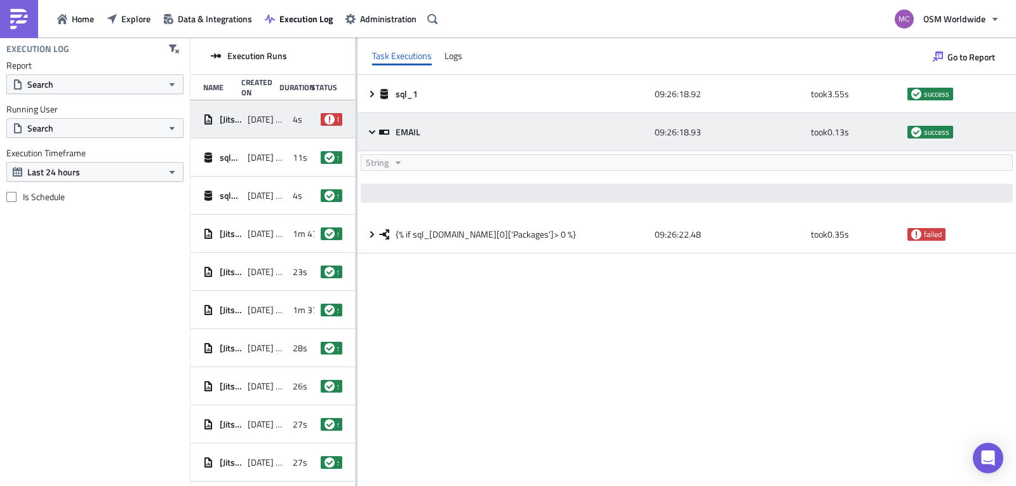
click at [370, 129] on icon at bounding box center [372, 132] width 10 height 10
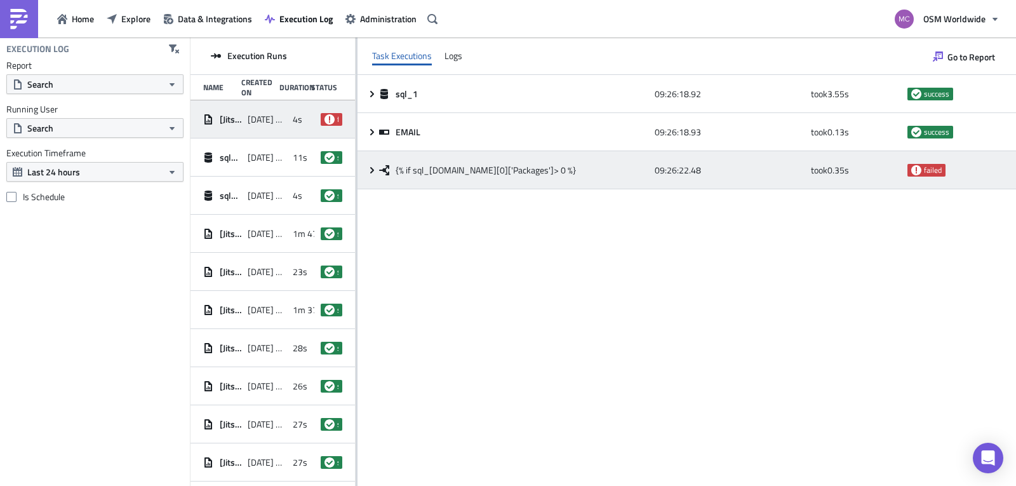
click at [371, 166] on icon at bounding box center [372, 170] width 10 height 10
click at [371, 167] on icon at bounding box center [372, 170] width 10 height 10
